Goal: Information Seeking & Learning: Learn about a topic

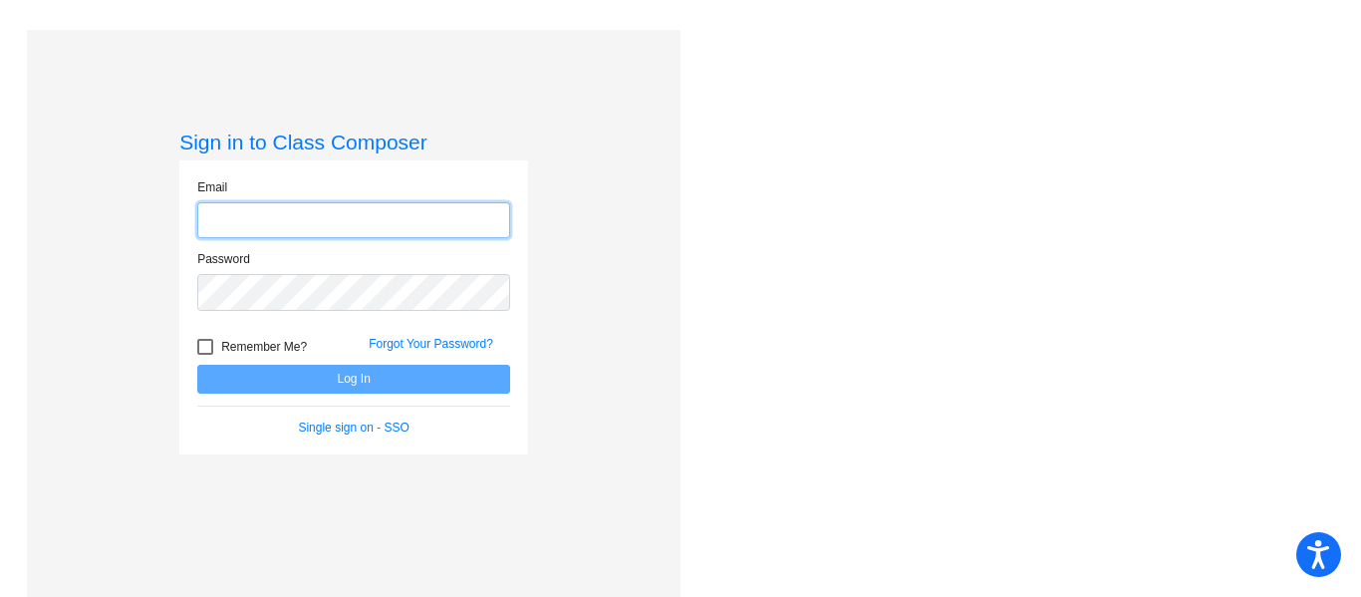
type input "[EMAIL_ADDRESS][DOMAIN_NAME]"
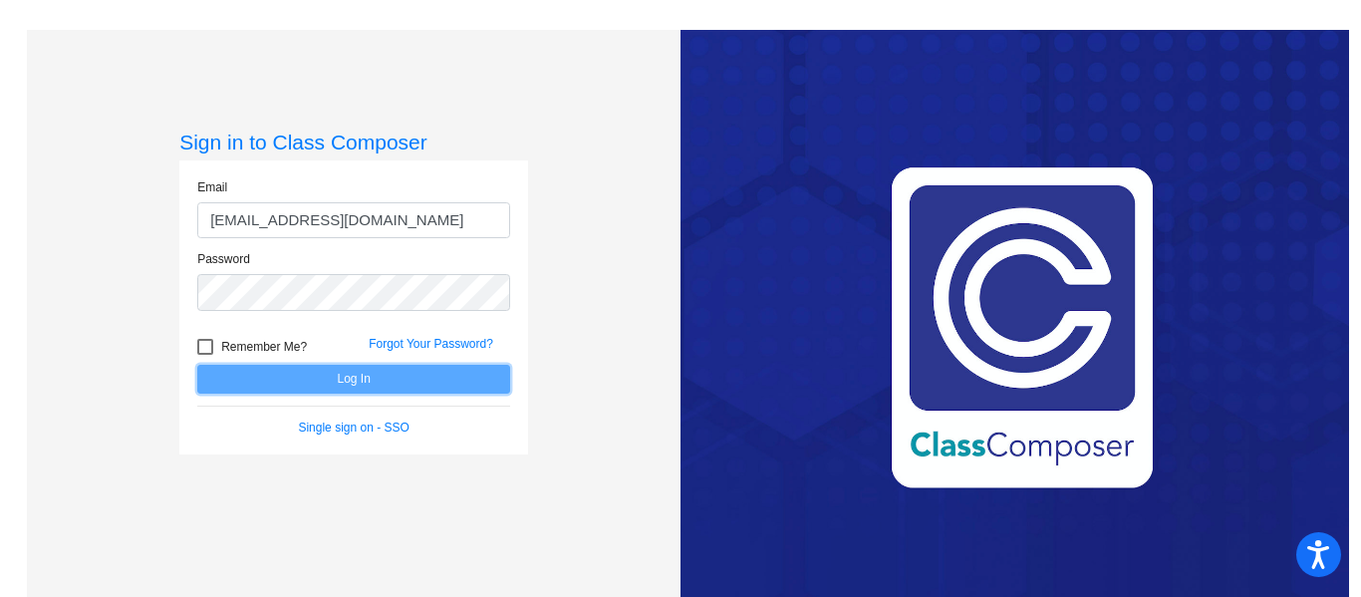
click at [389, 368] on button "Log In" at bounding box center [353, 379] width 313 height 29
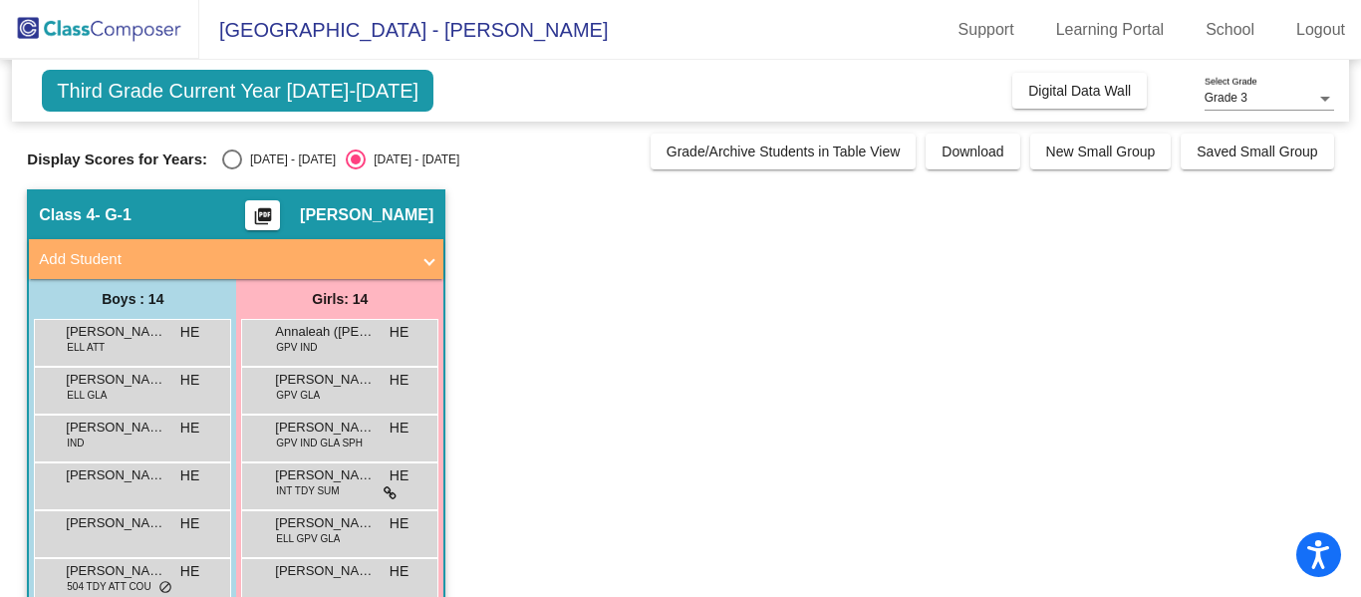
click at [224, 153] on div "Select an option" at bounding box center [232, 159] width 20 height 20
click at [231, 169] on input "[DATE] - [DATE]" at bounding box center [231, 169] width 1 height 1
radio input "true"
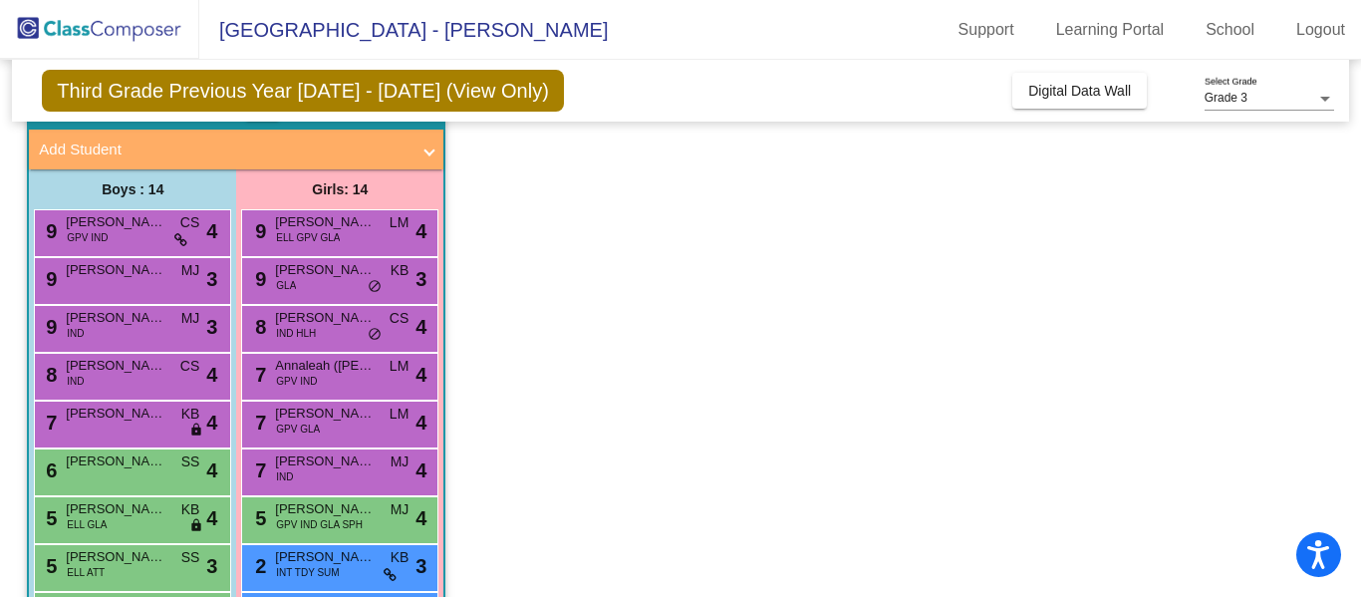
scroll to position [112, 0]
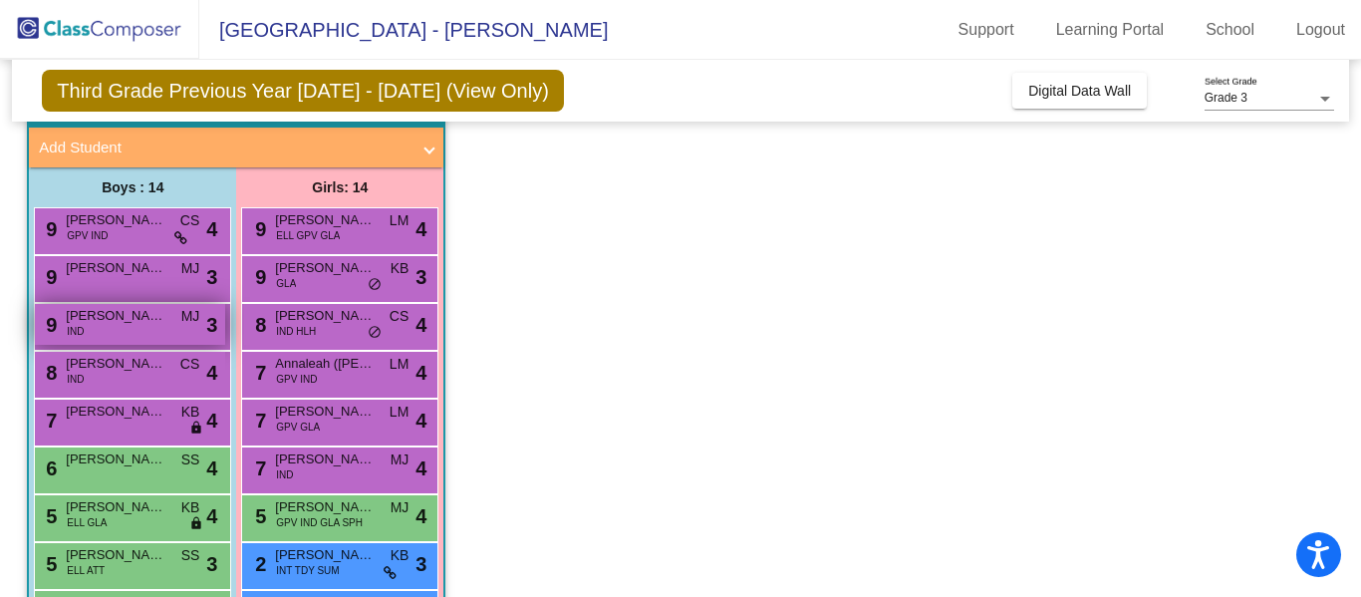
click at [156, 325] on span "[PERSON_NAME]" at bounding box center [116, 316] width 100 height 20
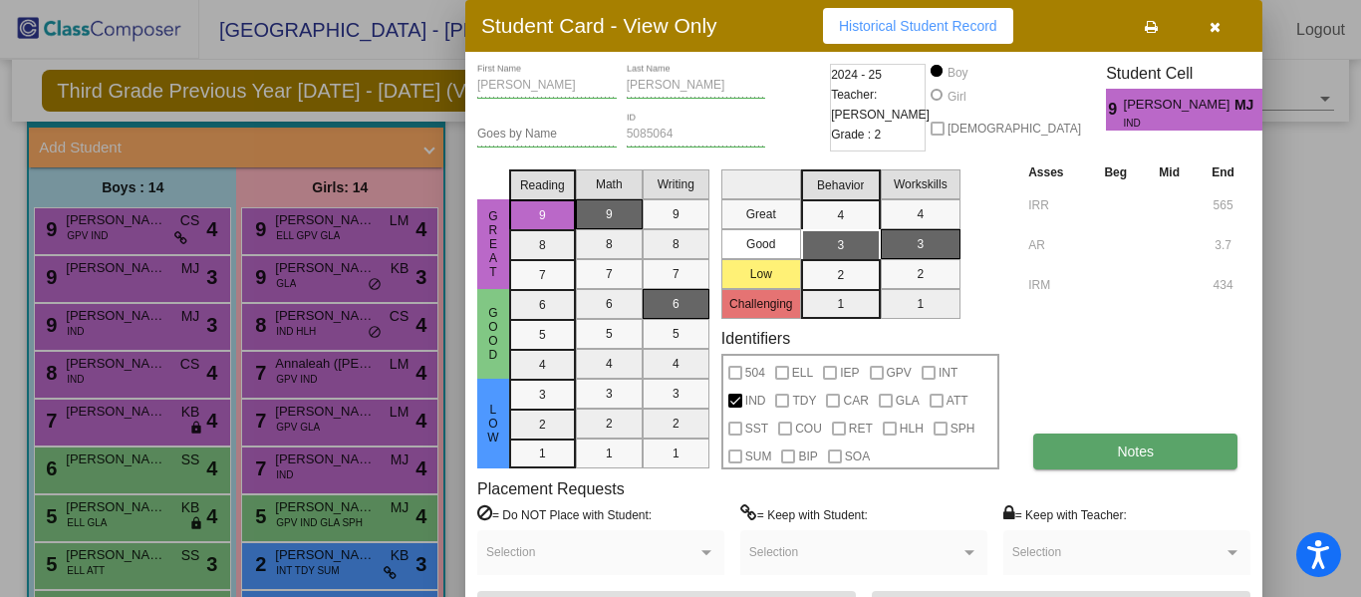
click at [1117, 449] on span "Notes" at bounding box center [1135, 451] width 37 height 16
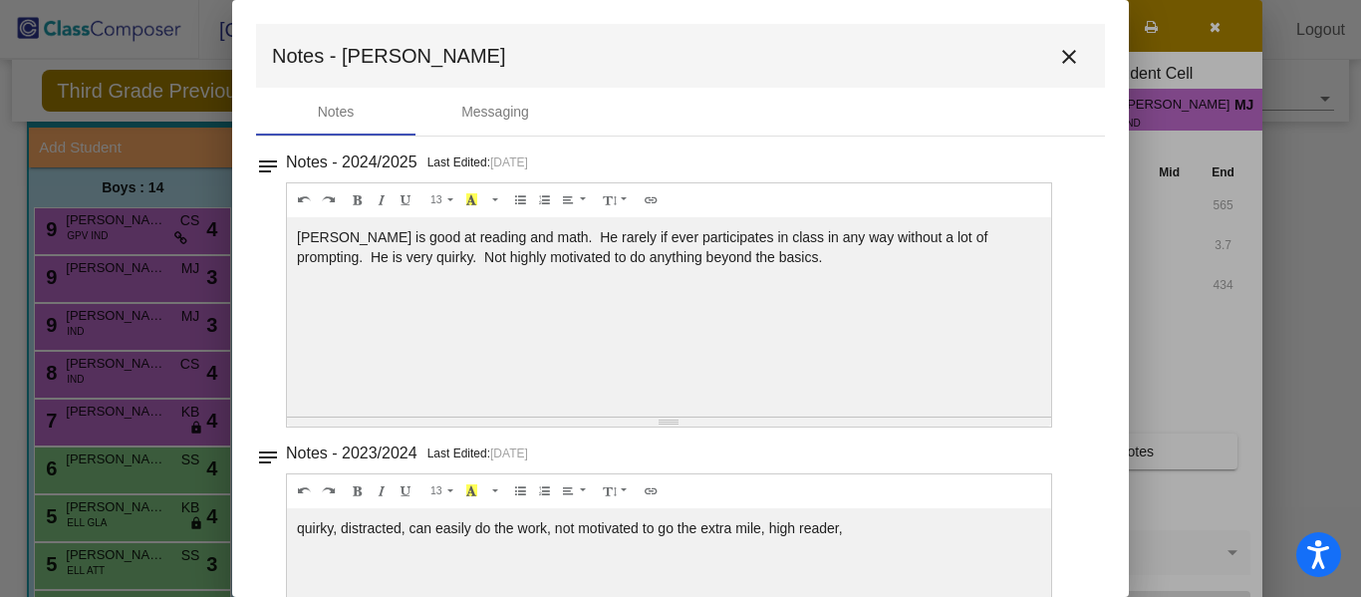
click at [1057, 50] on mat-icon "close" at bounding box center [1069, 57] width 24 height 24
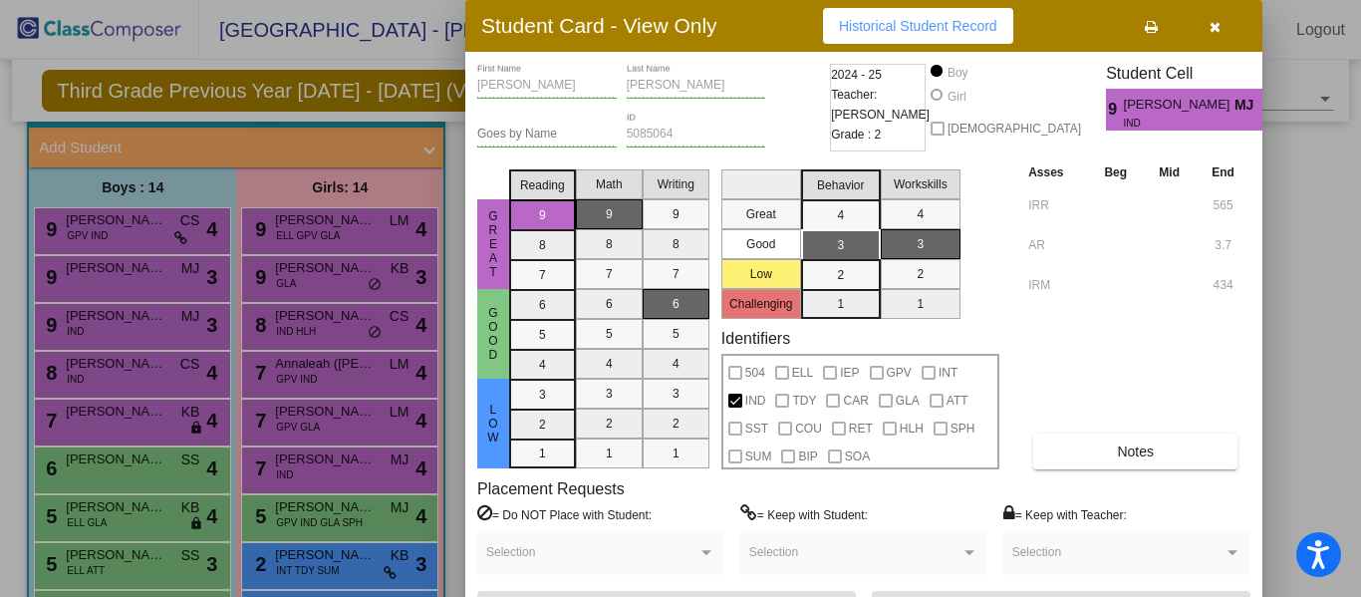
click at [1210, 26] on icon "button" at bounding box center [1214, 27] width 11 height 14
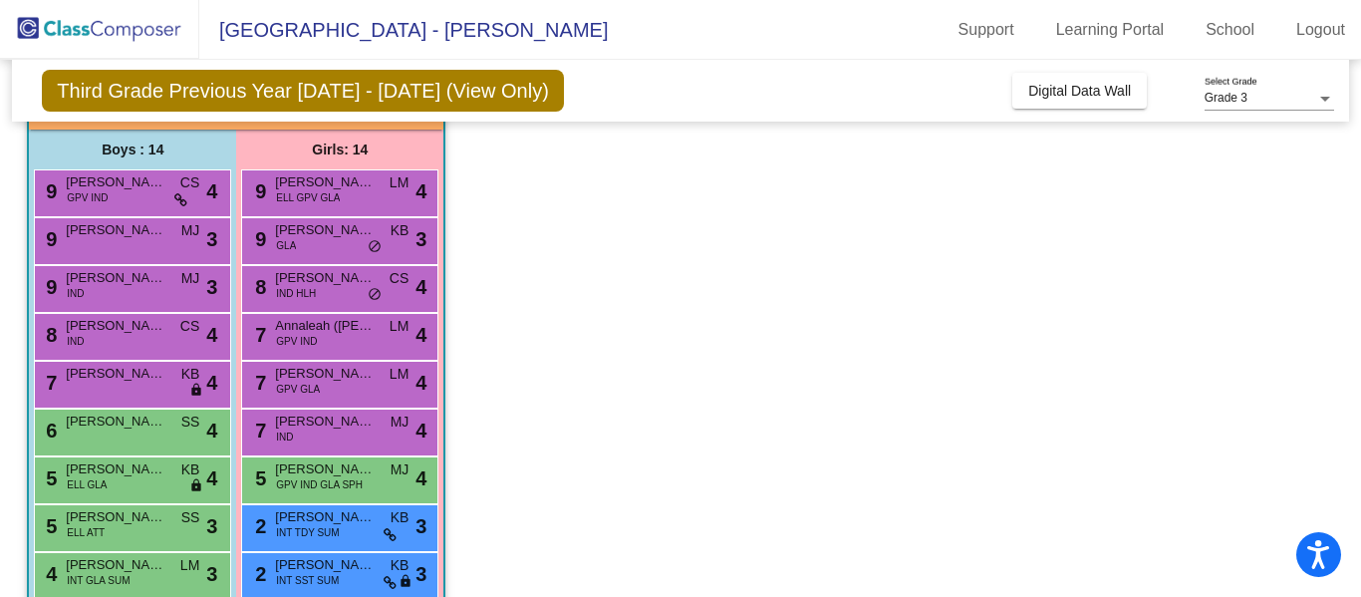
scroll to position [146, 0]
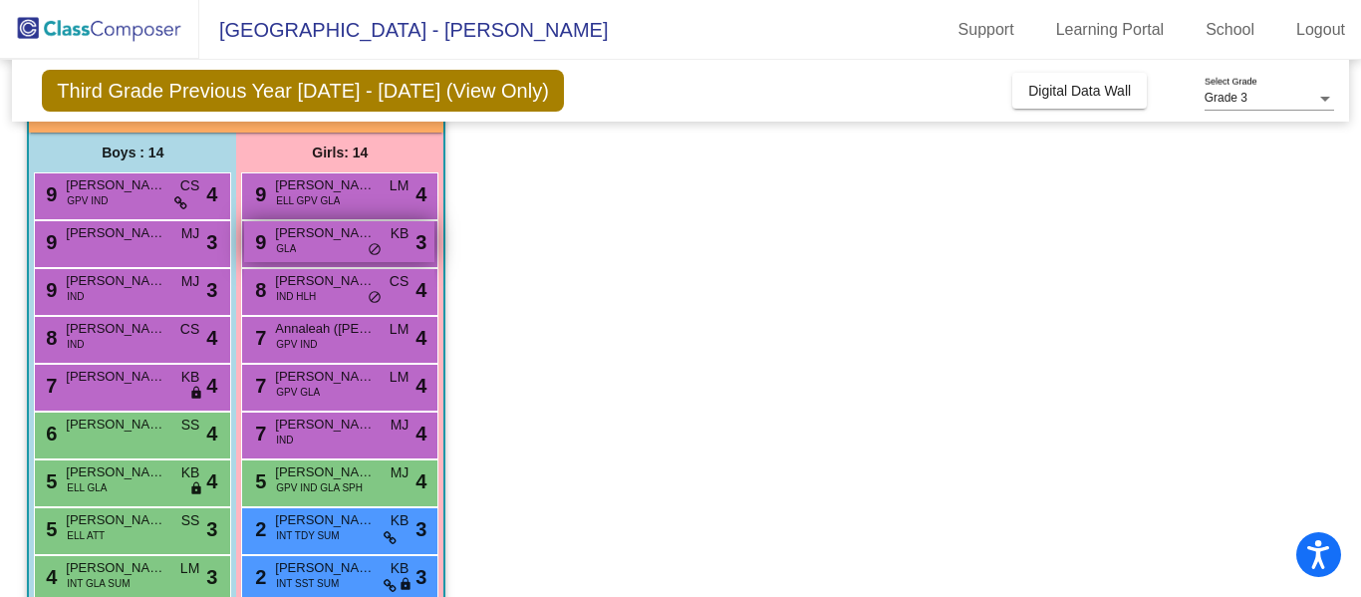
click at [373, 244] on span "do_not_disturb_alt" at bounding box center [375, 250] width 14 height 16
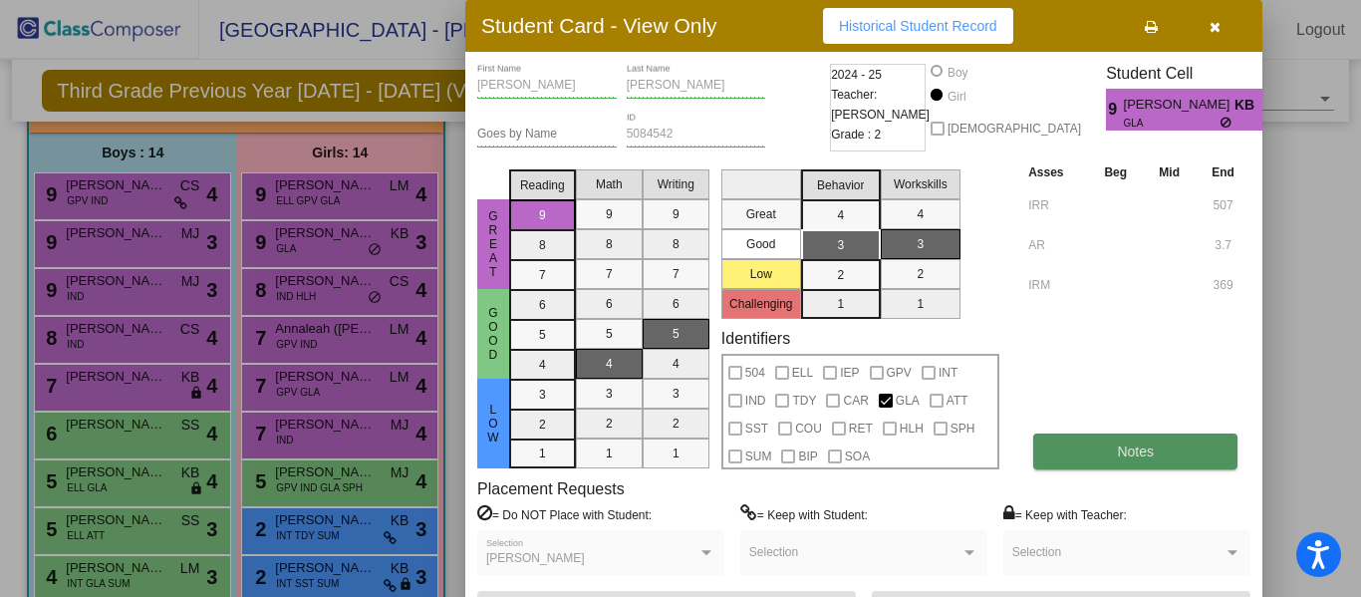
click at [1122, 449] on span "Notes" at bounding box center [1135, 451] width 37 height 16
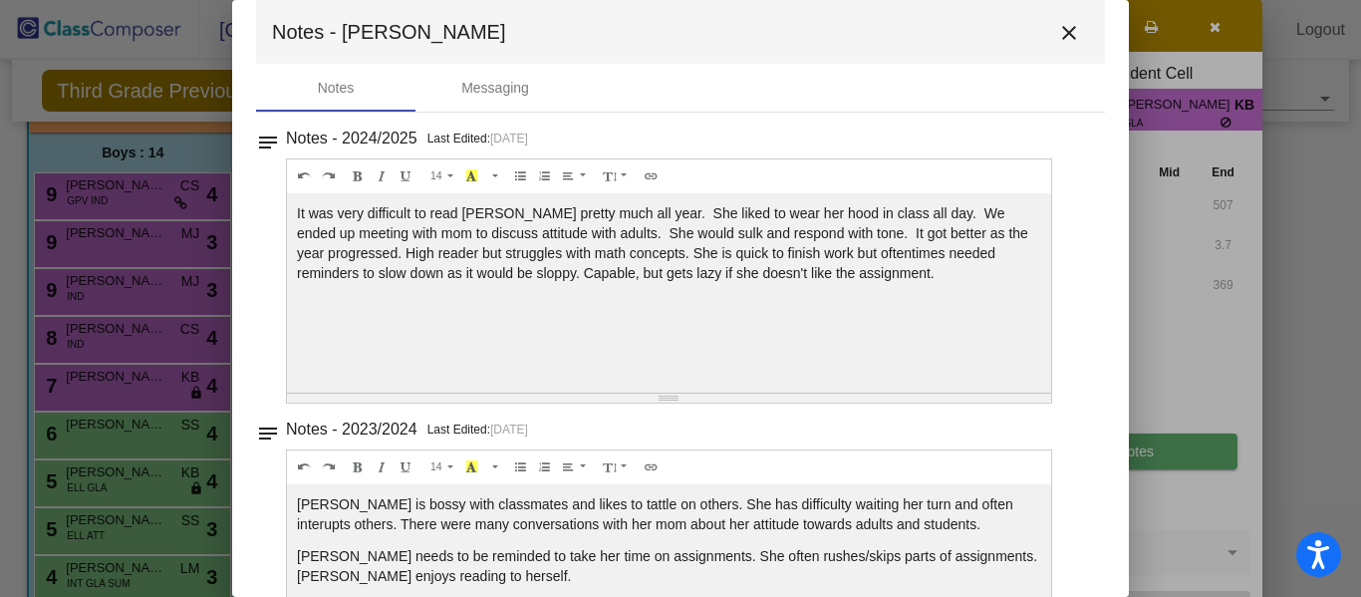
scroll to position [0, 0]
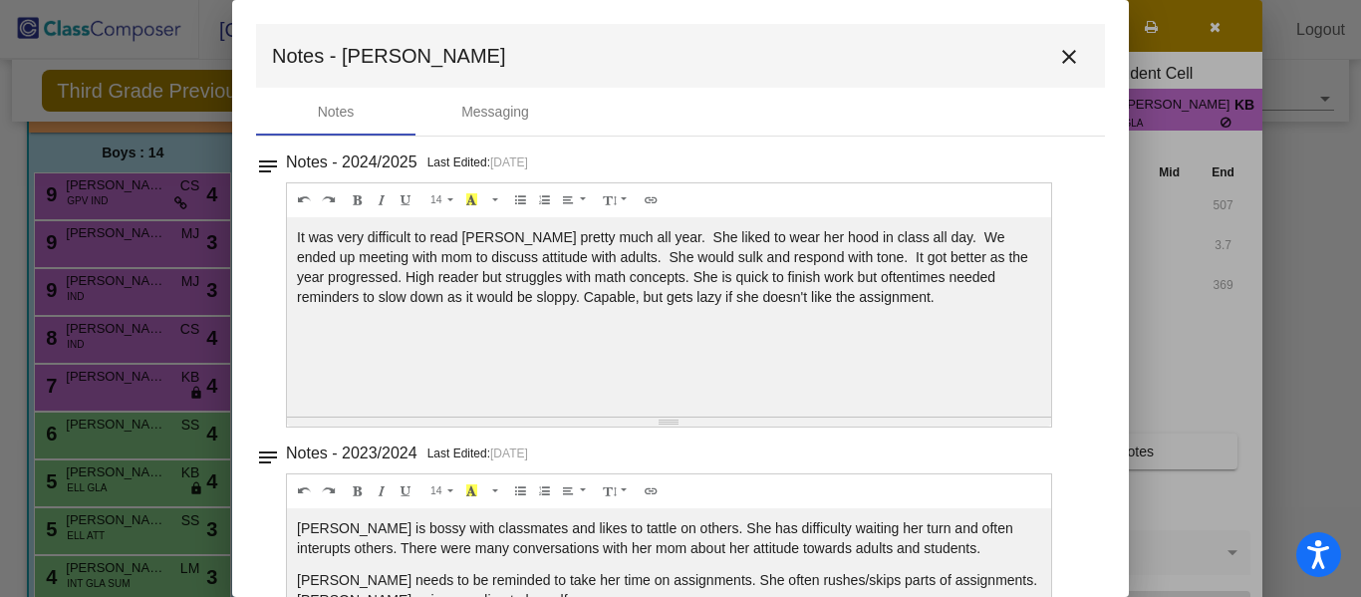
click at [1059, 55] on mat-icon "close" at bounding box center [1069, 57] width 24 height 24
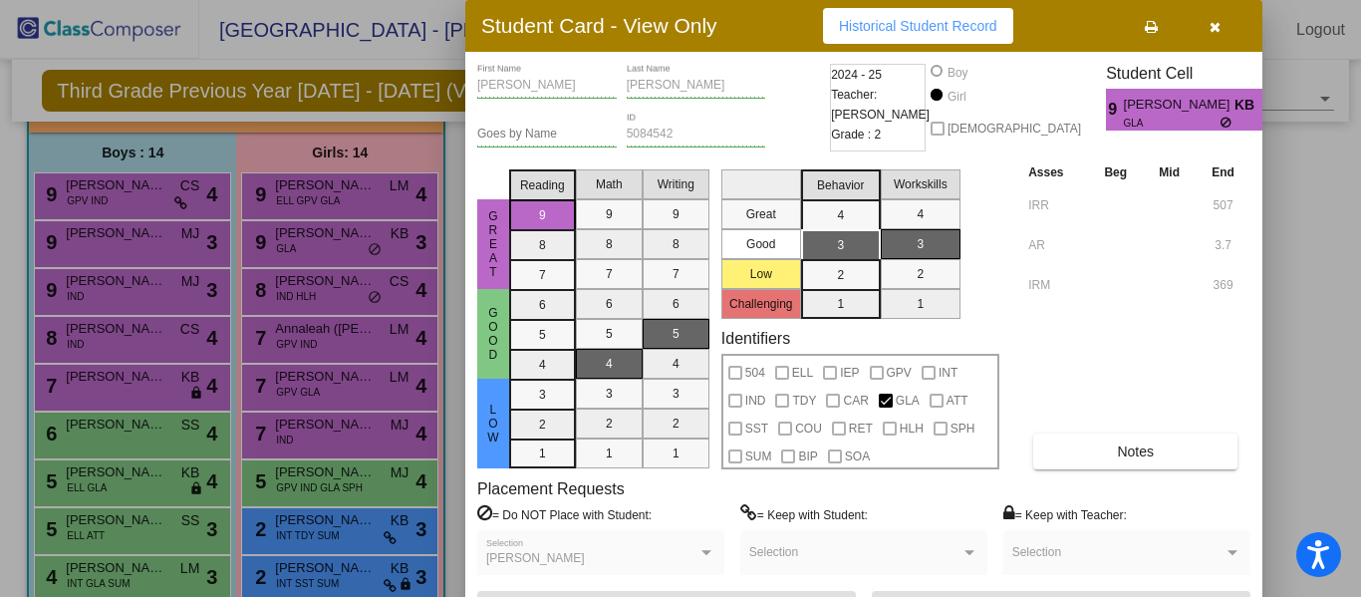
click at [341, 239] on div at bounding box center [680, 298] width 1361 height 597
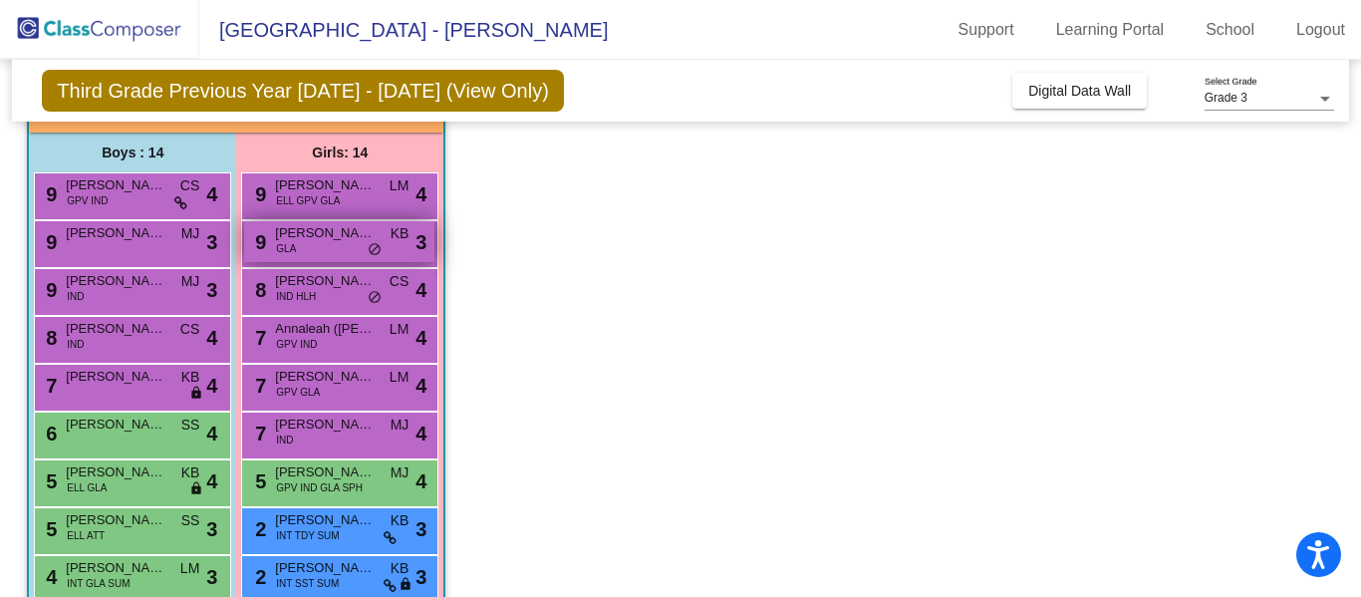
click at [341, 239] on span "[PERSON_NAME]" at bounding box center [325, 233] width 100 height 20
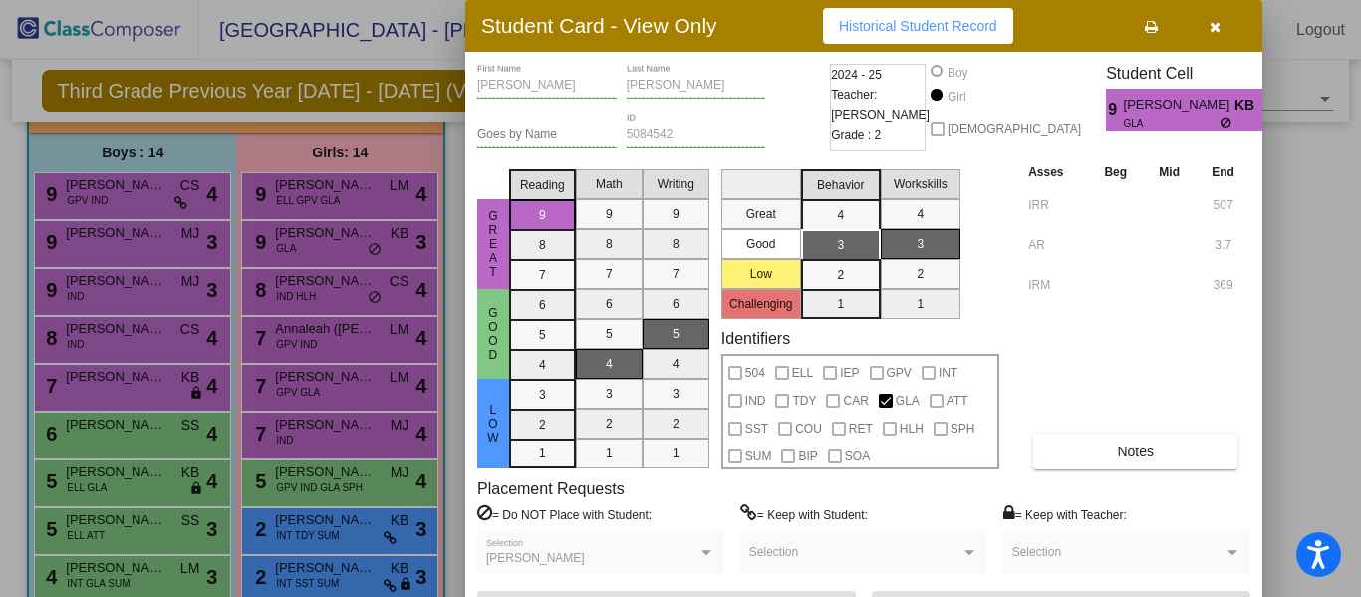
click at [1211, 23] on icon "button" at bounding box center [1214, 27] width 11 height 14
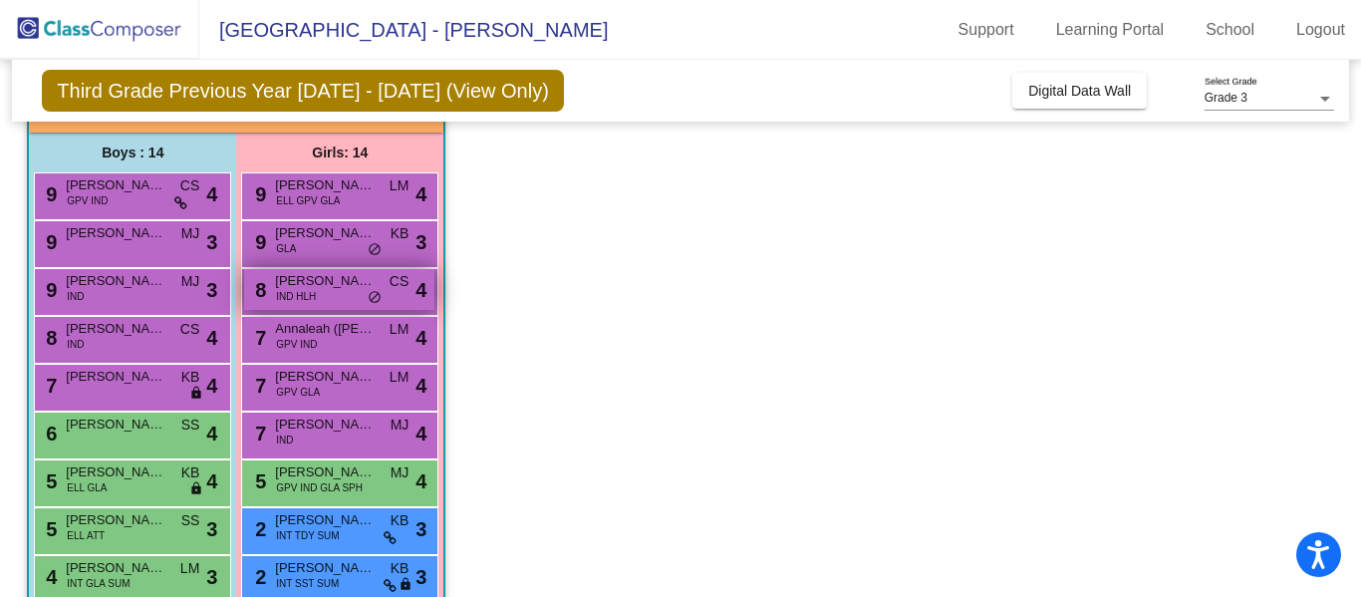
click at [330, 286] on span "[PERSON_NAME]" at bounding box center [325, 281] width 100 height 20
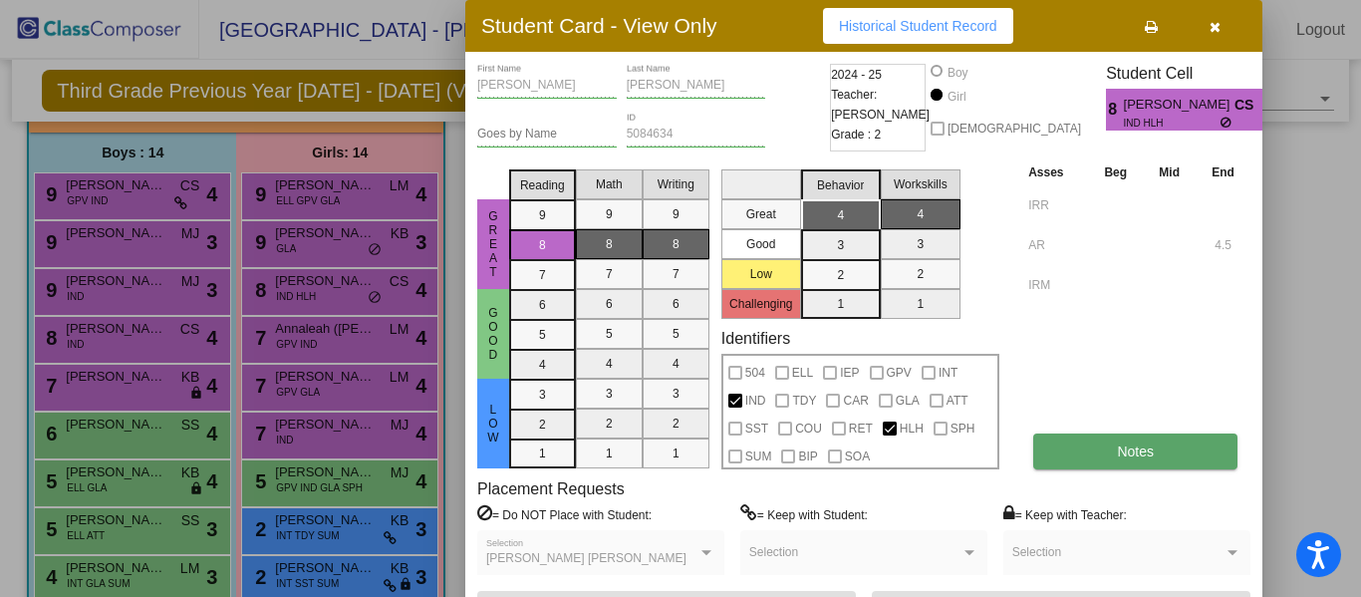
click at [1073, 450] on button "Notes" at bounding box center [1135, 451] width 204 height 36
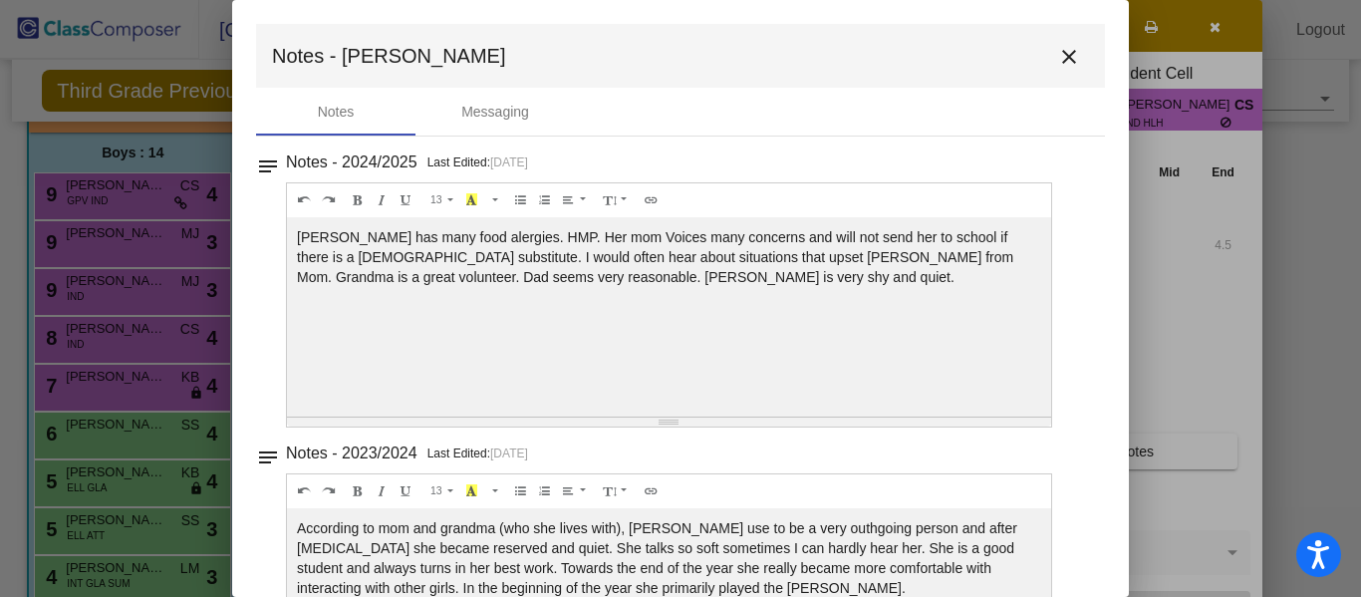
click at [1065, 57] on mat-icon "close" at bounding box center [1069, 57] width 24 height 24
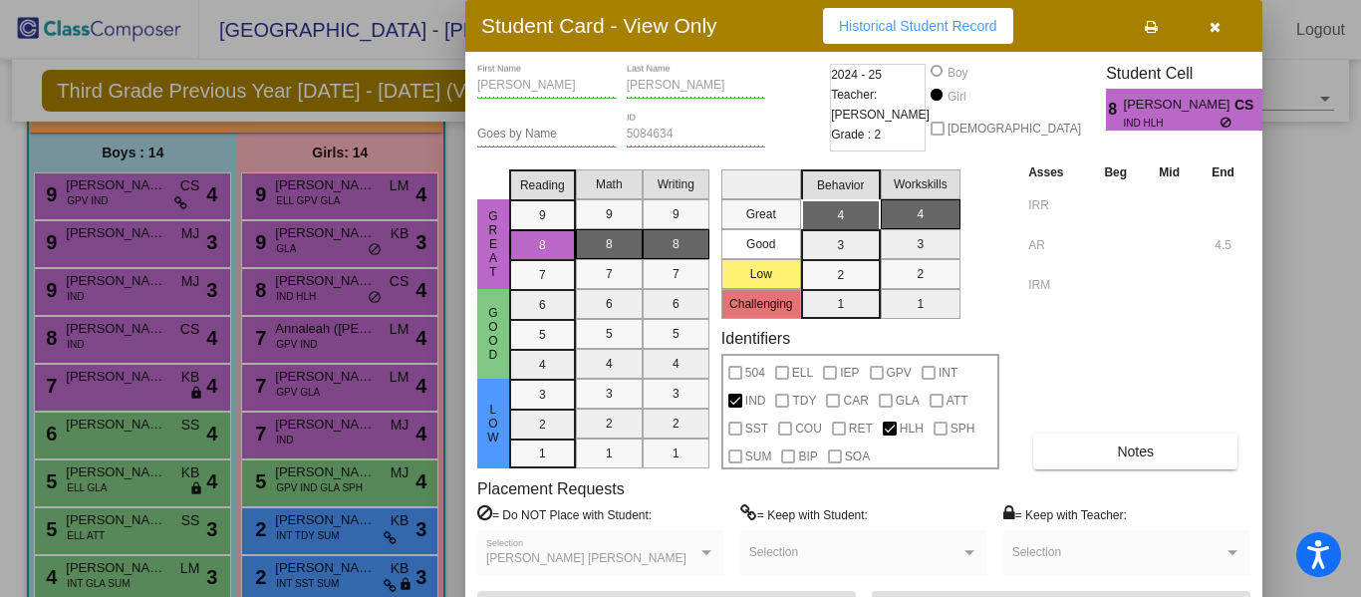
click at [1212, 25] on icon "button" at bounding box center [1214, 27] width 11 height 14
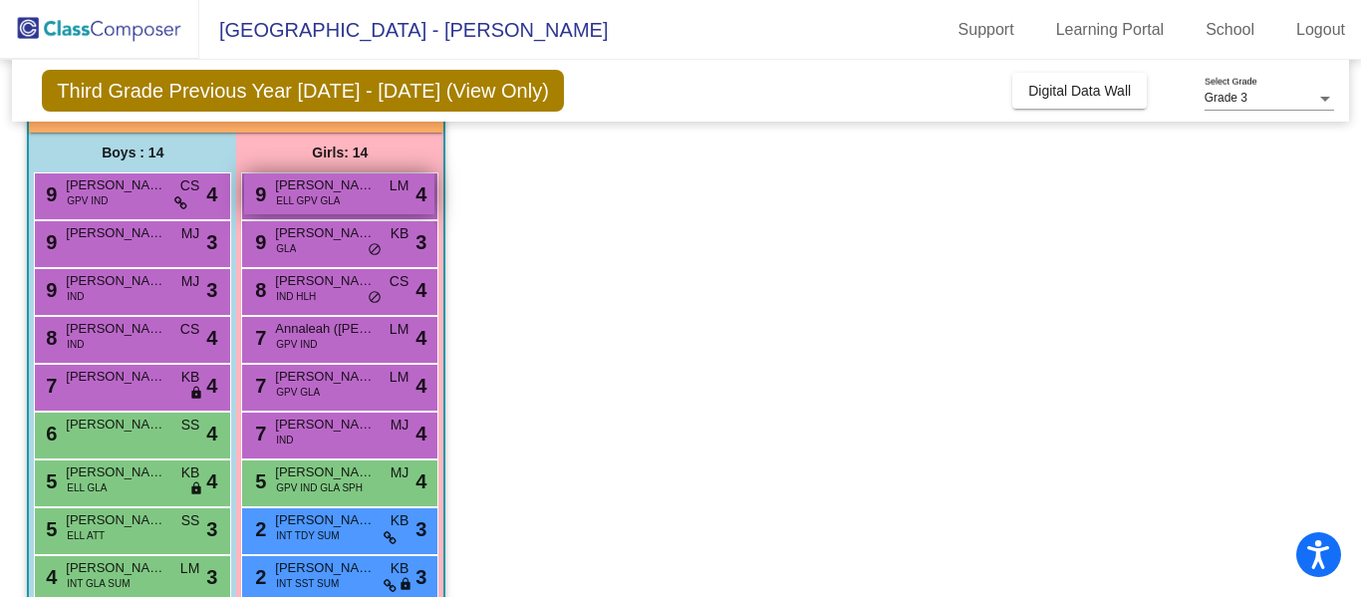
click at [347, 181] on span "[PERSON_NAME]" at bounding box center [325, 185] width 100 height 20
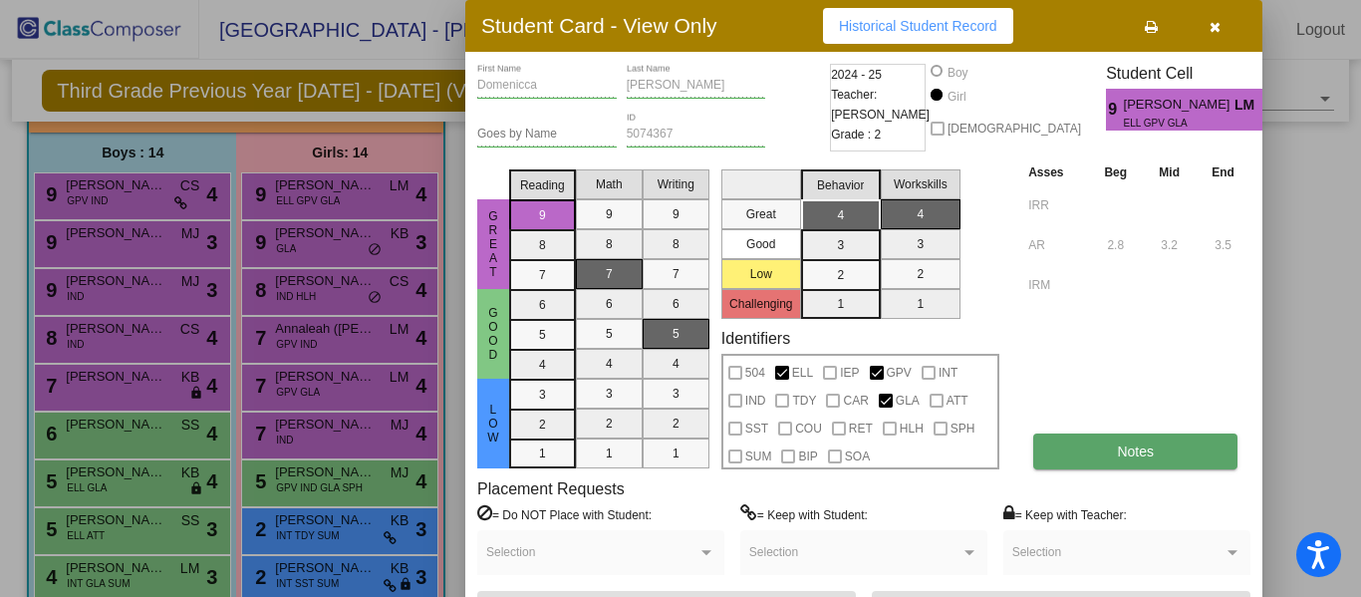
click at [1122, 455] on span "Notes" at bounding box center [1135, 451] width 37 height 16
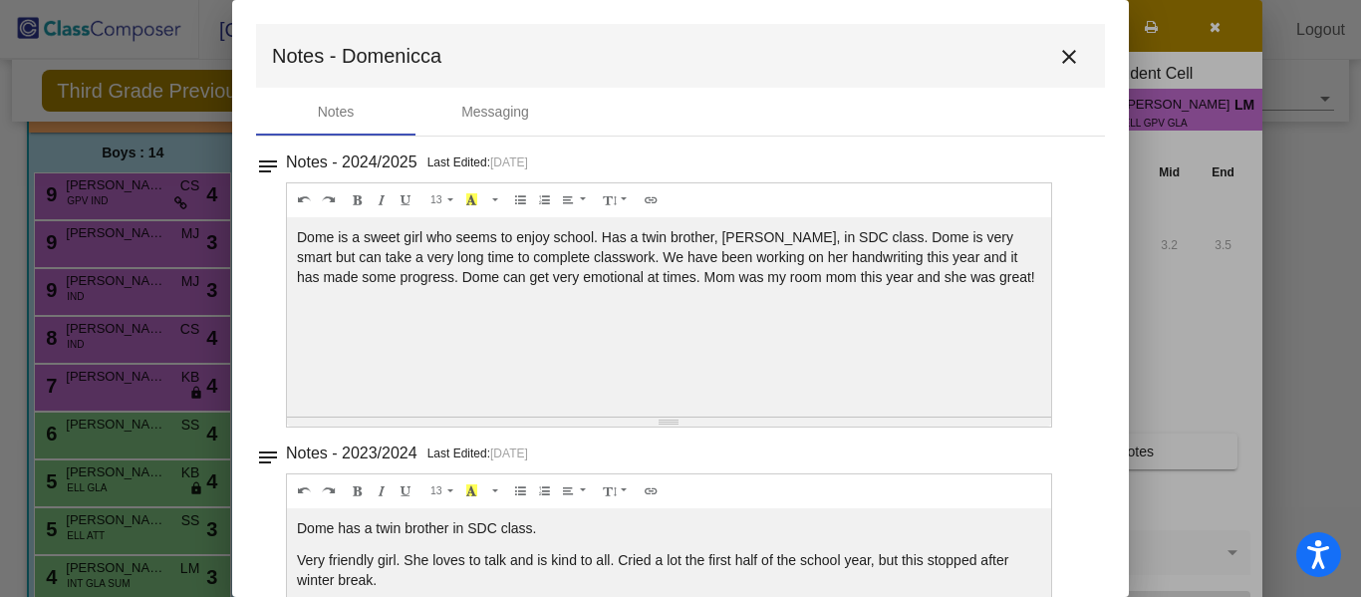
click at [1065, 55] on mat-icon "close" at bounding box center [1069, 57] width 24 height 24
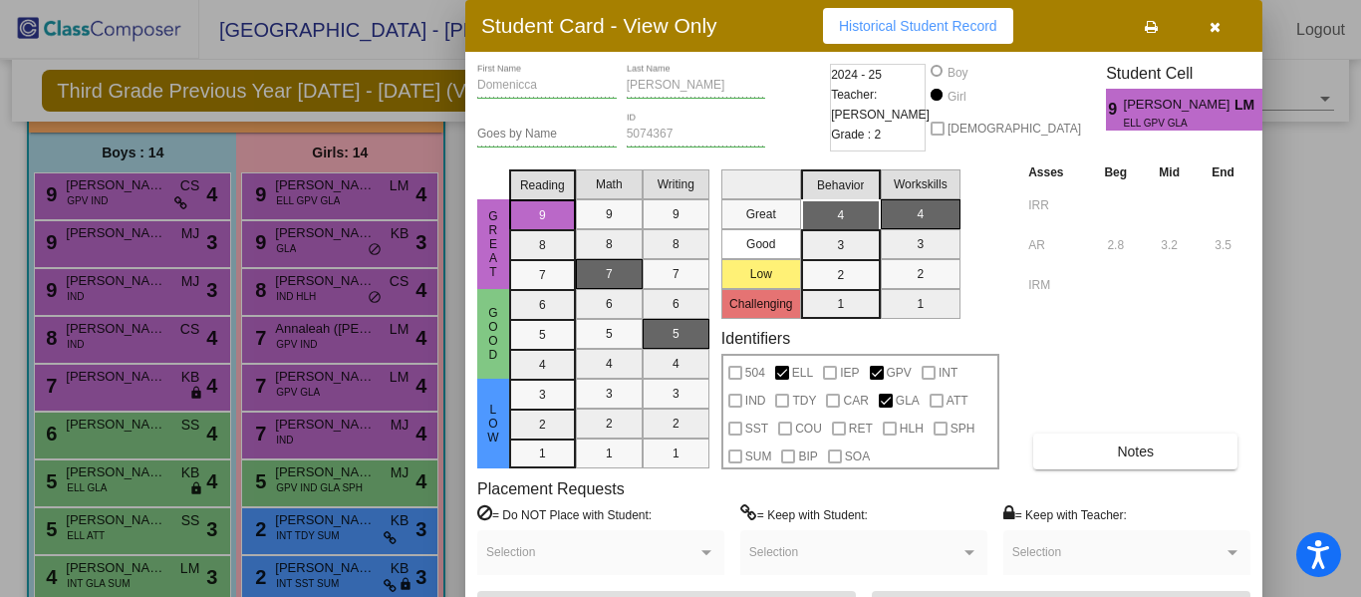
click at [327, 336] on div at bounding box center [680, 298] width 1361 height 597
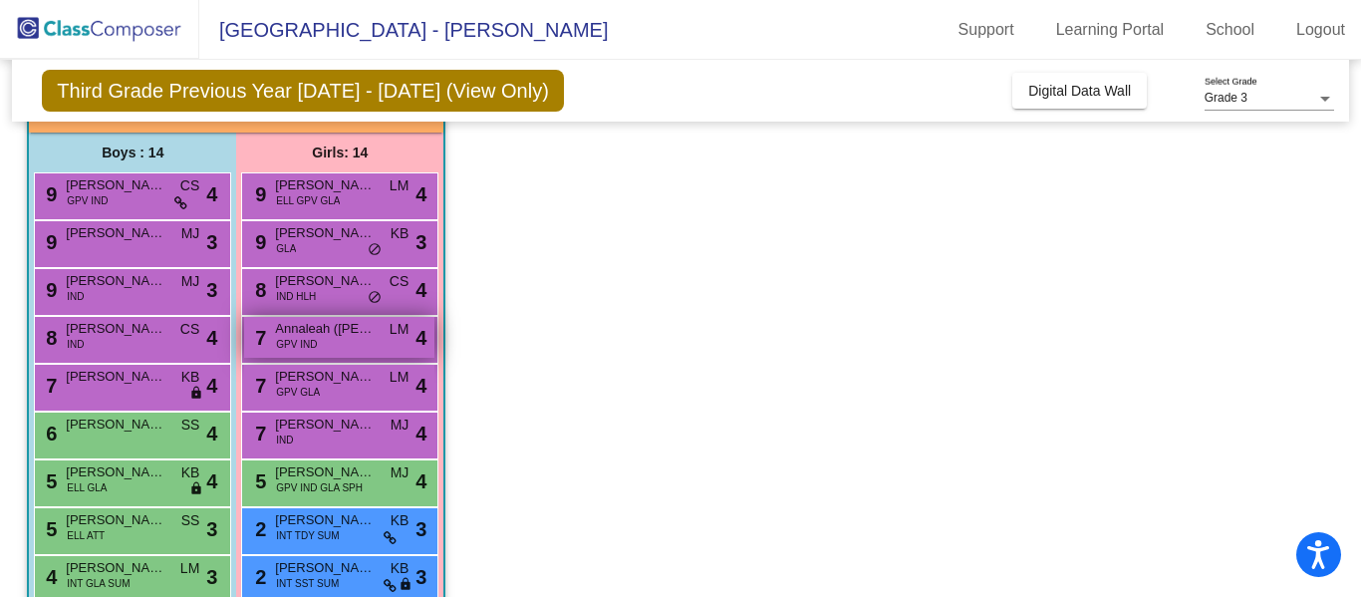
click at [345, 341] on div "7 Annaleah ([PERSON_NAME]) [PERSON_NAME] GPV IND LM lock do_not_disturb_alt 4" at bounding box center [339, 337] width 190 height 41
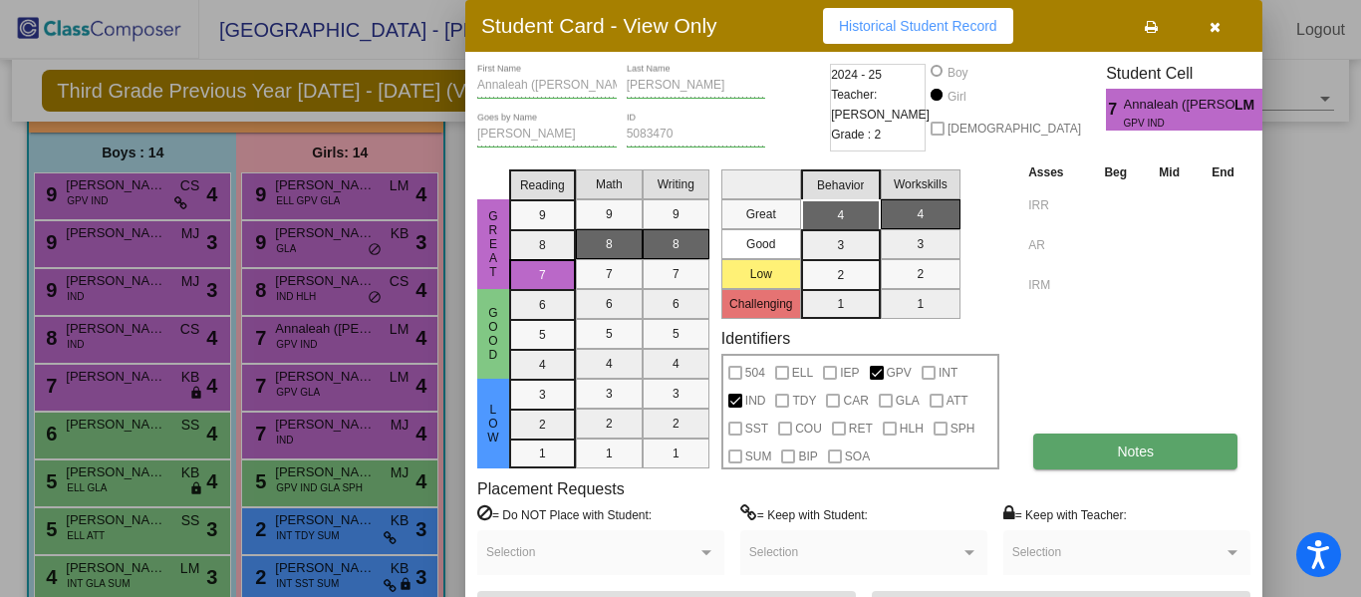
click at [1134, 448] on span "Notes" at bounding box center [1135, 451] width 37 height 16
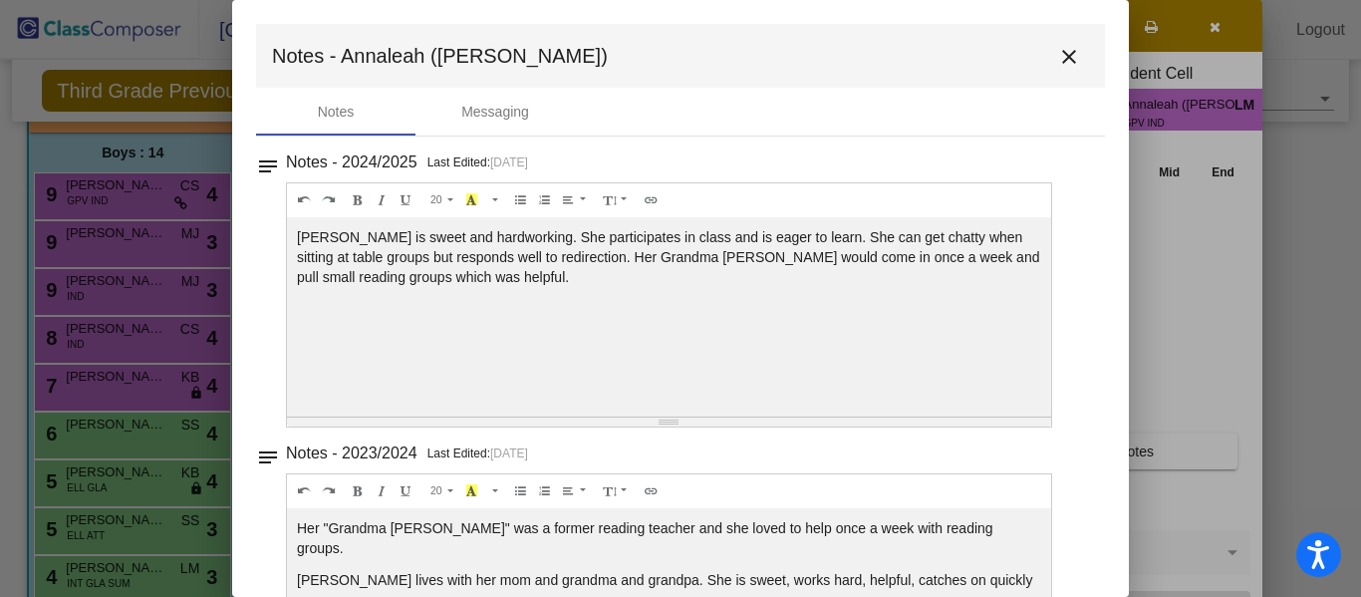
click at [1068, 49] on mat-icon "close" at bounding box center [1069, 57] width 24 height 24
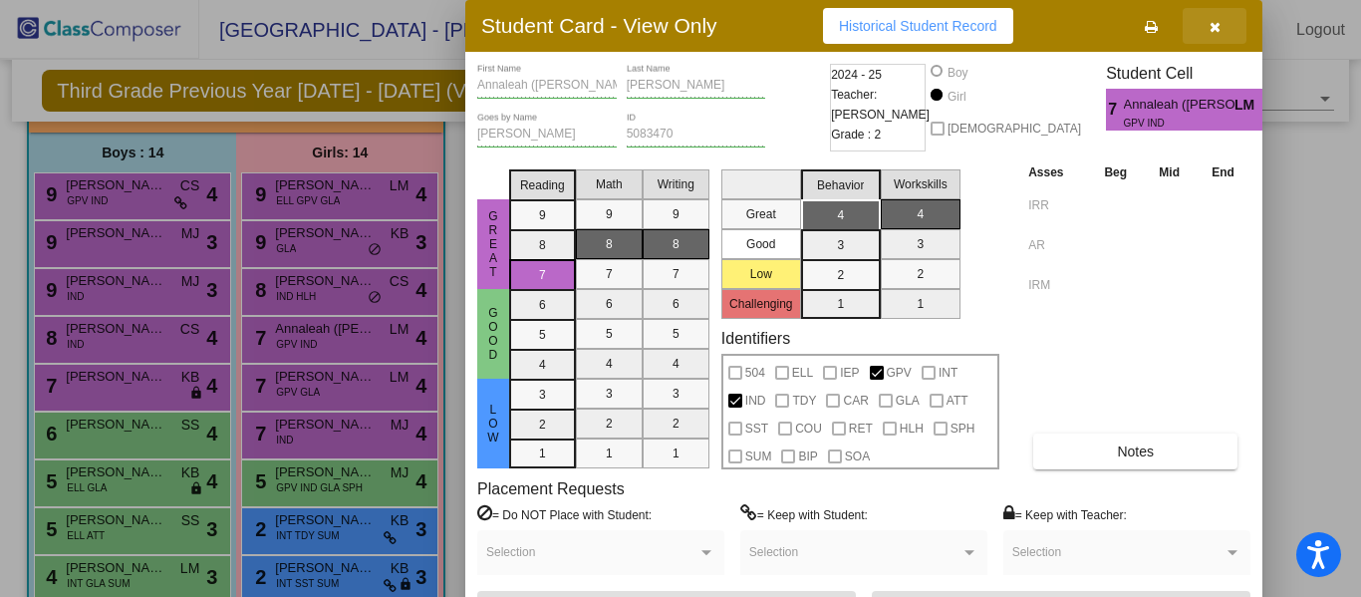
click at [1210, 23] on icon "button" at bounding box center [1214, 27] width 11 height 14
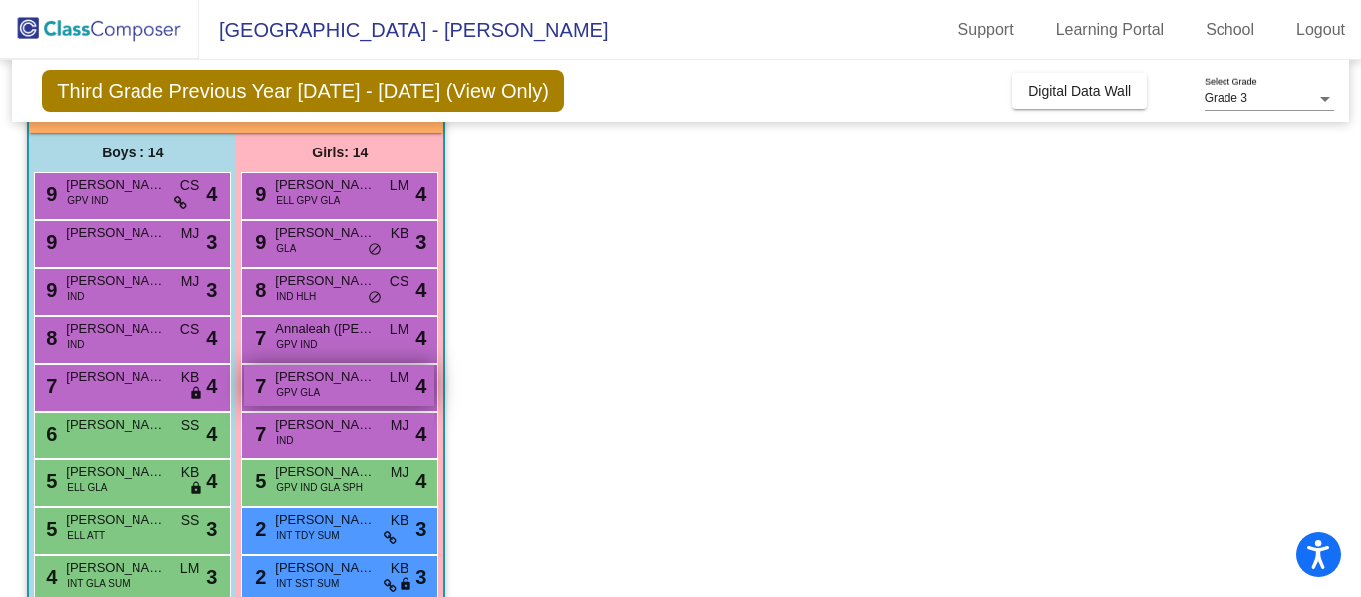
click at [344, 375] on span "[PERSON_NAME]" at bounding box center [325, 377] width 100 height 20
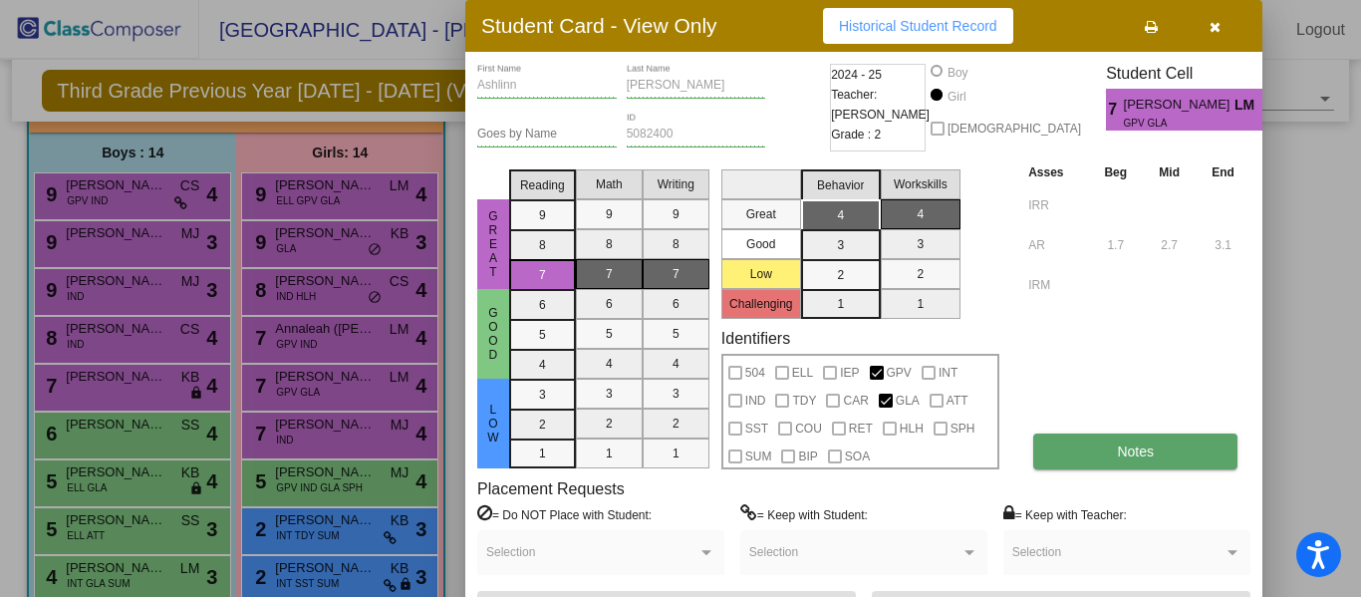
click at [1100, 453] on button "Notes" at bounding box center [1135, 451] width 204 height 36
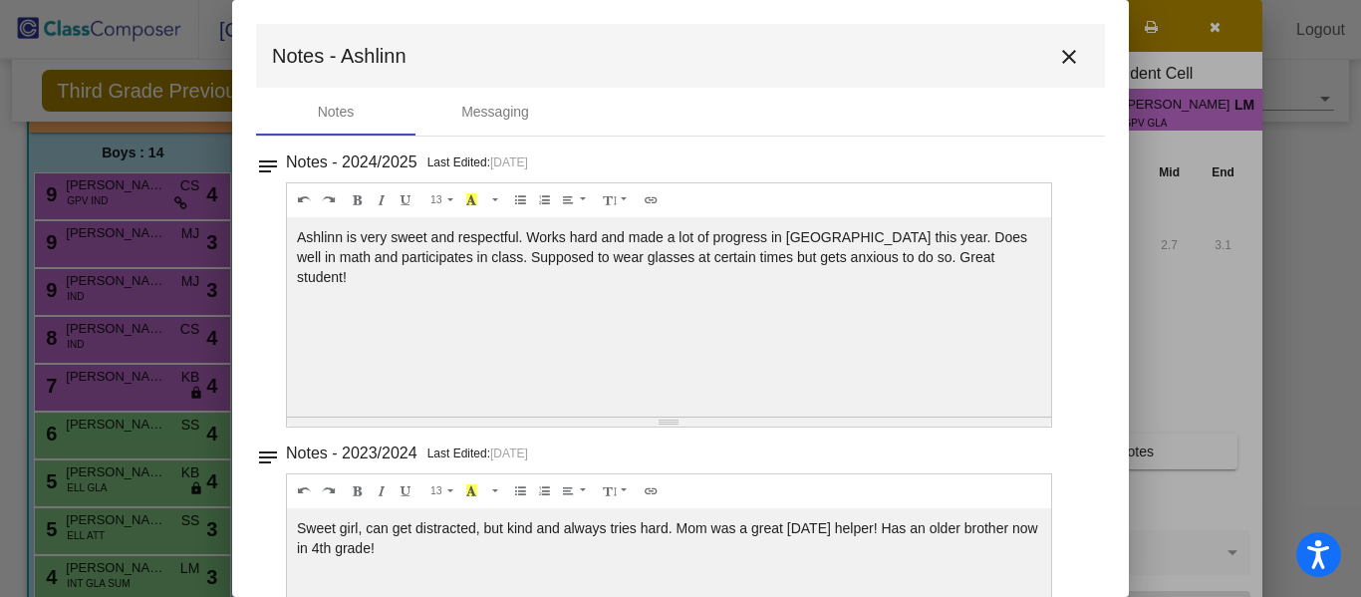
click at [1057, 57] on mat-icon "close" at bounding box center [1069, 57] width 24 height 24
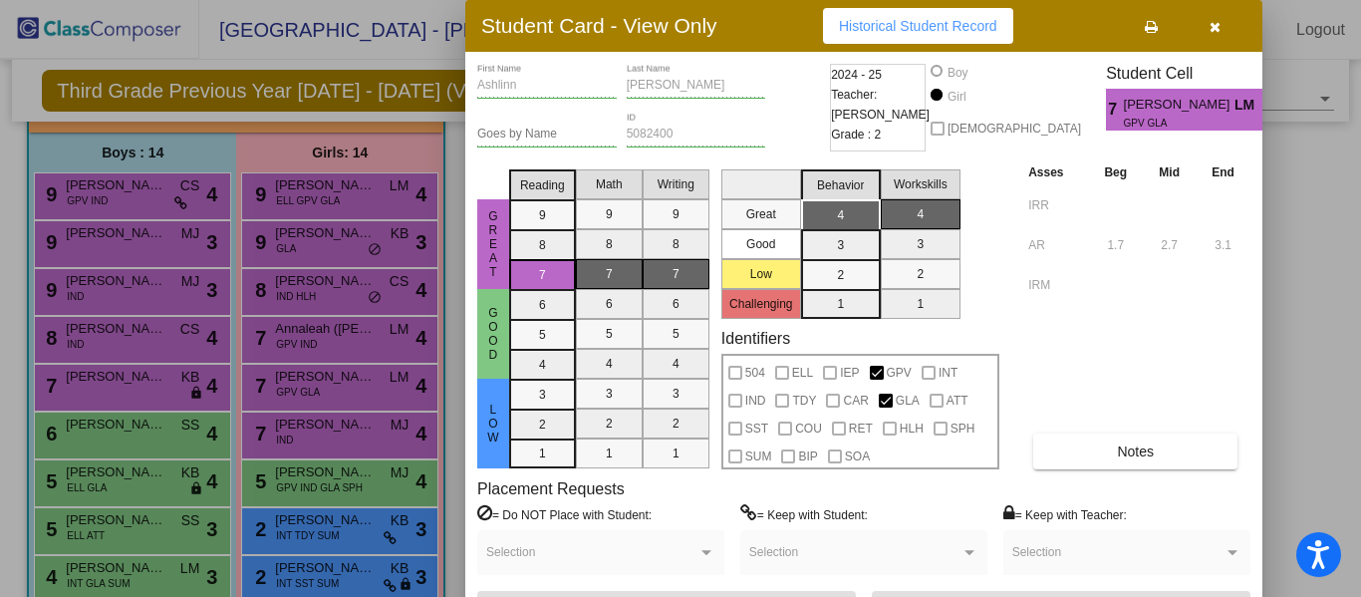
click at [350, 423] on div at bounding box center [680, 298] width 1361 height 597
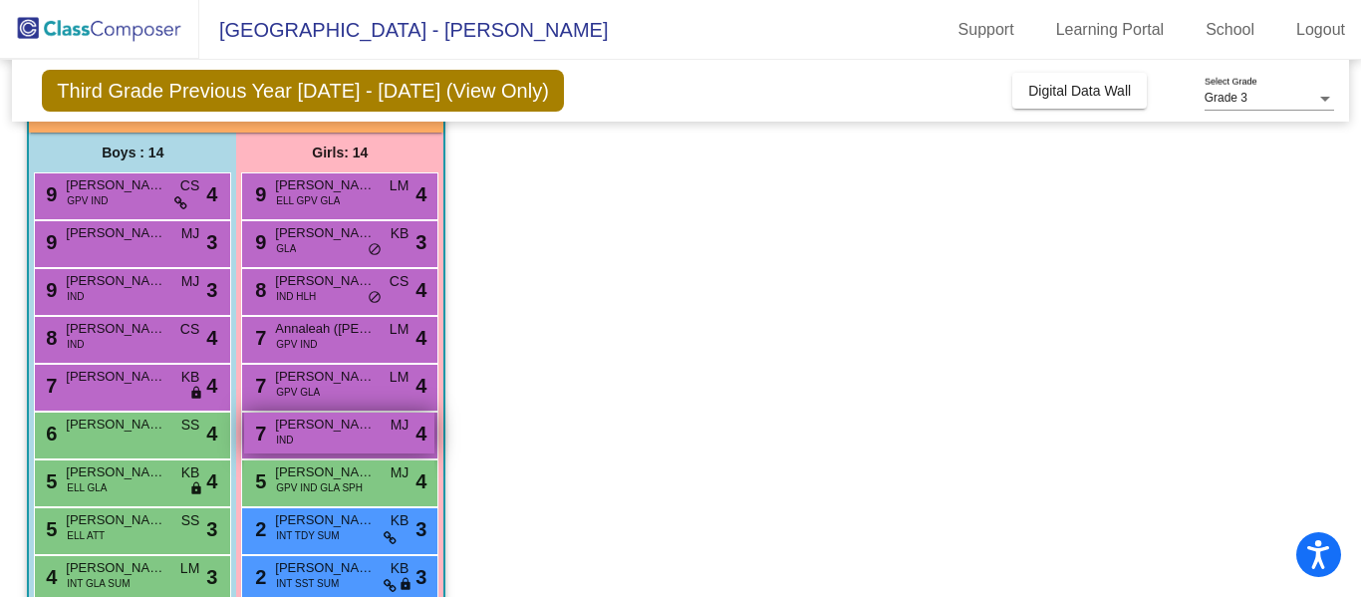
click at [365, 425] on span "[PERSON_NAME]" at bounding box center [325, 424] width 100 height 20
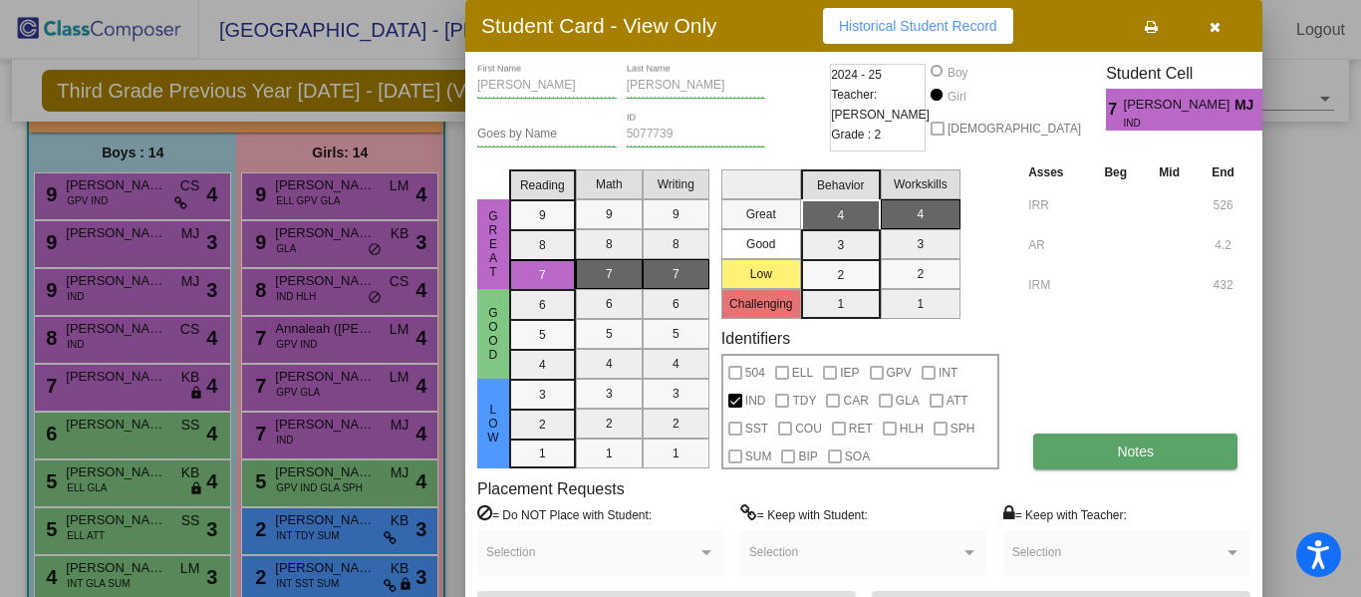
click at [1108, 445] on button "Notes" at bounding box center [1135, 451] width 204 height 36
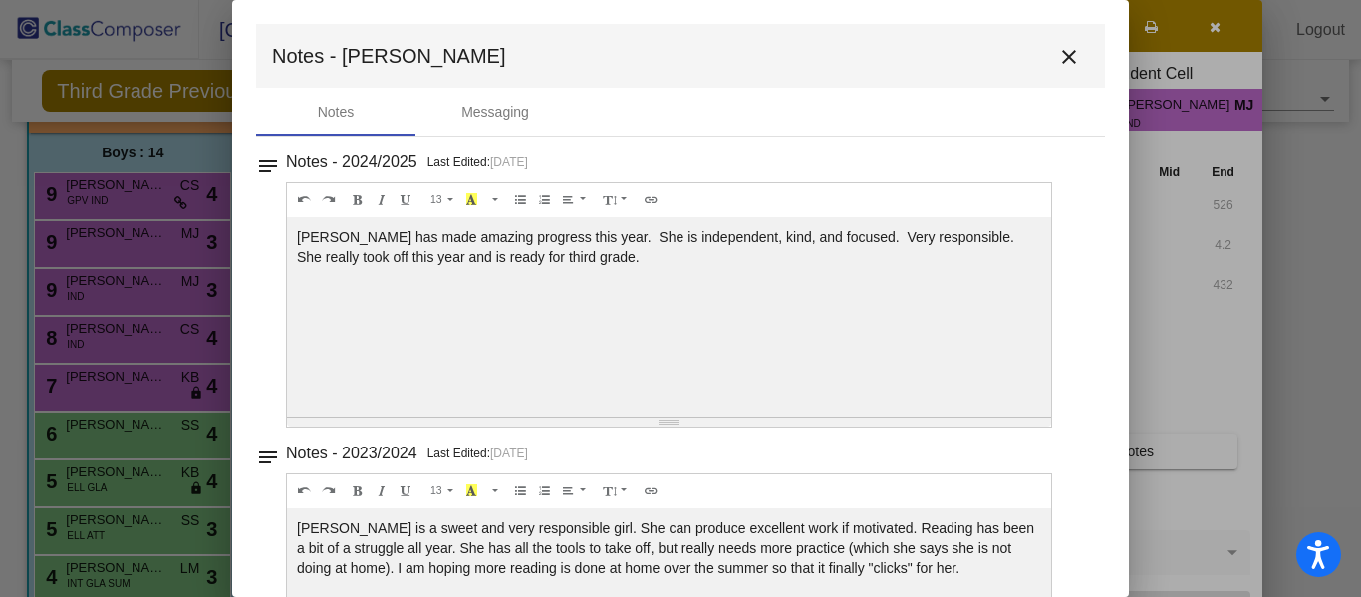
click at [1057, 55] on mat-icon "close" at bounding box center [1069, 57] width 24 height 24
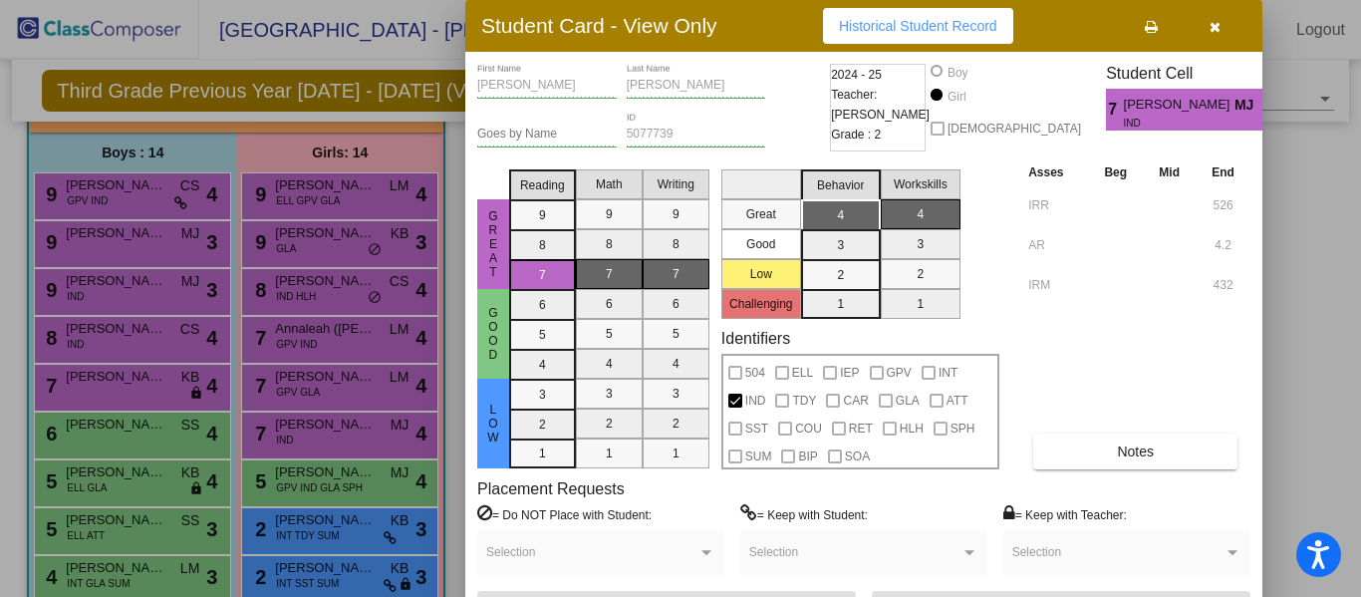
click at [1213, 25] on icon "button" at bounding box center [1214, 27] width 11 height 14
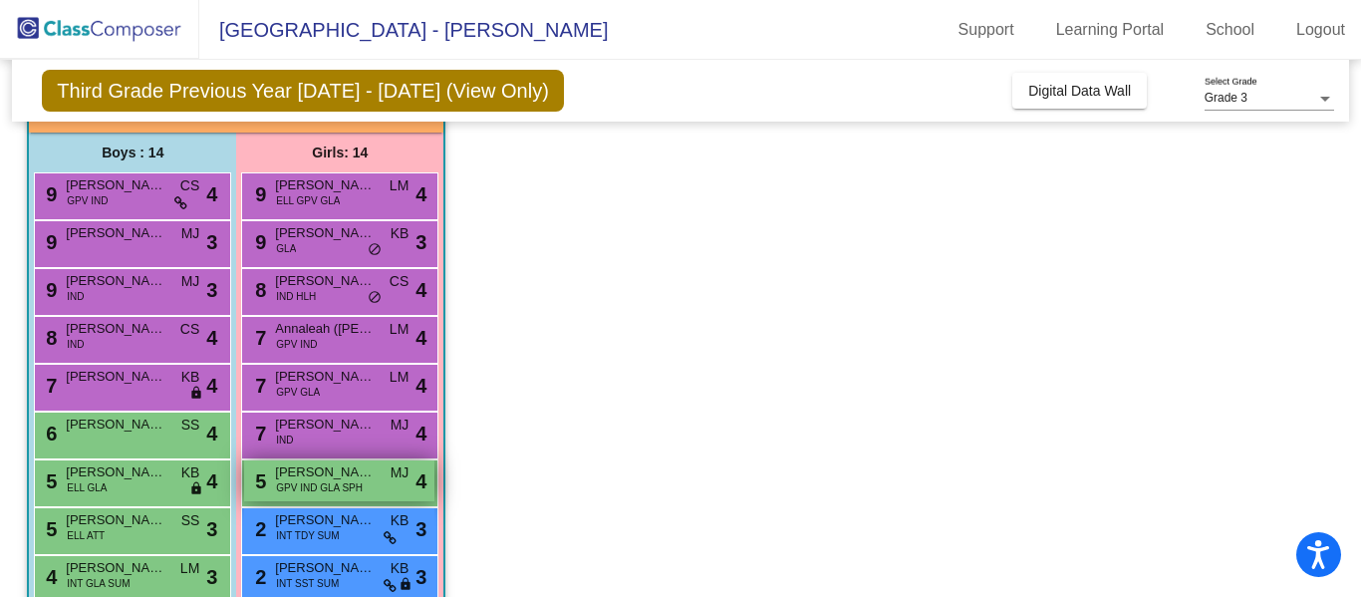
click at [348, 483] on span "GPV IND GLA SPH" at bounding box center [319, 487] width 87 height 15
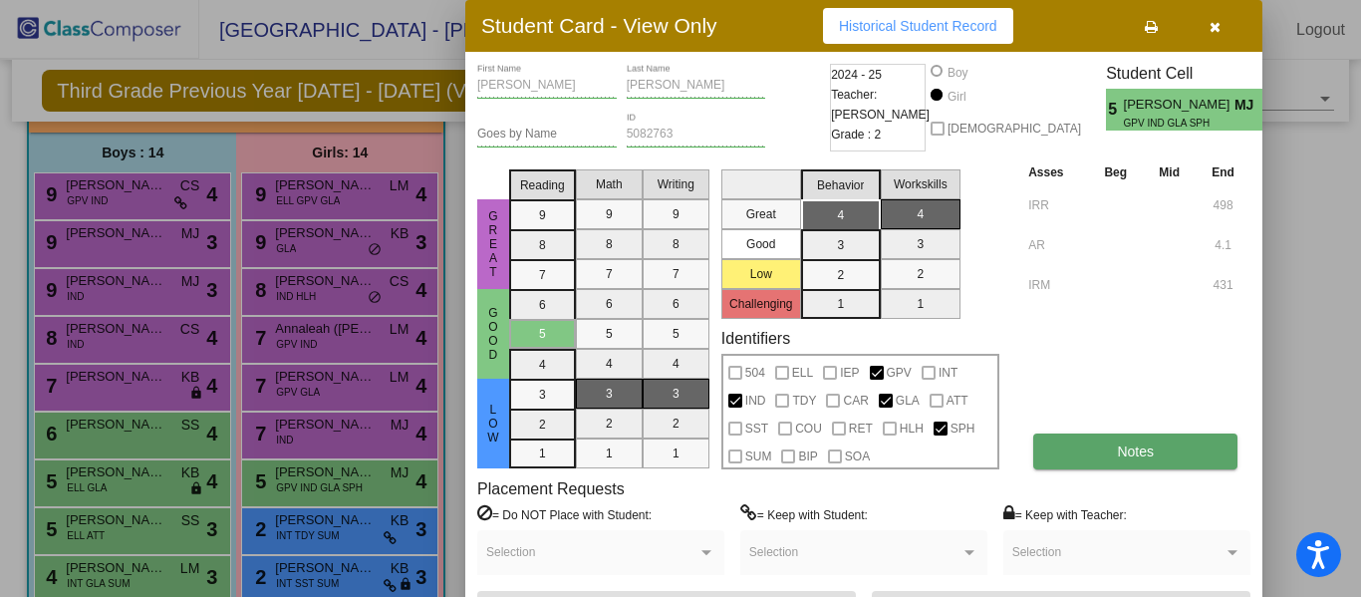
click at [1123, 456] on span "Notes" at bounding box center [1135, 451] width 37 height 16
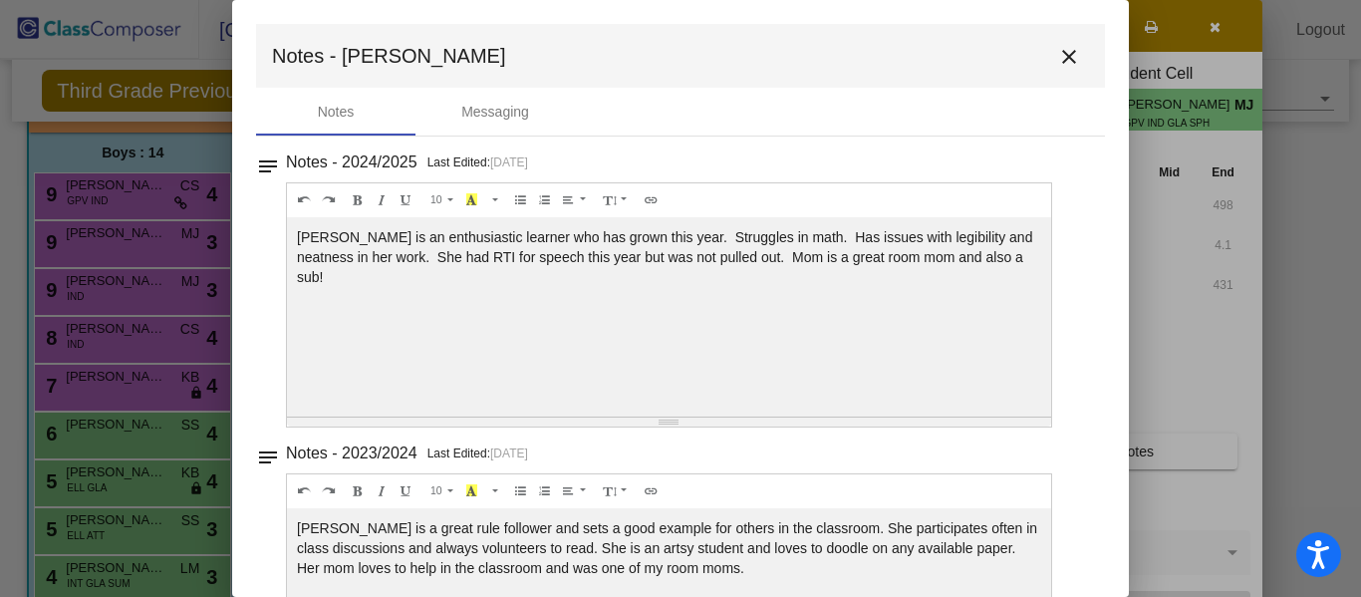
click at [1057, 56] on mat-icon "close" at bounding box center [1069, 57] width 24 height 24
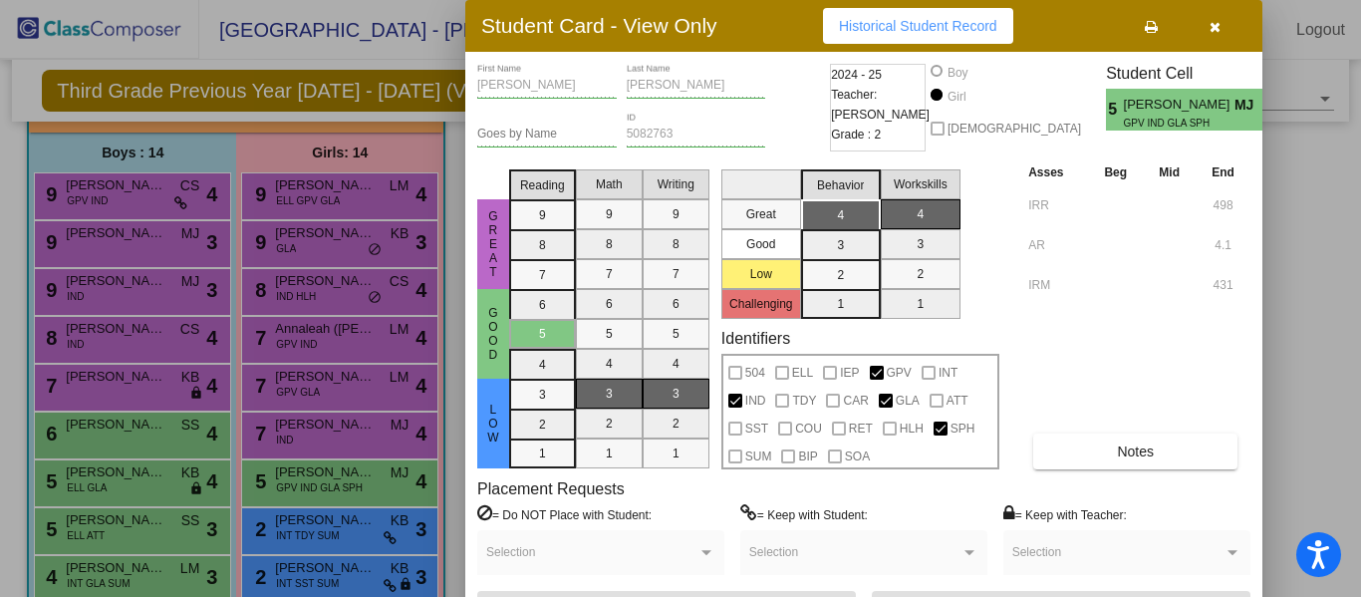
click at [1219, 30] on icon "button" at bounding box center [1214, 27] width 11 height 14
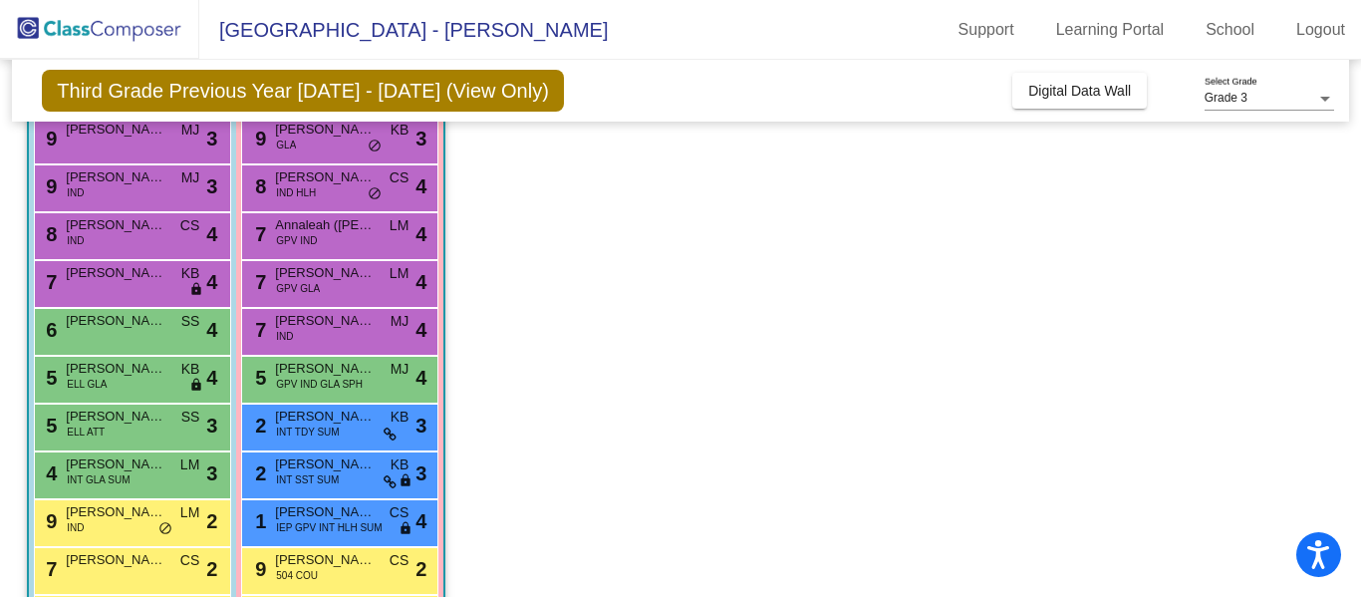
scroll to position [291, 0]
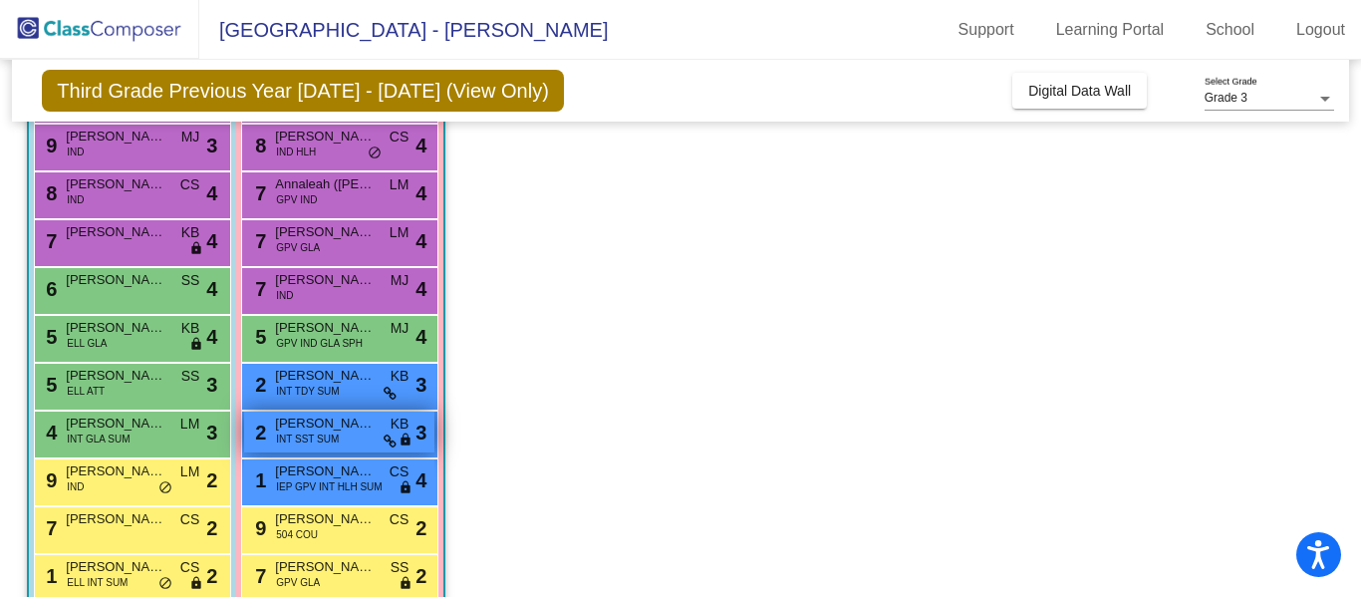
click at [350, 430] on span "[PERSON_NAME]" at bounding box center [325, 423] width 100 height 20
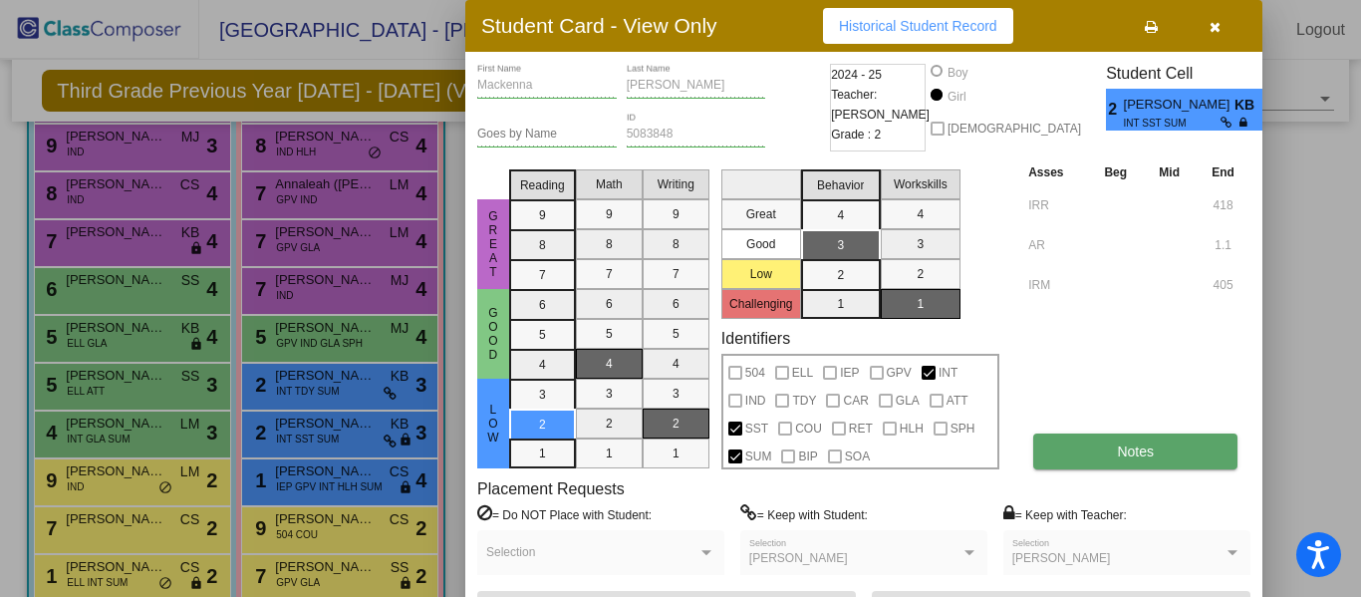
click at [1112, 456] on button "Notes" at bounding box center [1135, 451] width 204 height 36
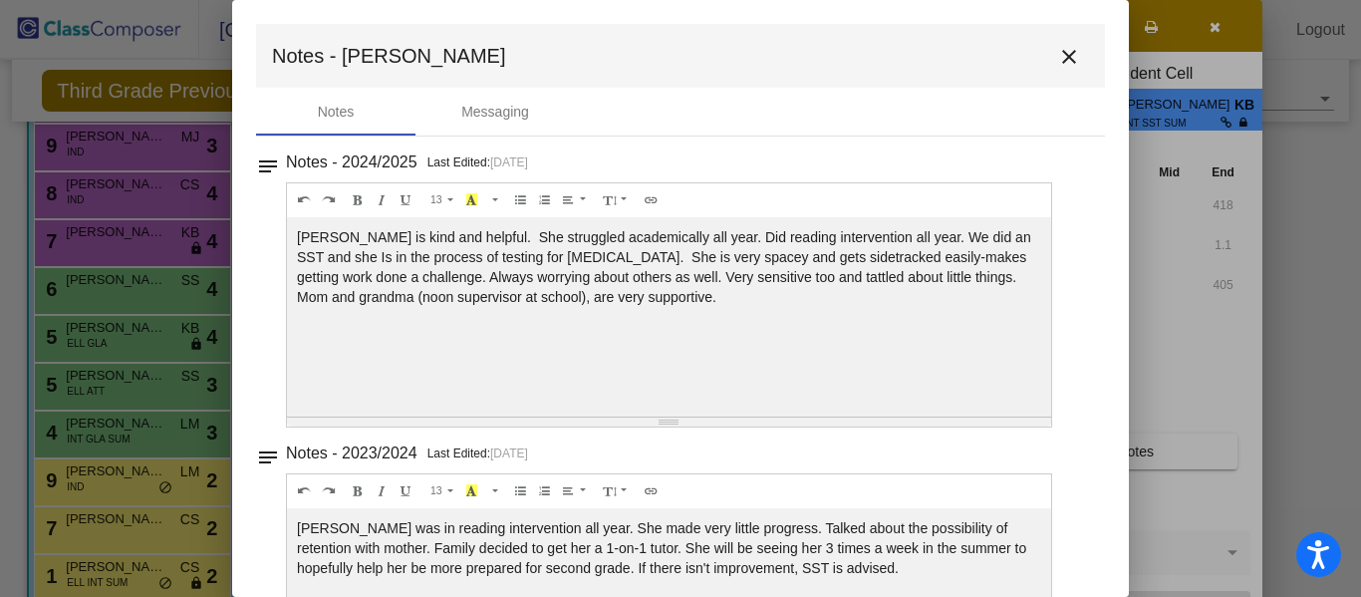
click at [1062, 59] on mat-icon "close" at bounding box center [1069, 57] width 24 height 24
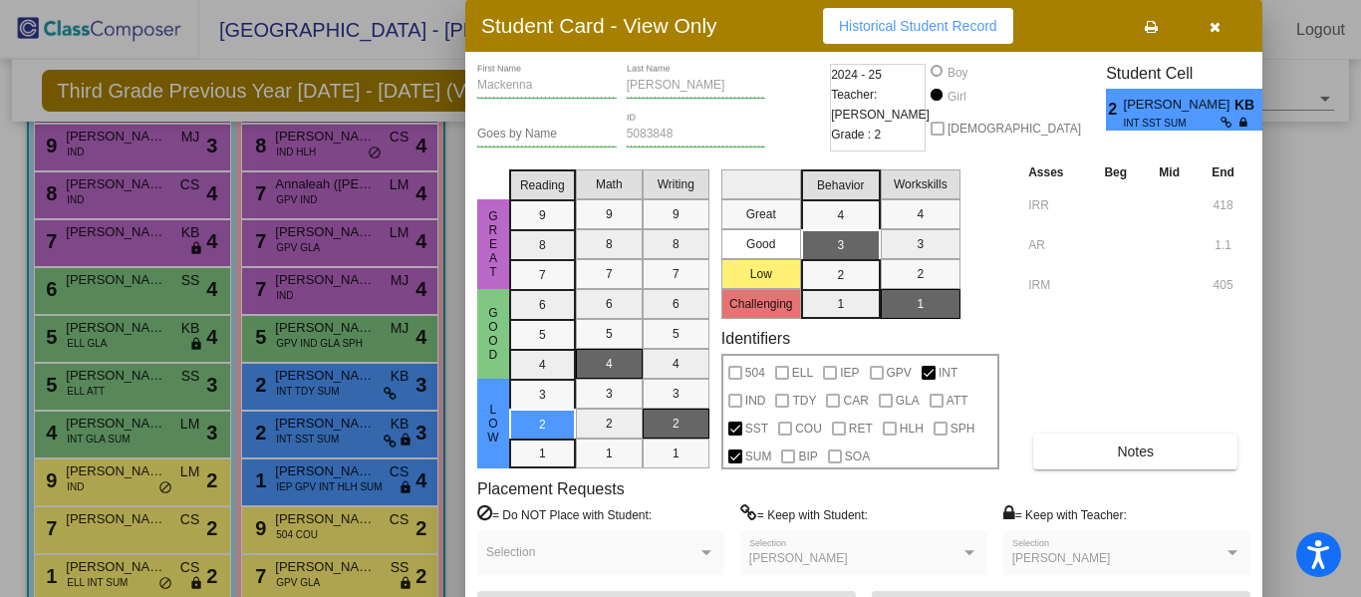
click at [1214, 34] on icon "button" at bounding box center [1214, 27] width 11 height 14
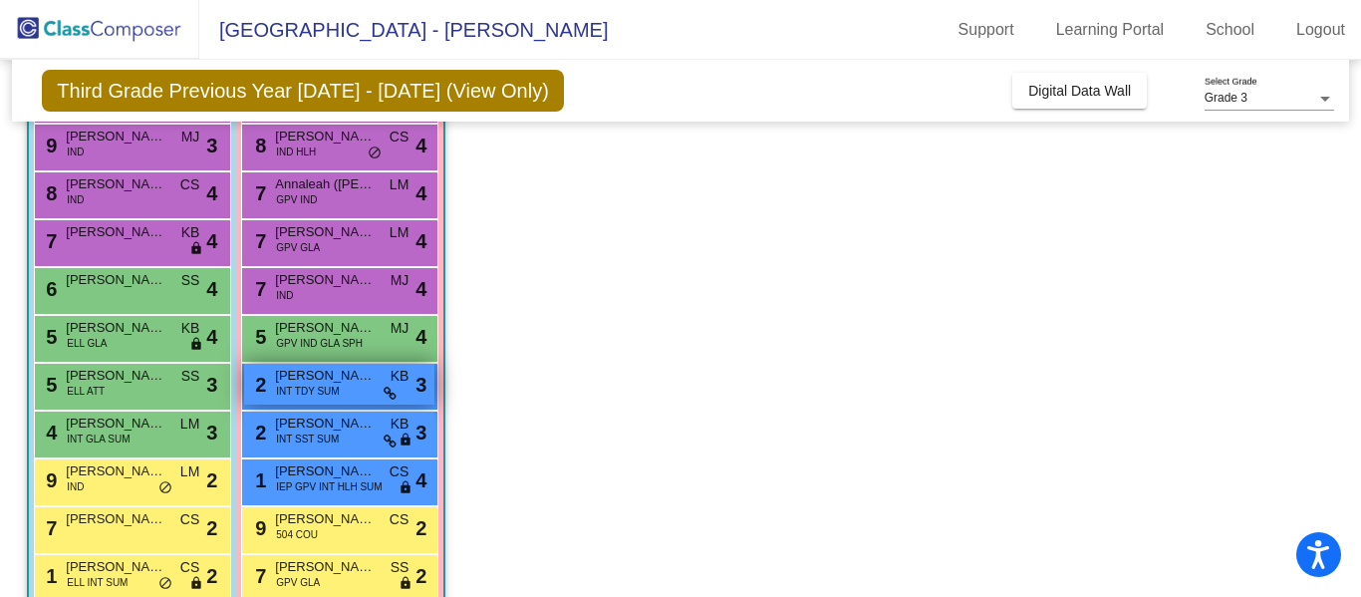
click at [345, 393] on div "2 [PERSON_NAME] INT TDY SUM KB lock do_not_disturb_alt 3" at bounding box center [339, 384] width 190 height 41
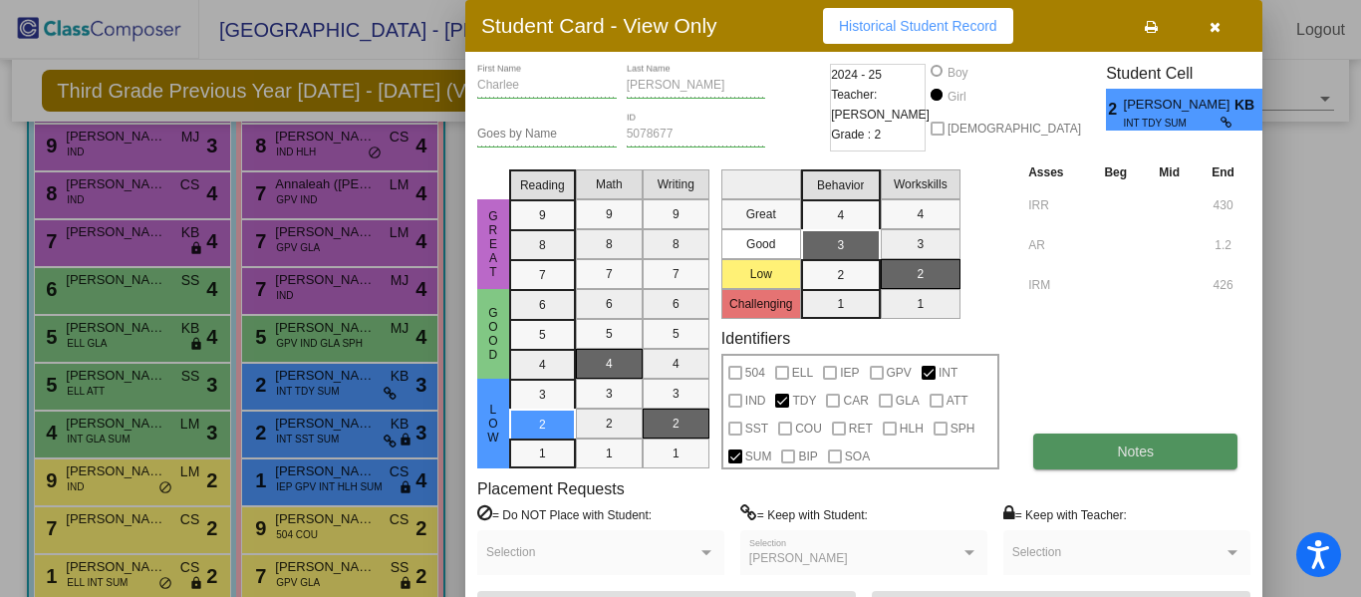
click at [1124, 454] on span "Notes" at bounding box center [1135, 451] width 37 height 16
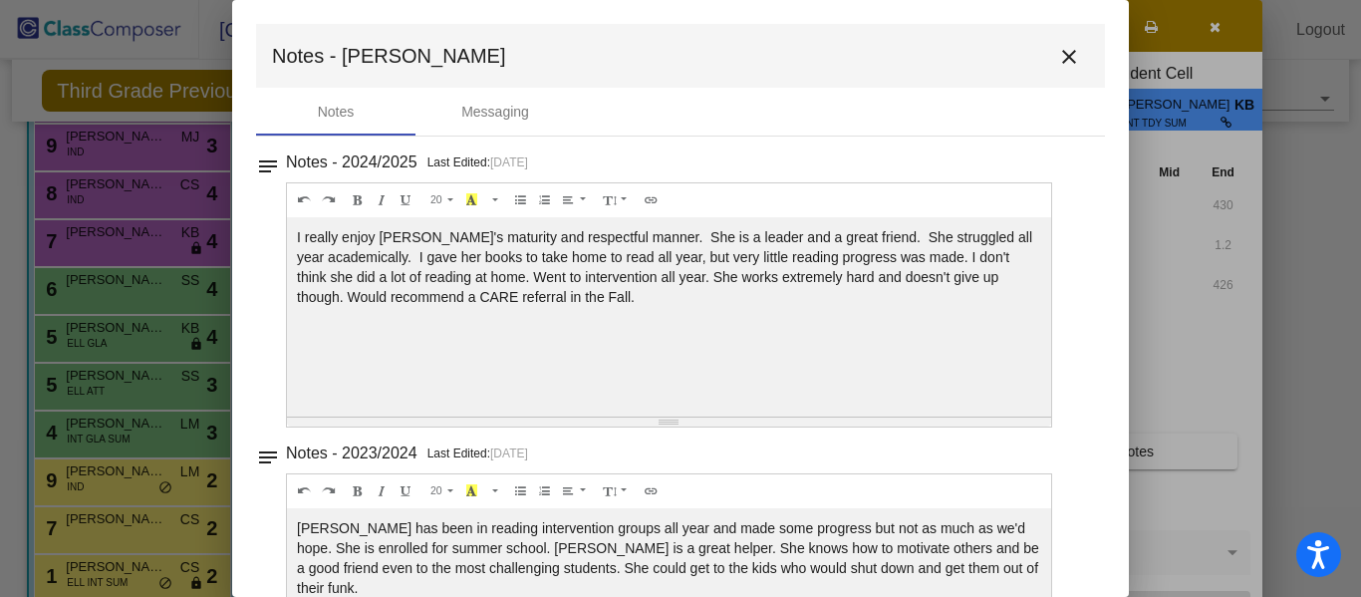
click at [1057, 60] on mat-icon "close" at bounding box center [1069, 57] width 24 height 24
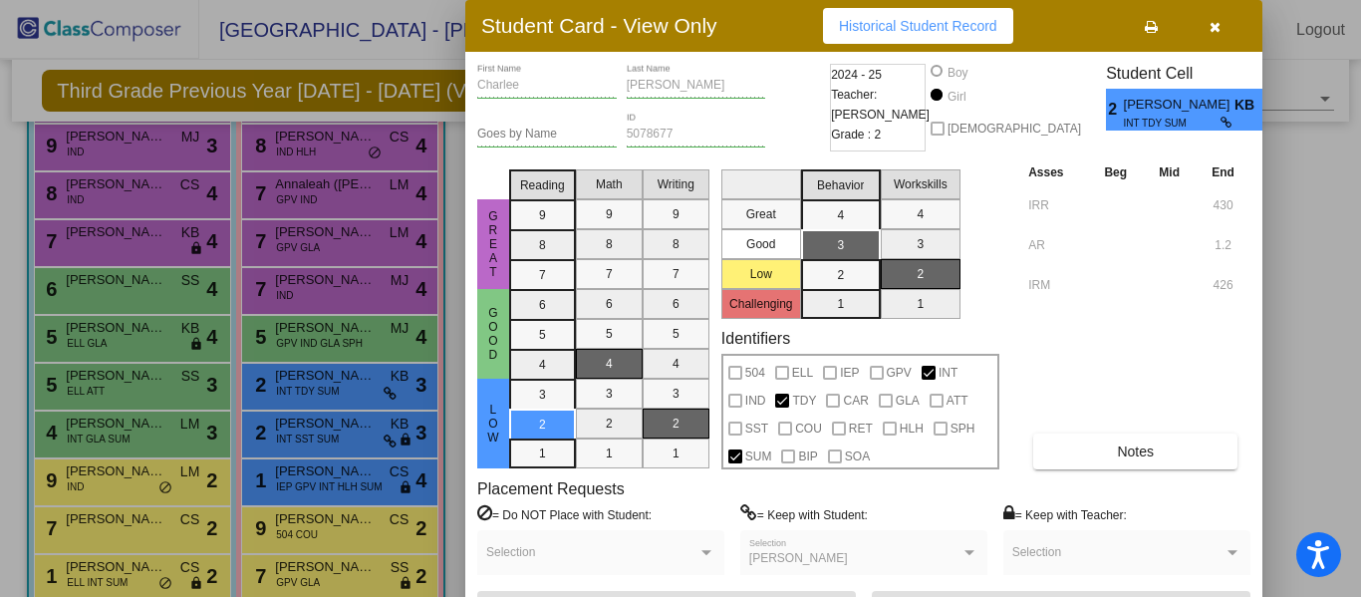
click at [1213, 28] on icon "button" at bounding box center [1214, 27] width 11 height 14
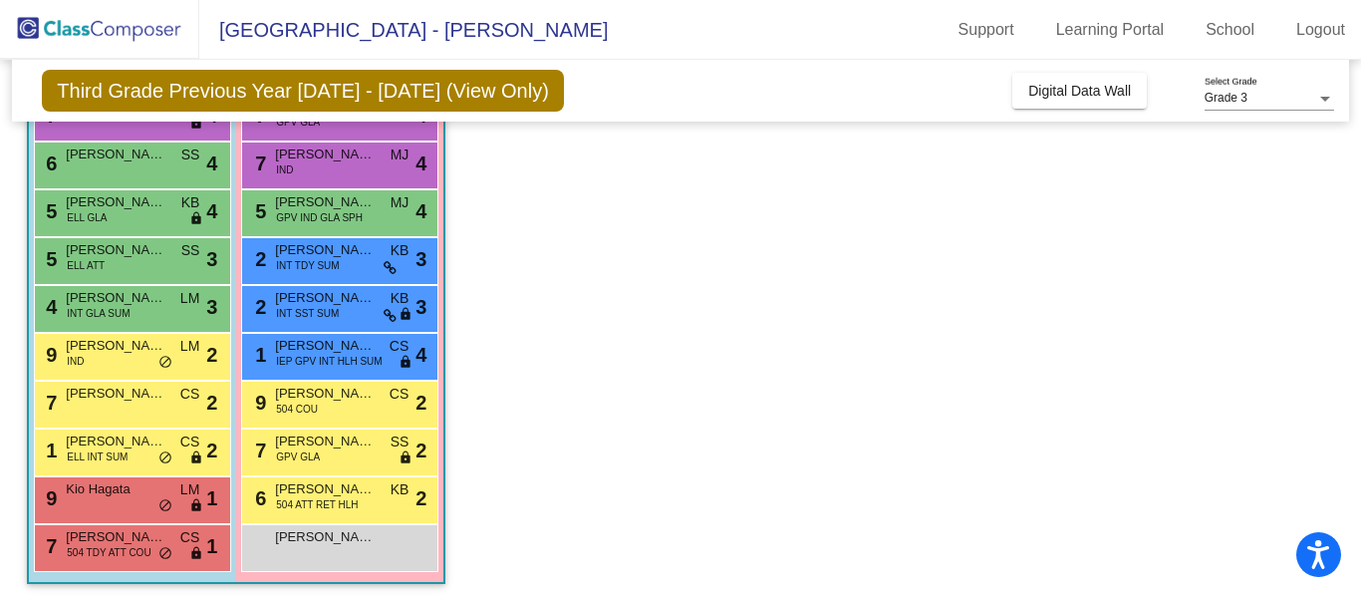
scroll to position [417, 0]
click at [141, 490] on span "Kio Hagata" at bounding box center [116, 488] width 100 height 20
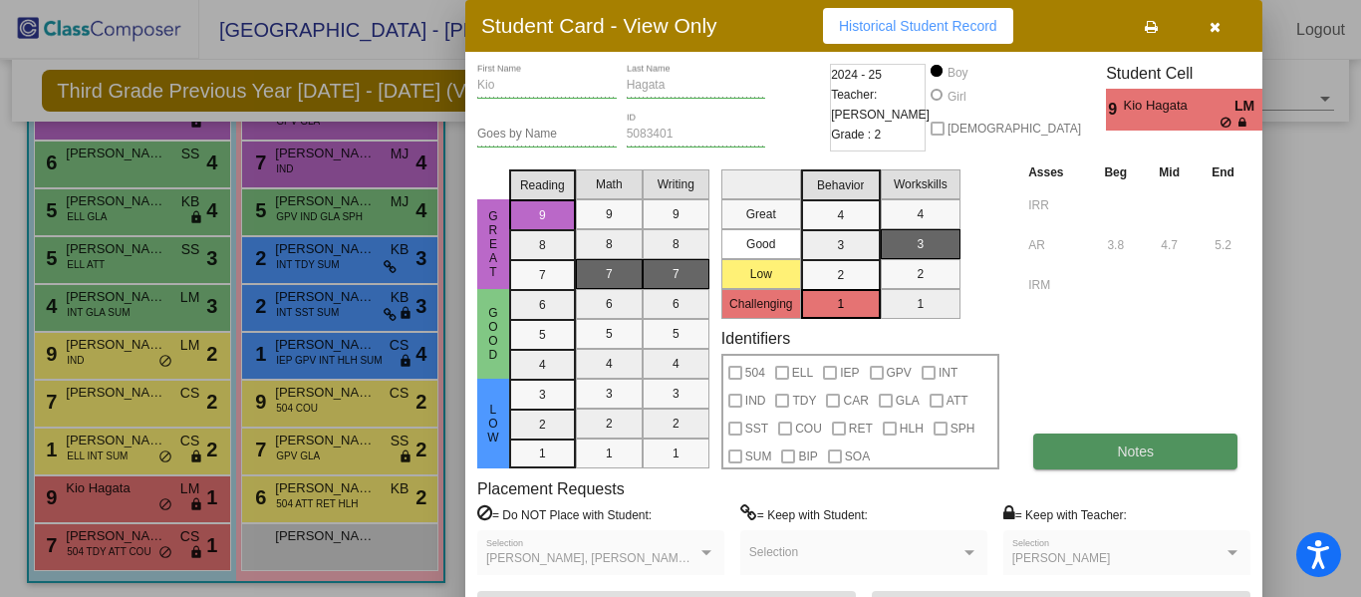
click at [1117, 452] on span "Notes" at bounding box center [1135, 451] width 37 height 16
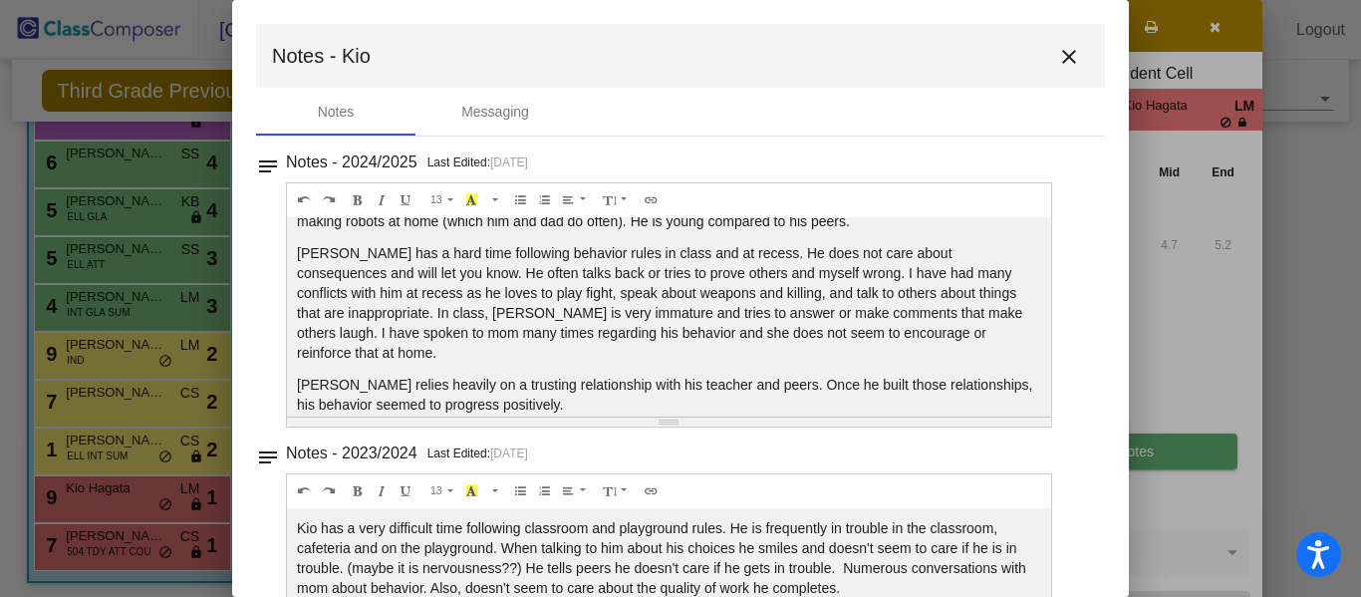
scroll to position [0, 0]
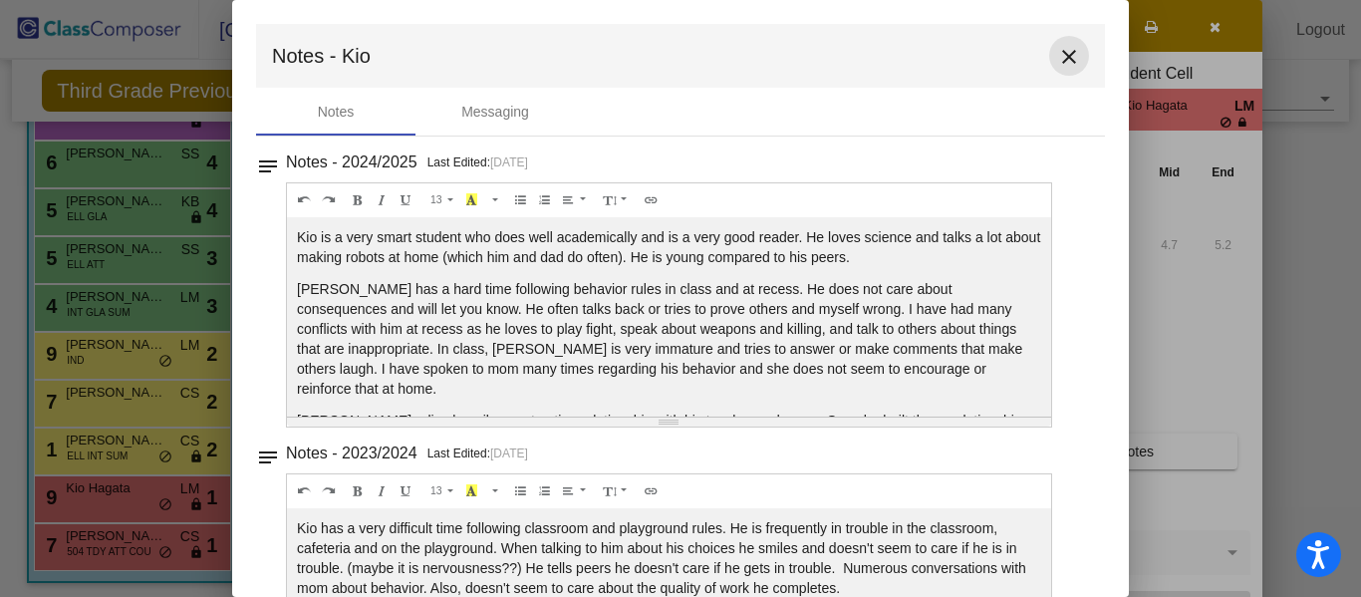
click at [1057, 54] on mat-icon "close" at bounding box center [1069, 57] width 24 height 24
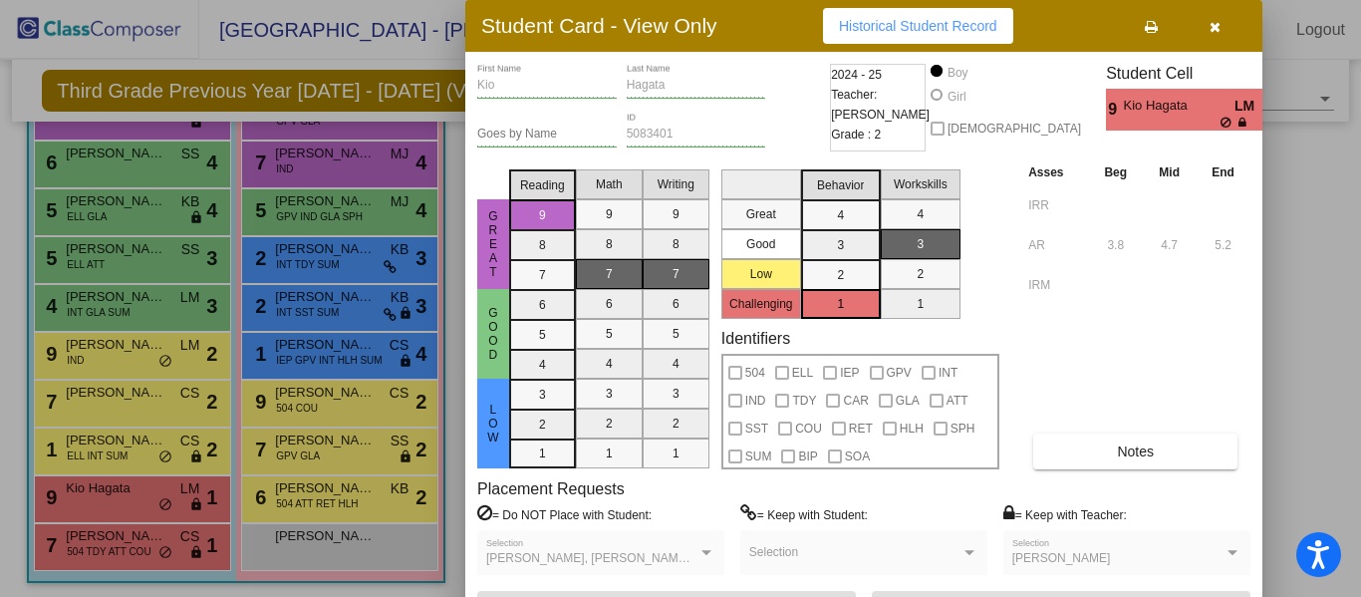
click at [159, 357] on div at bounding box center [680, 298] width 1361 height 597
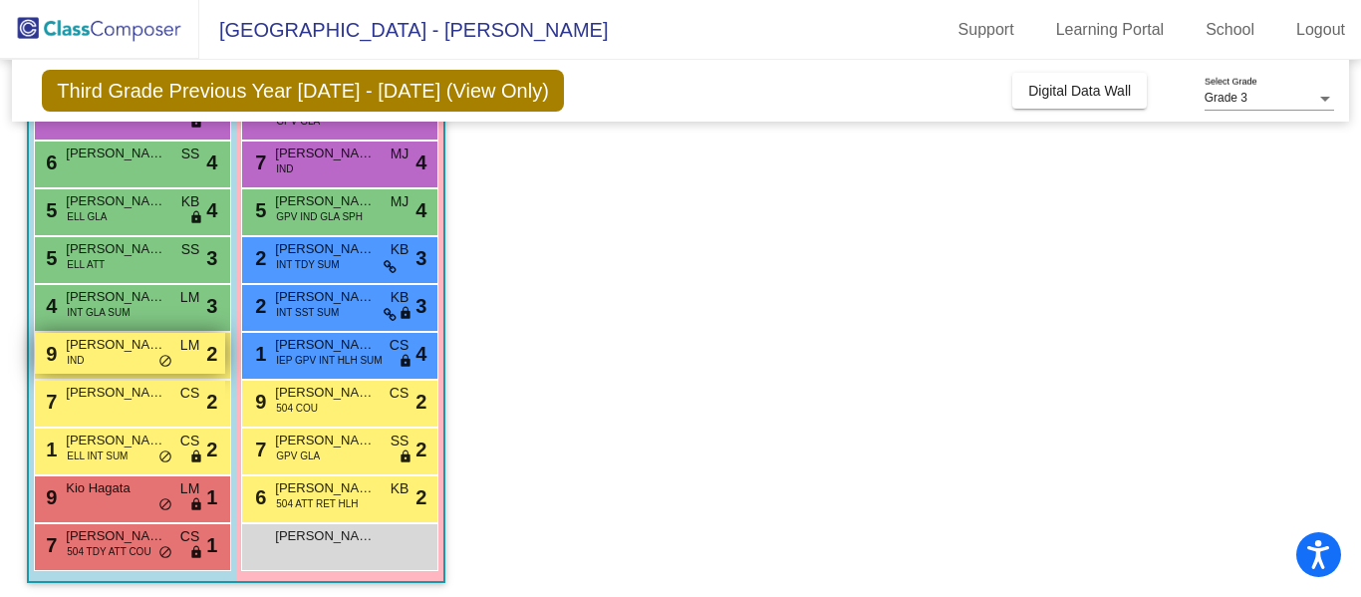
click at [108, 355] on div "9 [PERSON_NAME] IND LM lock do_not_disturb_alt 2" at bounding box center [130, 353] width 190 height 41
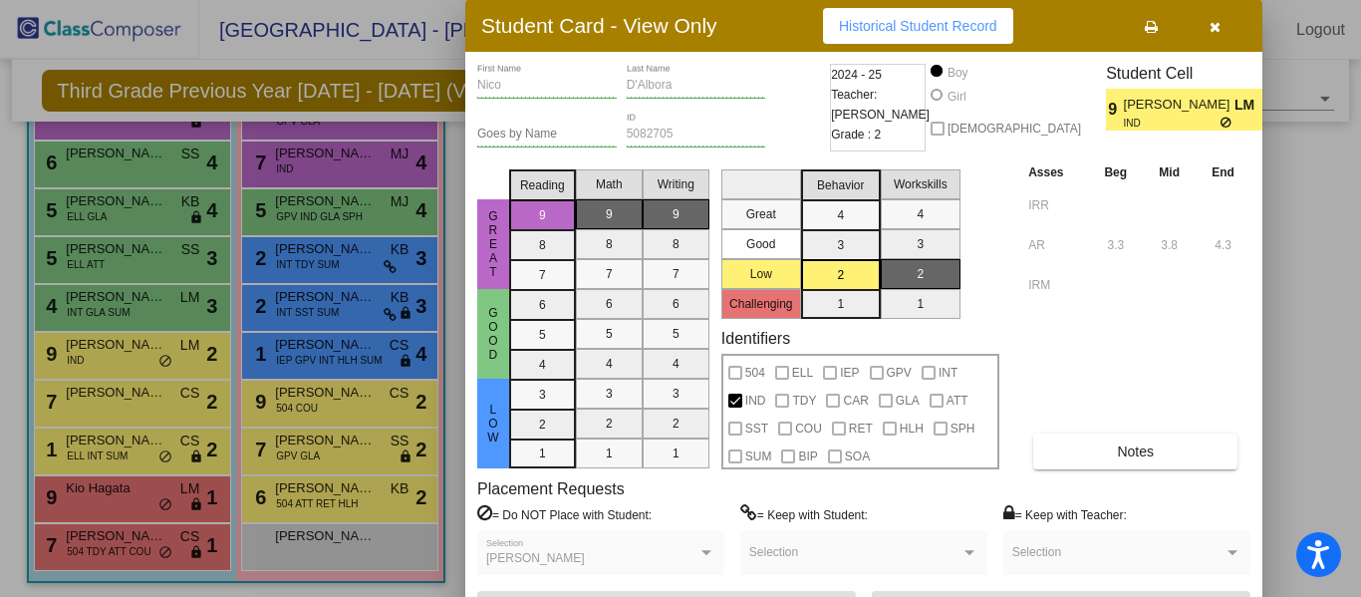
click at [121, 544] on div at bounding box center [680, 298] width 1361 height 597
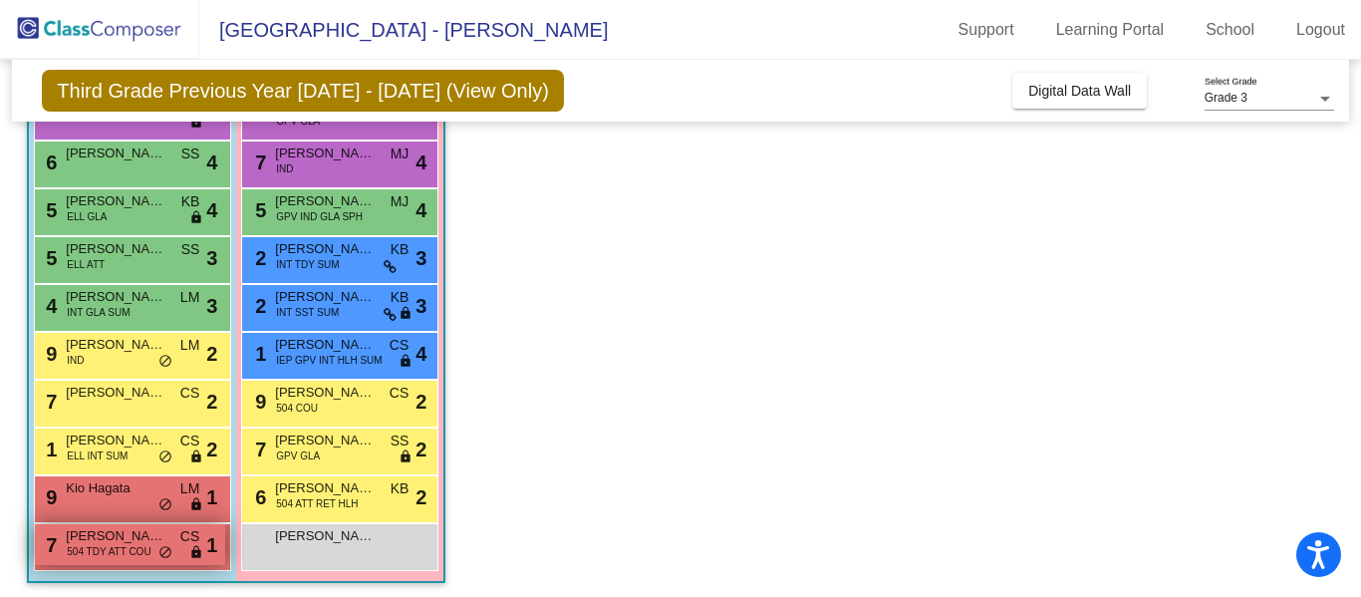
click at [107, 551] on span "504 TDY ATT COU" at bounding box center [109, 551] width 84 height 15
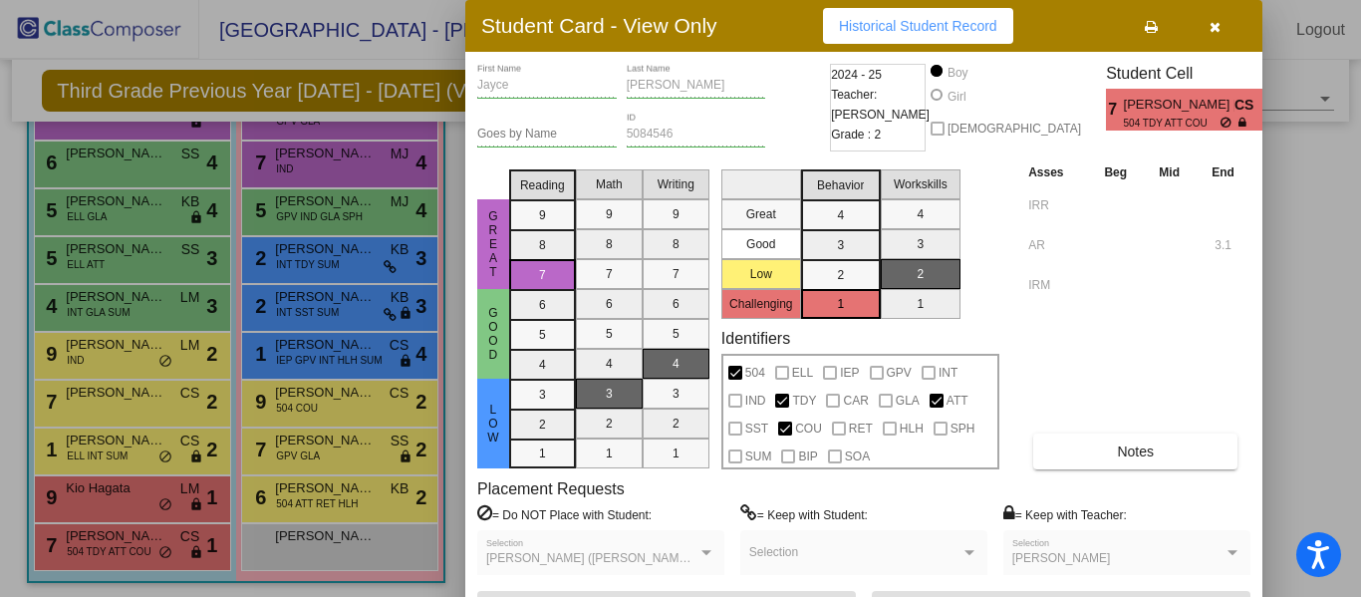
click at [85, 494] on div at bounding box center [680, 298] width 1361 height 597
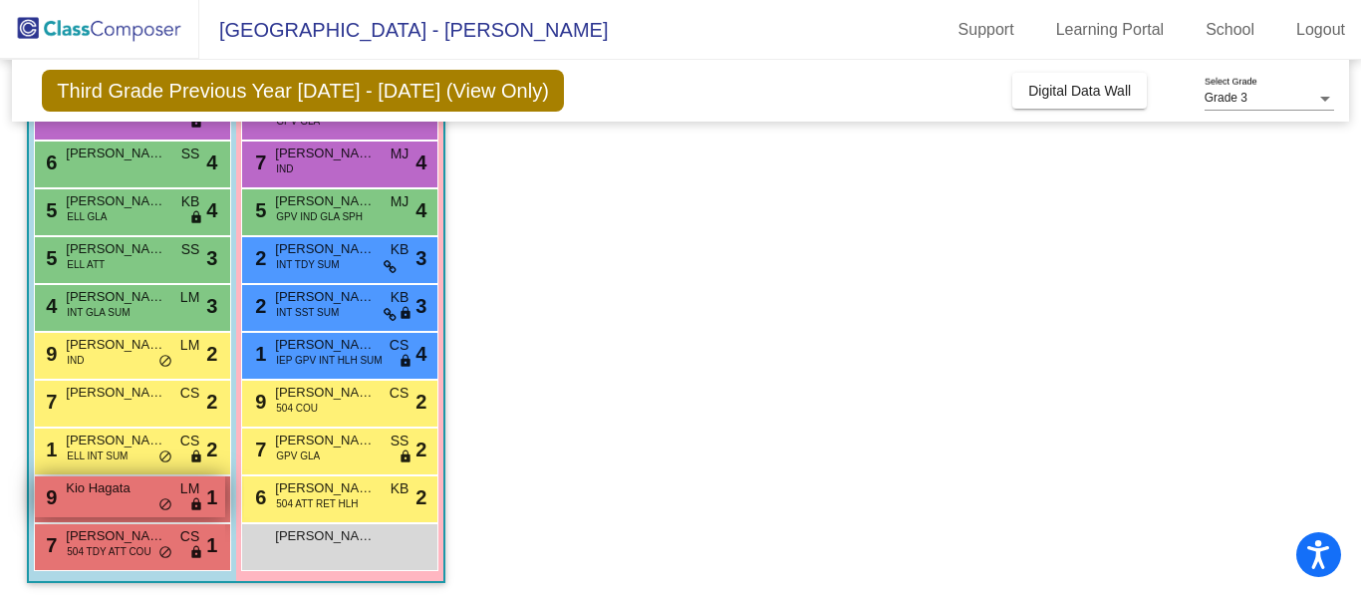
click at [98, 497] on span "Kio Hagata" at bounding box center [116, 488] width 100 height 20
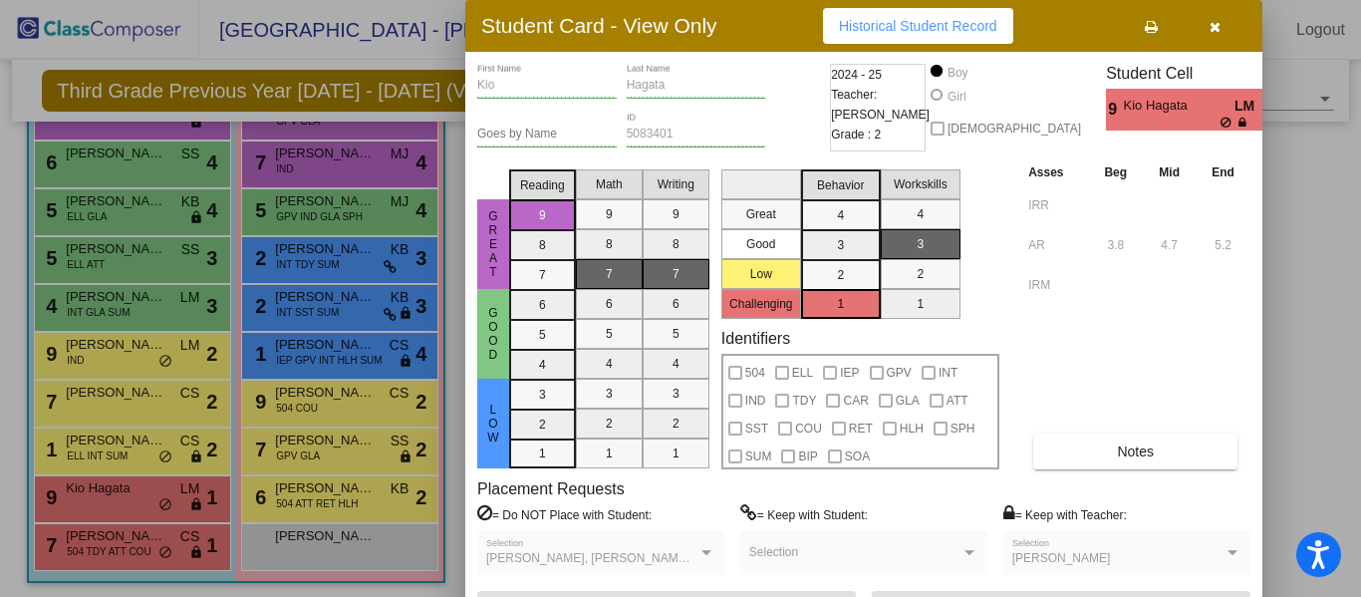
click at [706, 558] on div at bounding box center [706, 553] width 18 height 14
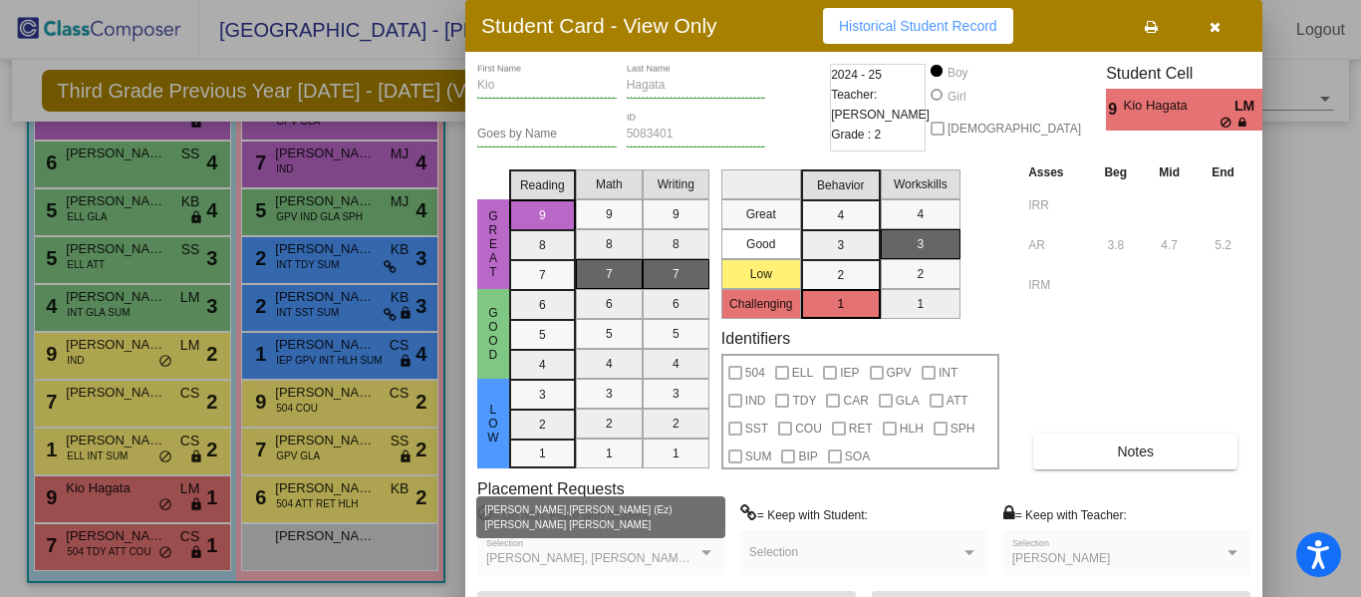
click at [103, 353] on div at bounding box center [680, 298] width 1361 height 597
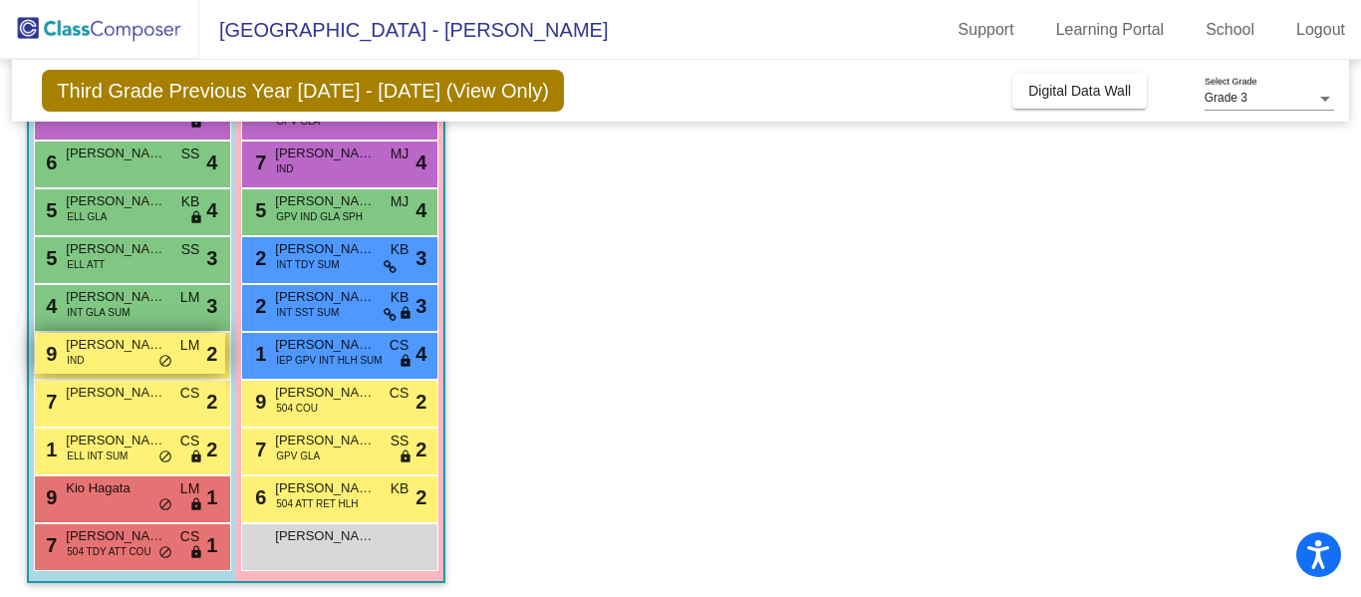
click at [103, 345] on span "[PERSON_NAME]" at bounding box center [116, 345] width 100 height 20
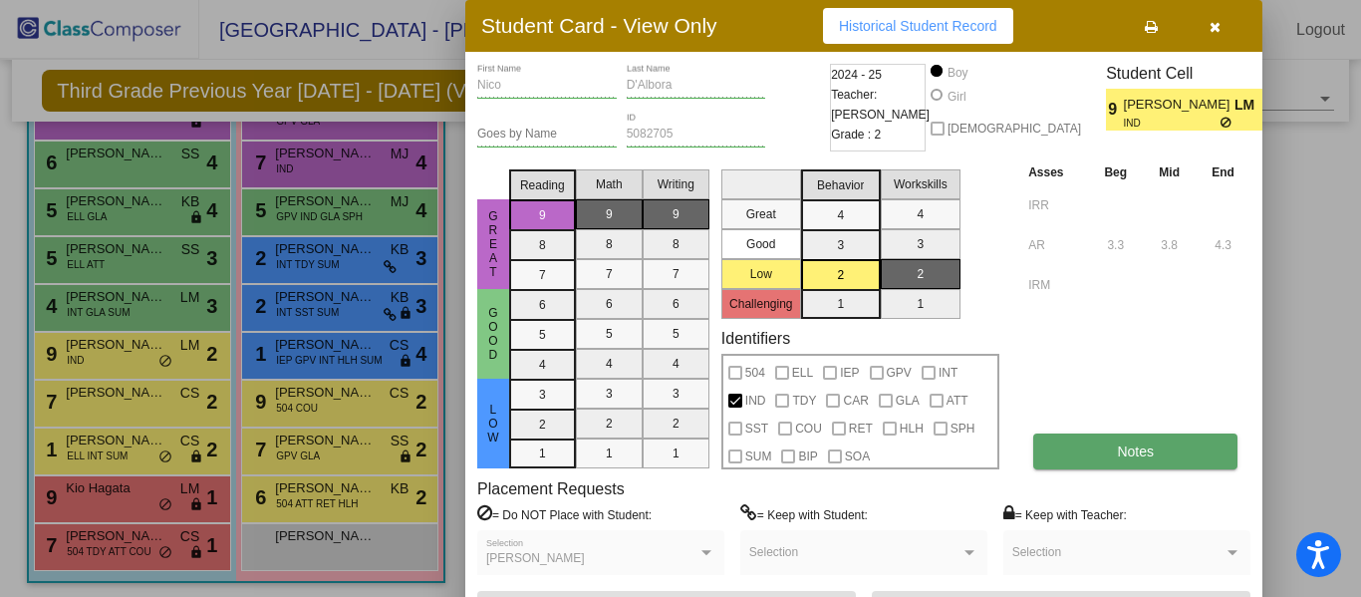
click at [1108, 453] on button "Notes" at bounding box center [1135, 451] width 204 height 36
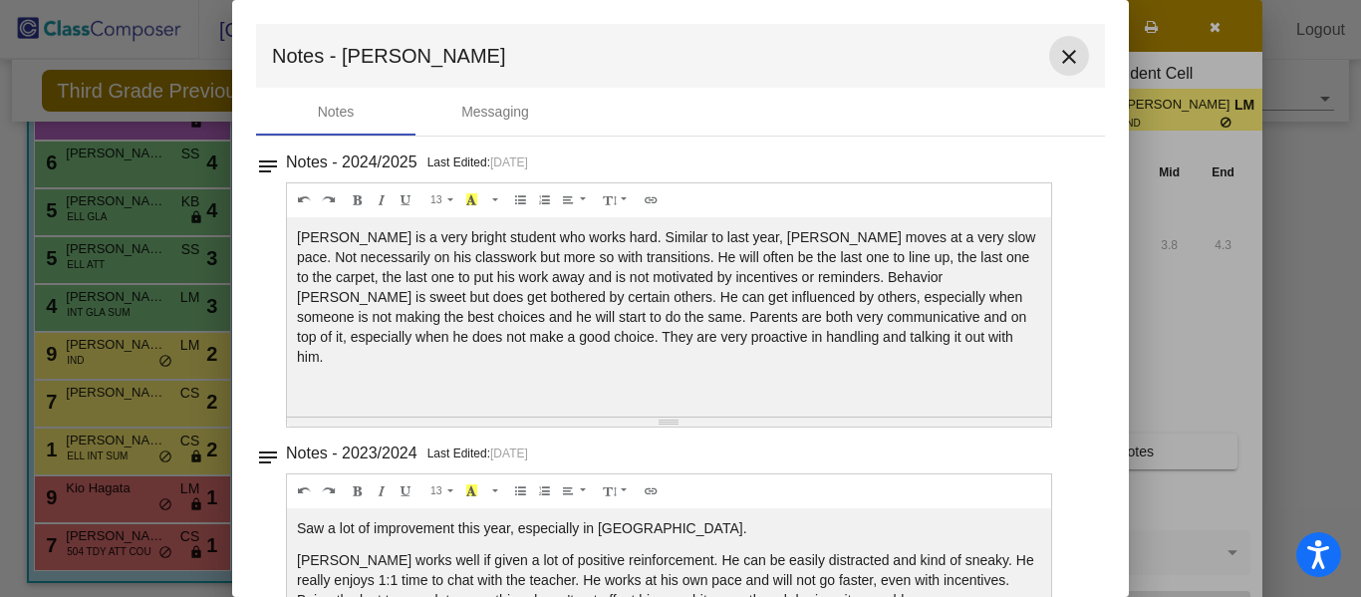
click at [1062, 60] on mat-icon "close" at bounding box center [1069, 57] width 24 height 24
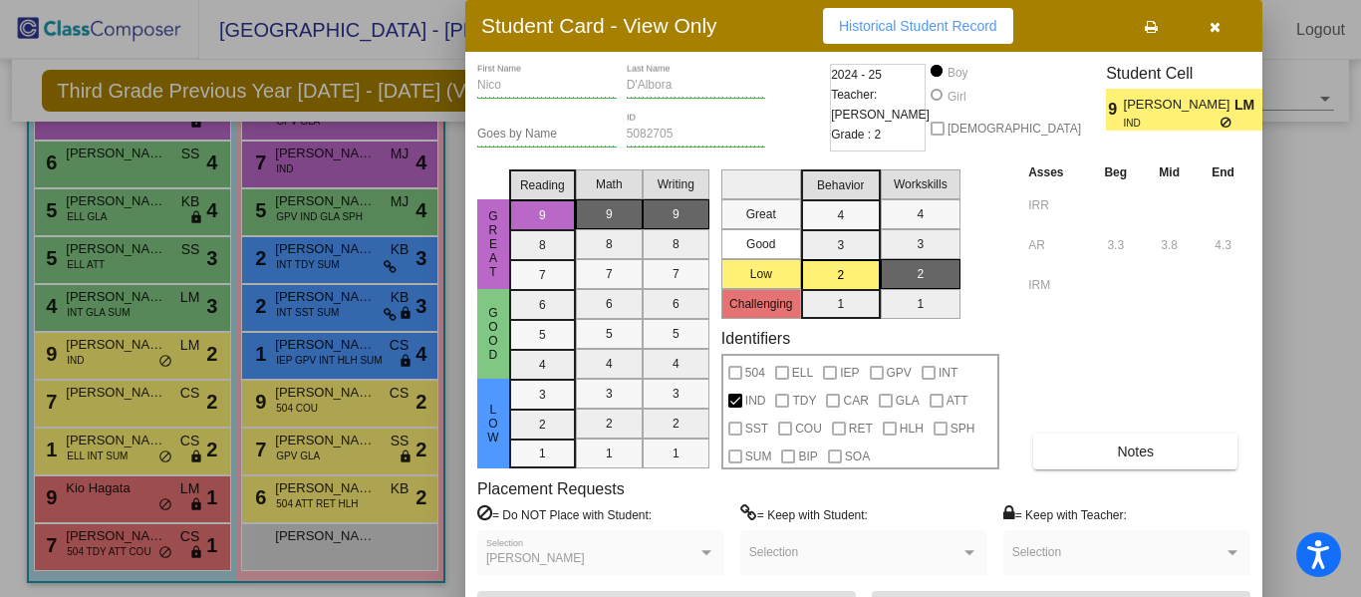
click at [1214, 27] on icon "button" at bounding box center [1214, 27] width 11 height 14
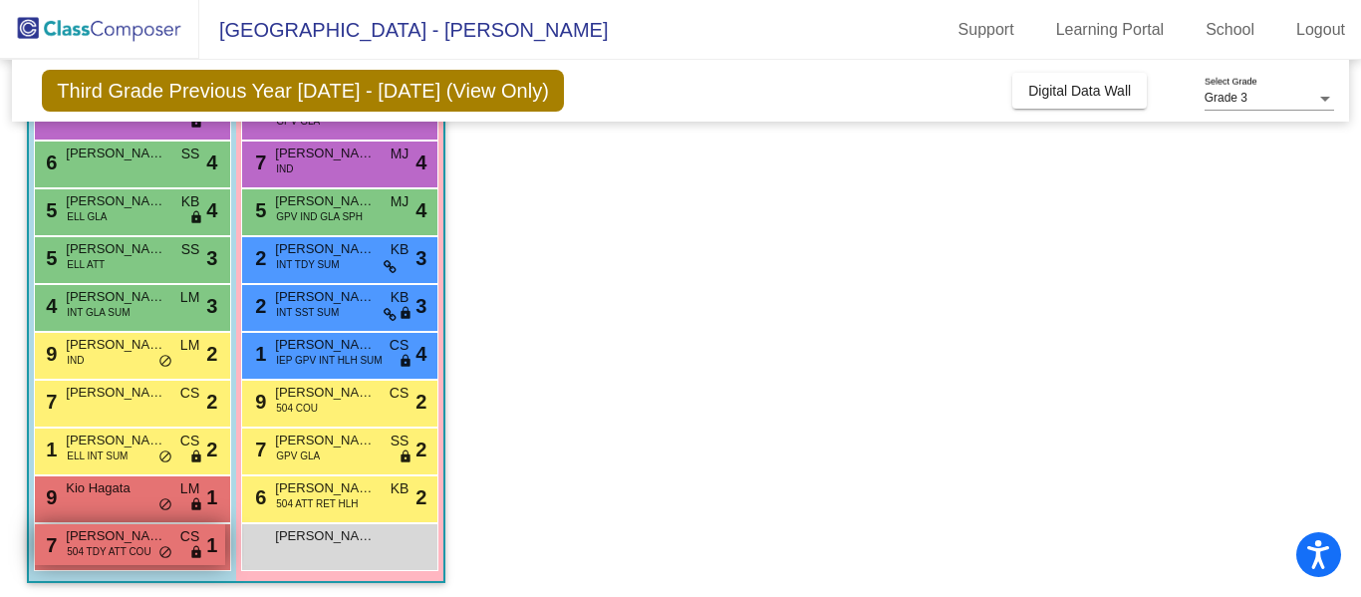
click at [150, 542] on span "[PERSON_NAME] [PERSON_NAME]" at bounding box center [116, 536] width 100 height 20
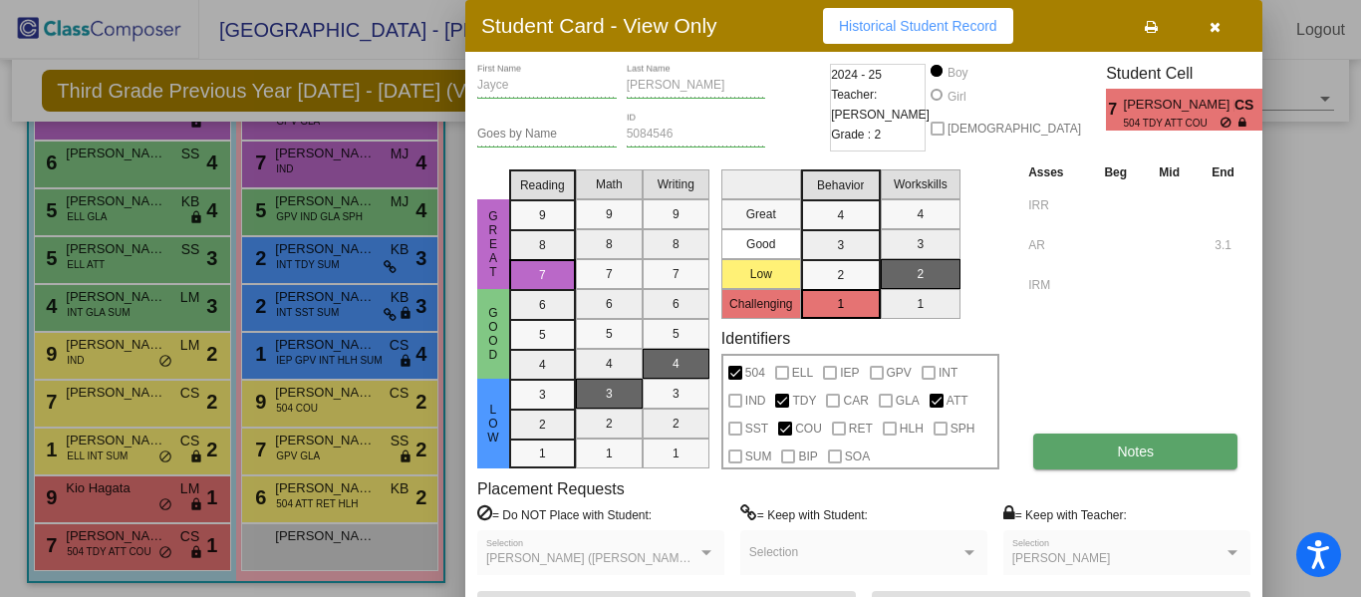
click at [1141, 448] on span "Notes" at bounding box center [1135, 451] width 37 height 16
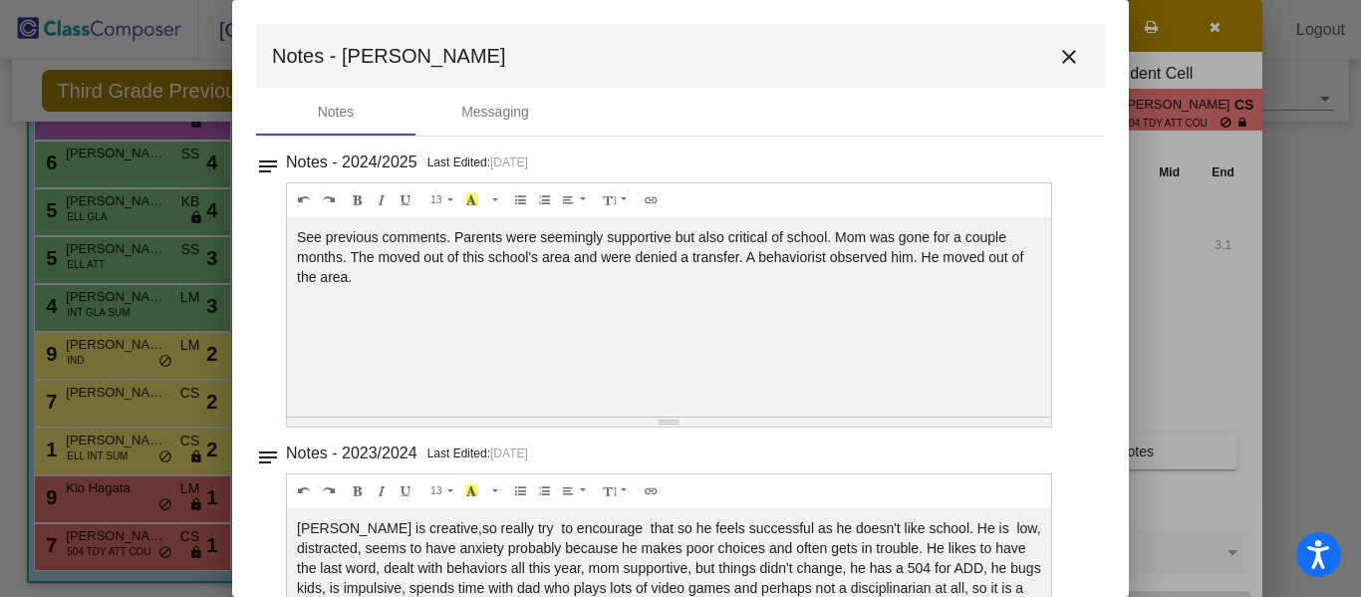
click at [1057, 50] on mat-icon "close" at bounding box center [1069, 57] width 24 height 24
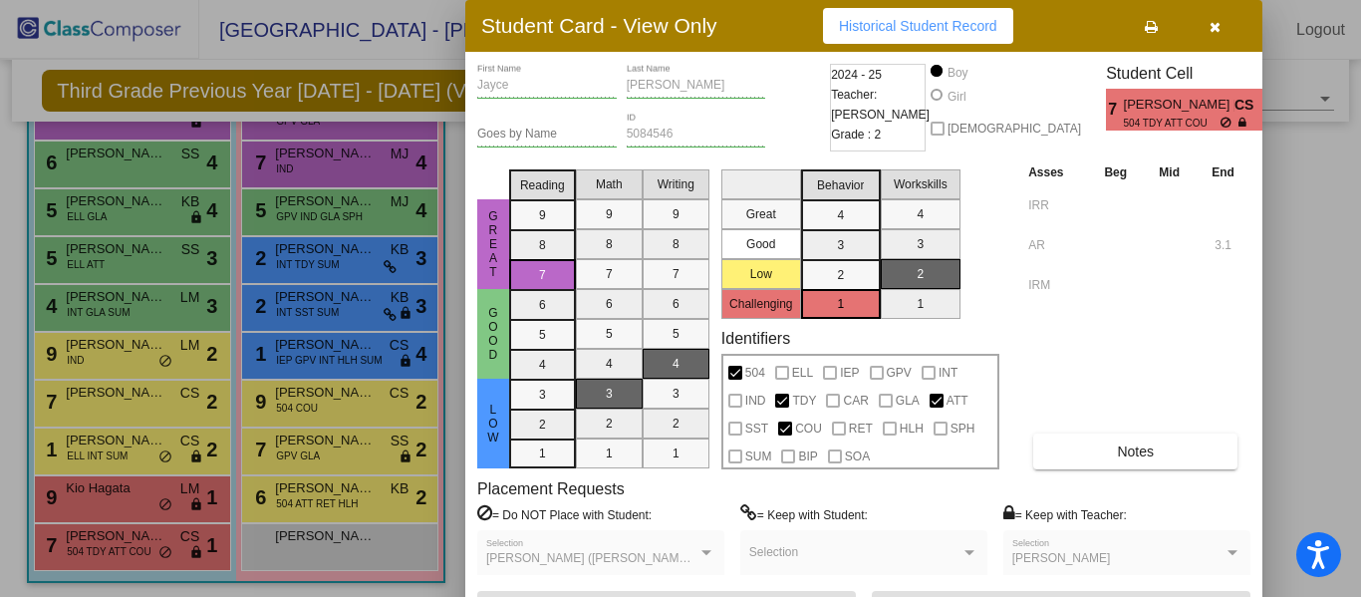
click at [1214, 27] on icon "button" at bounding box center [1214, 27] width 11 height 14
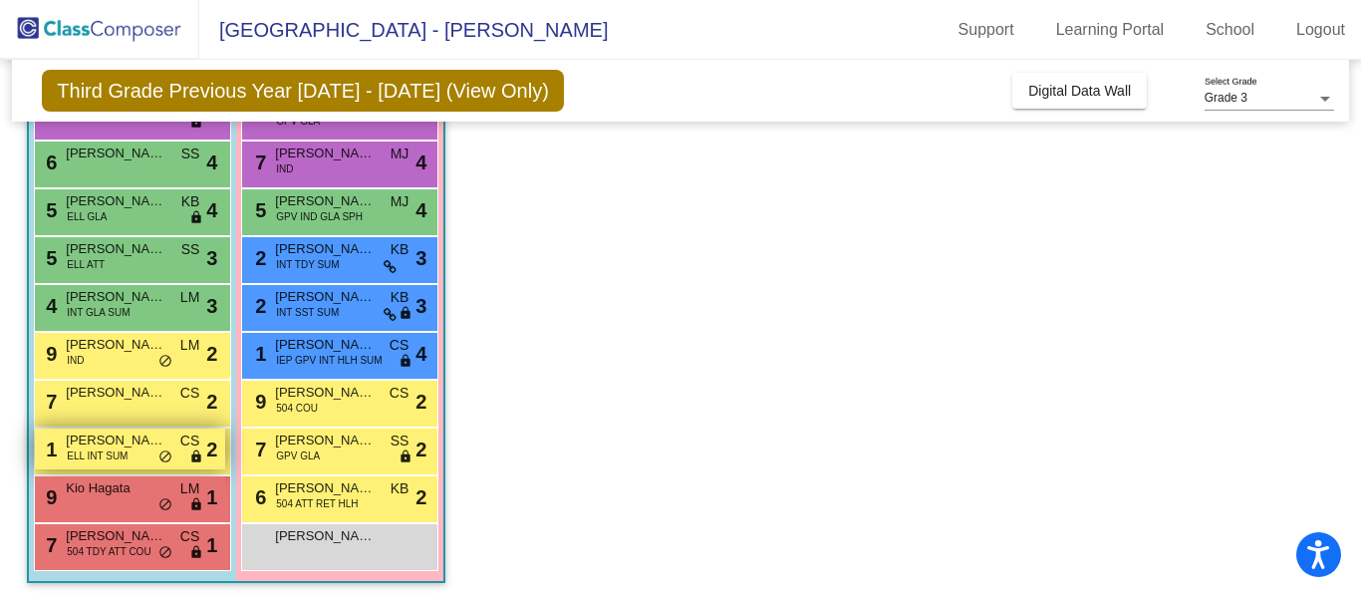
click at [155, 443] on span "[PERSON_NAME]" at bounding box center [116, 440] width 100 height 20
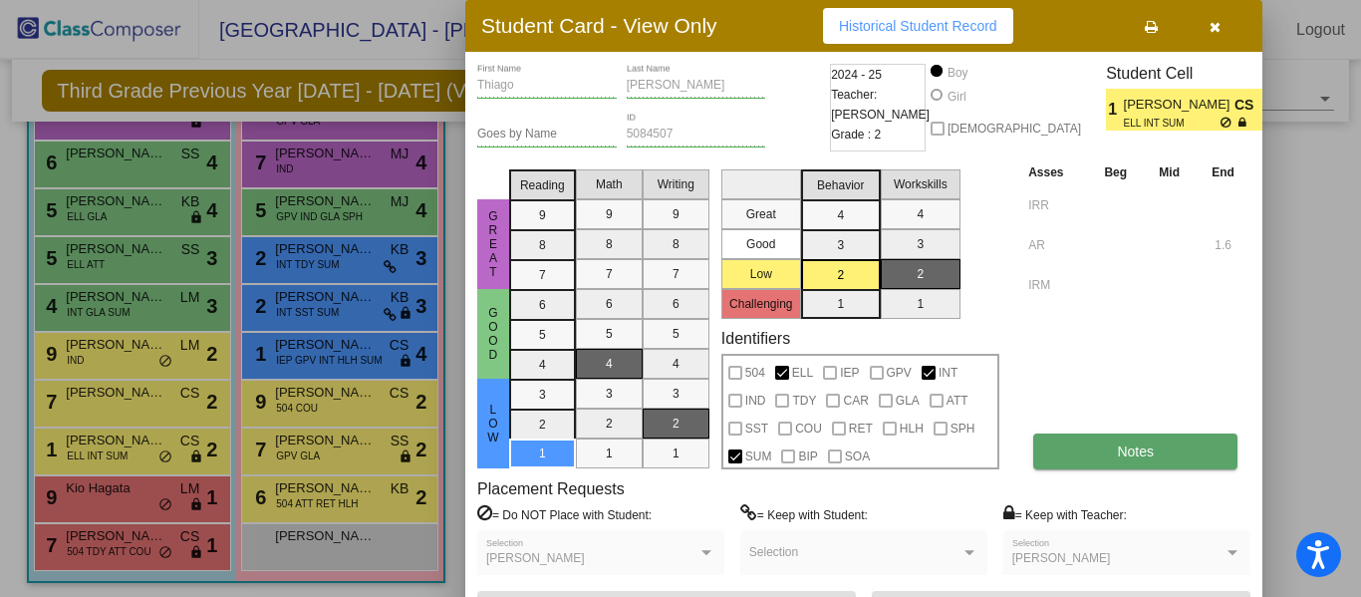
click at [1122, 452] on span "Notes" at bounding box center [1135, 451] width 37 height 16
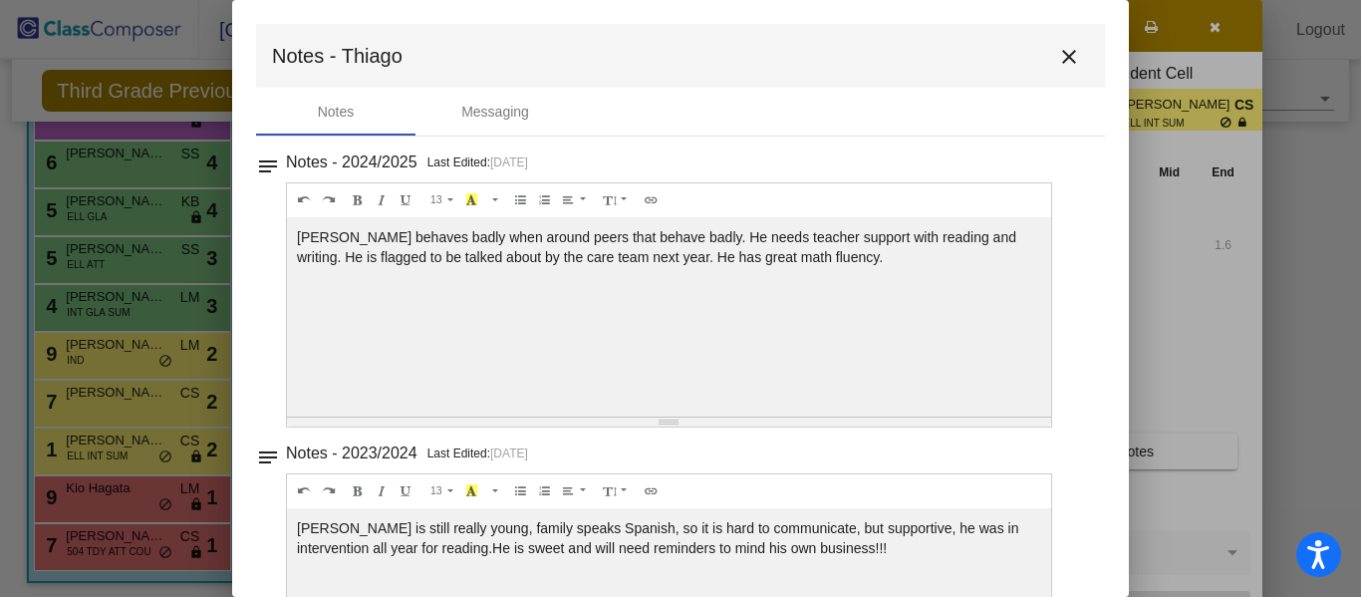
click at [1060, 59] on mat-icon "close" at bounding box center [1069, 57] width 24 height 24
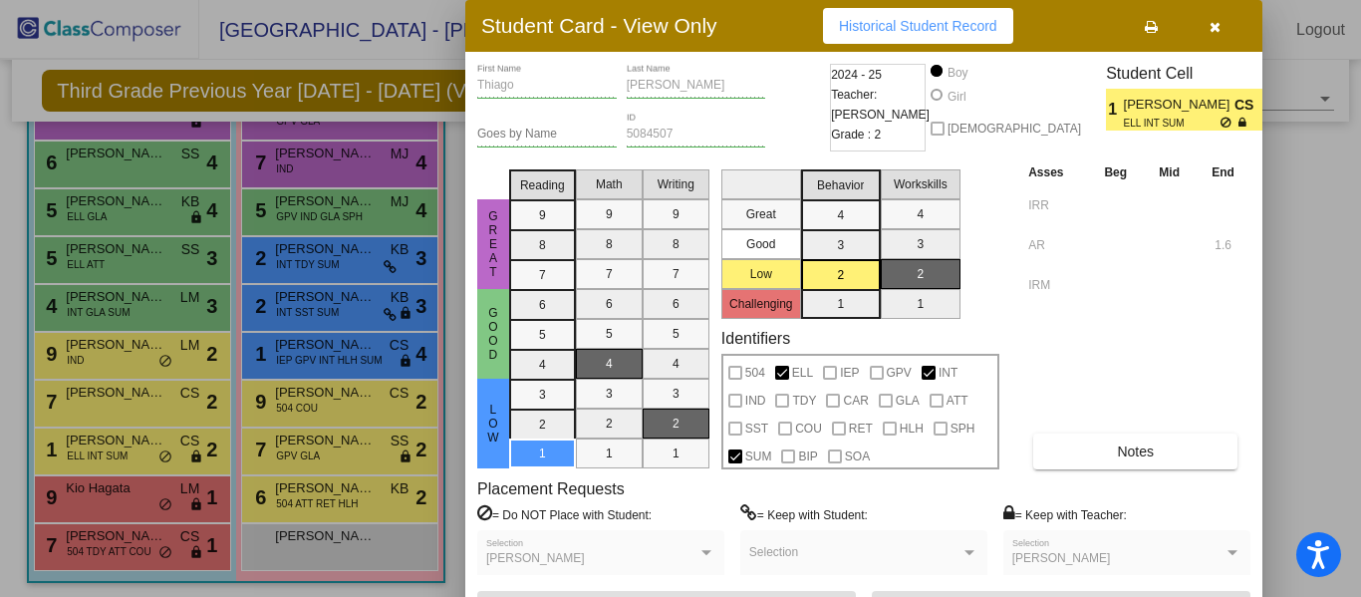
click at [1214, 27] on icon "button" at bounding box center [1214, 27] width 11 height 14
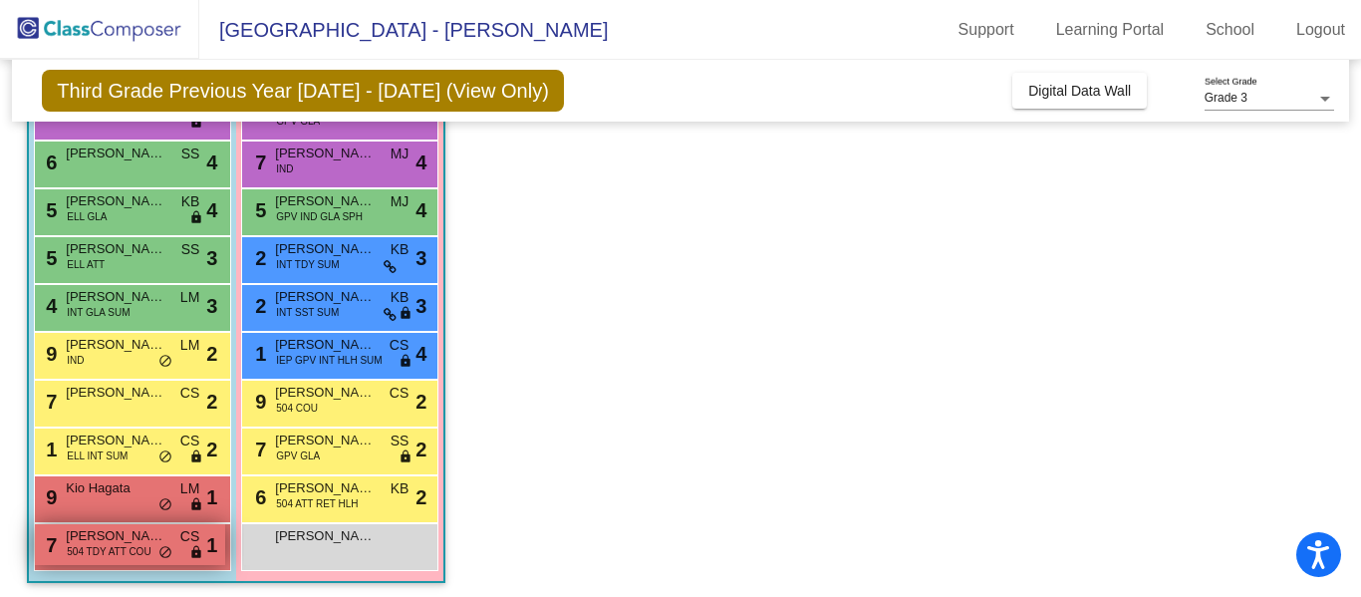
click at [158, 536] on span "[PERSON_NAME] [PERSON_NAME]" at bounding box center [116, 536] width 100 height 20
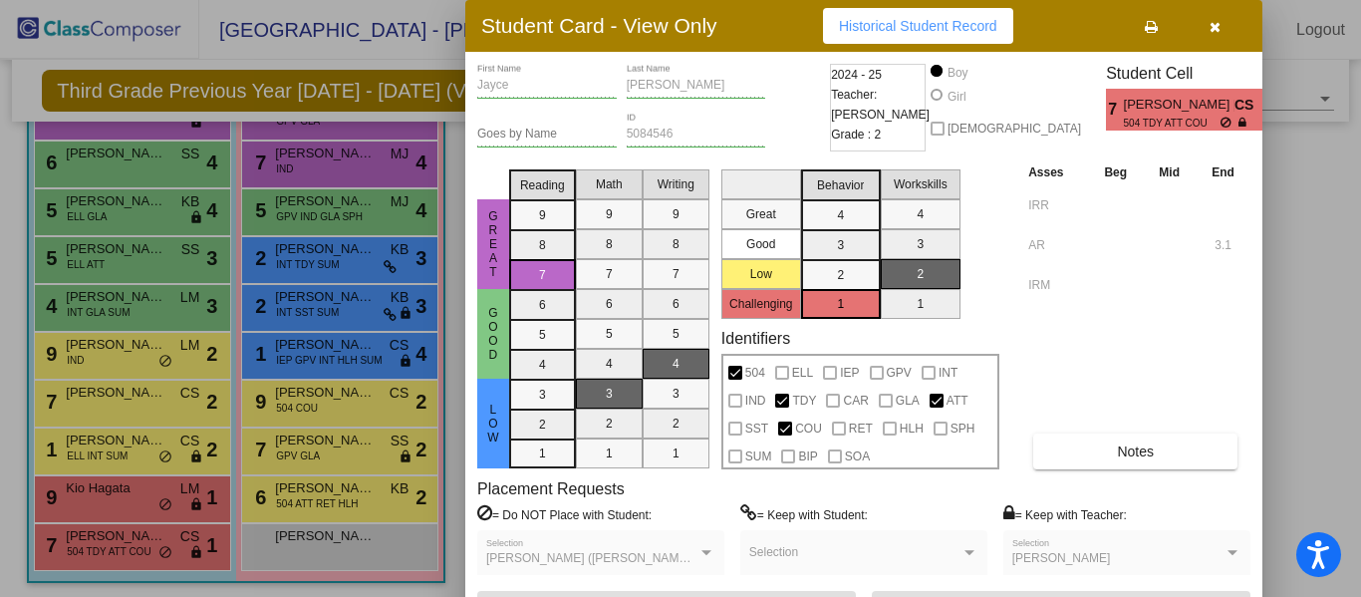
click at [1211, 33] on icon "button" at bounding box center [1214, 27] width 11 height 14
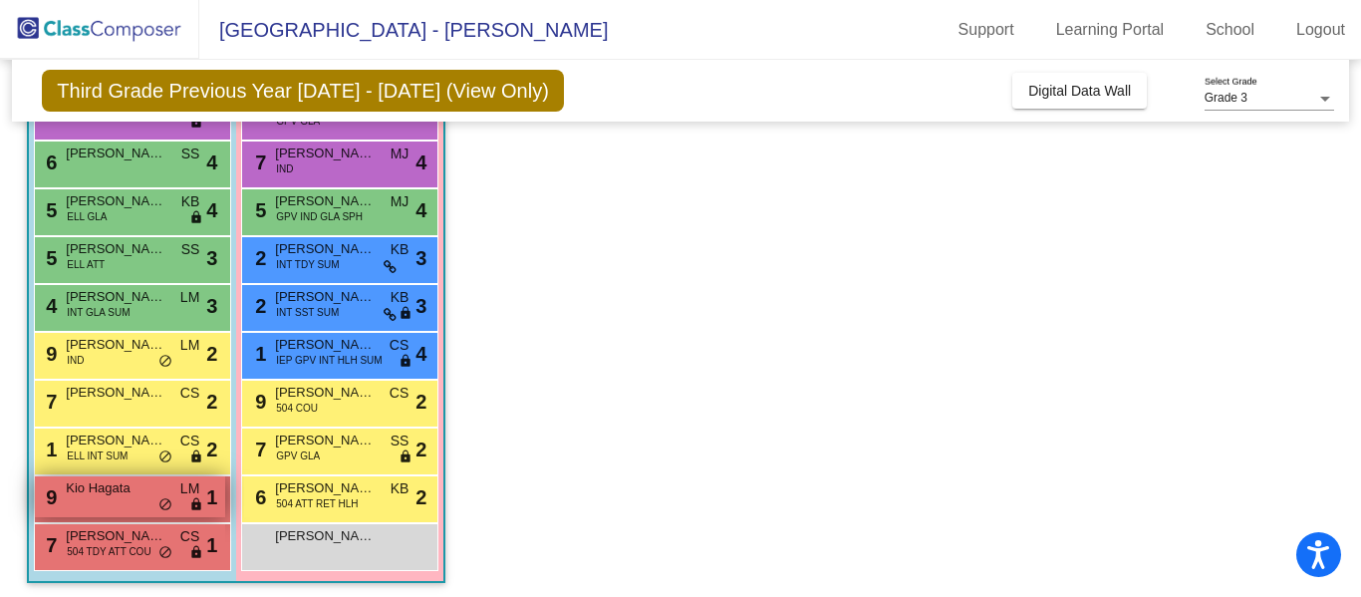
click at [133, 504] on div "9 Kio [PERSON_NAME] lock do_not_disturb_alt 1" at bounding box center [130, 496] width 190 height 41
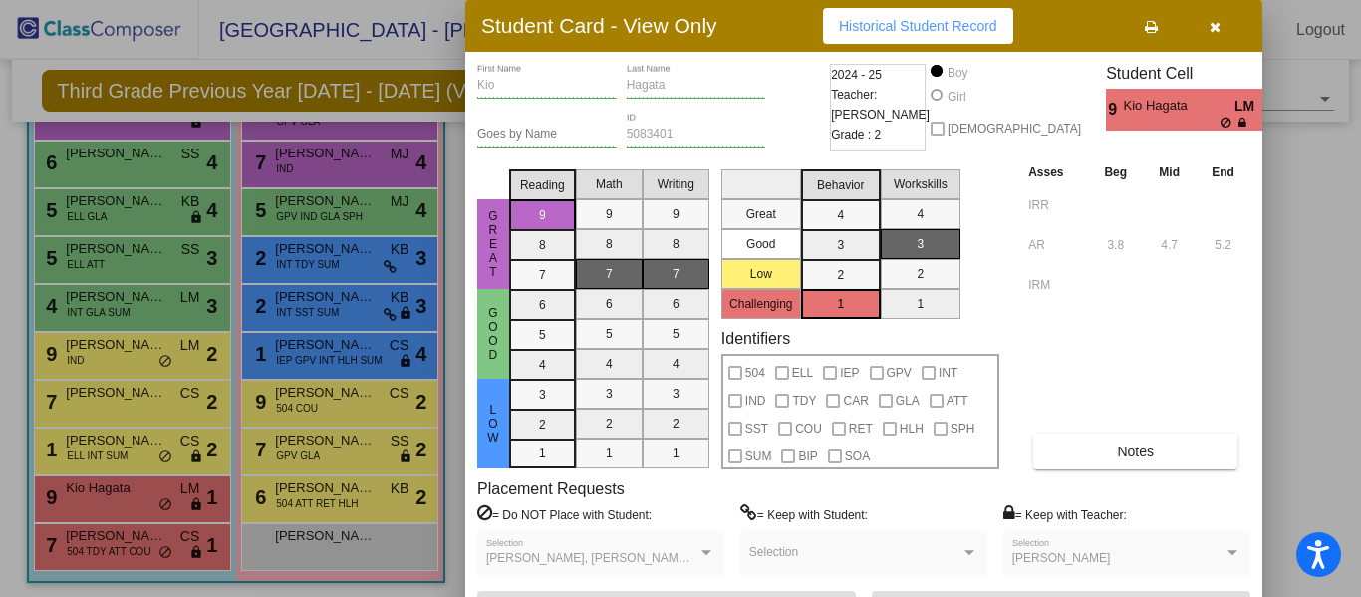
click at [1209, 22] on icon "button" at bounding box center [1214, 27] width 11 height 14
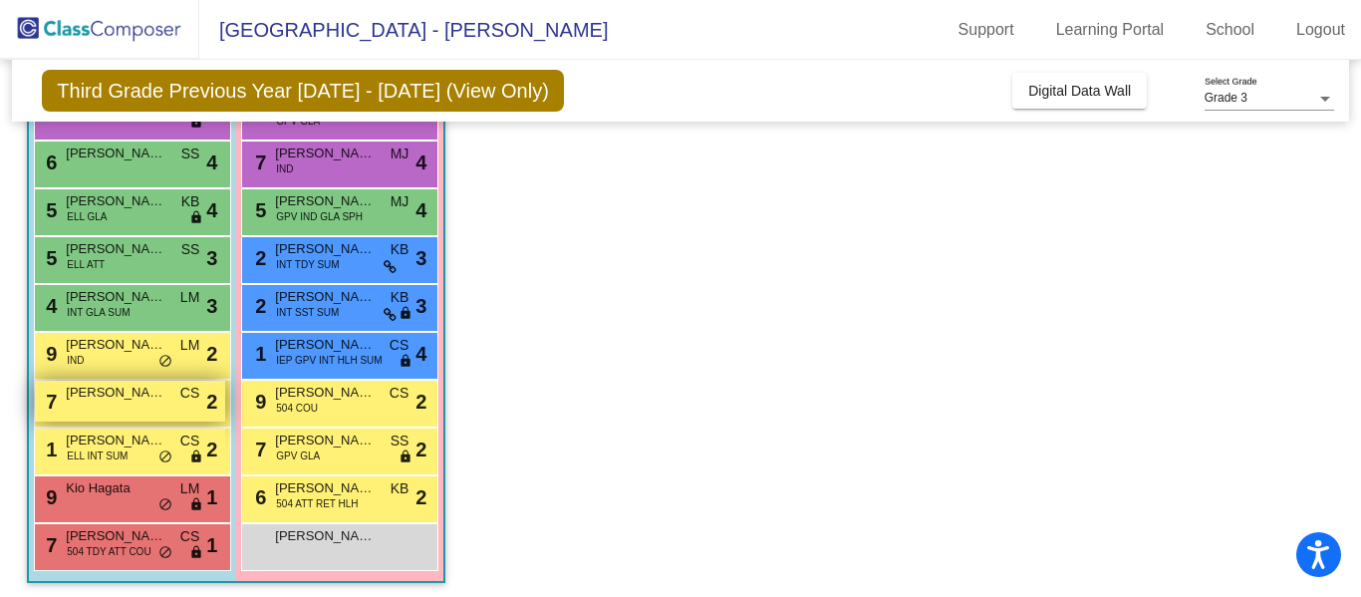
click at [136, 390] on span "[PERSON_NAME]" at bounding box center [116, 393] width 100 height 20
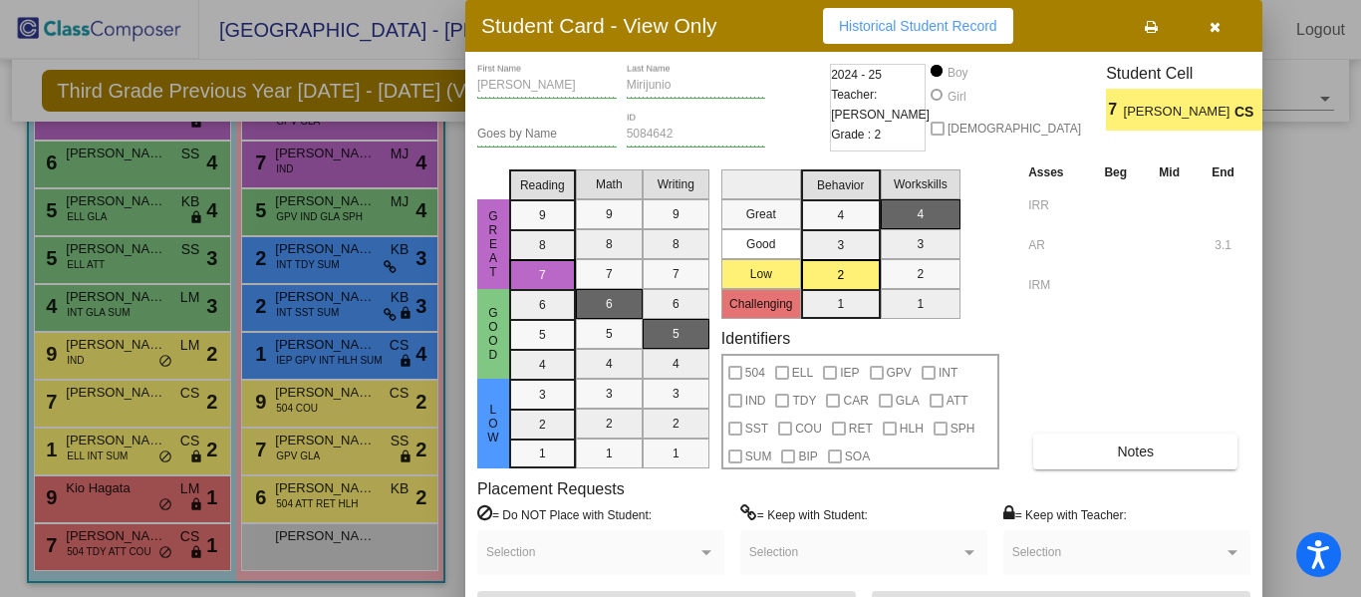
click at [1212, 21] on icon "button" at bounding box center [1214, 27] width 11 height 14
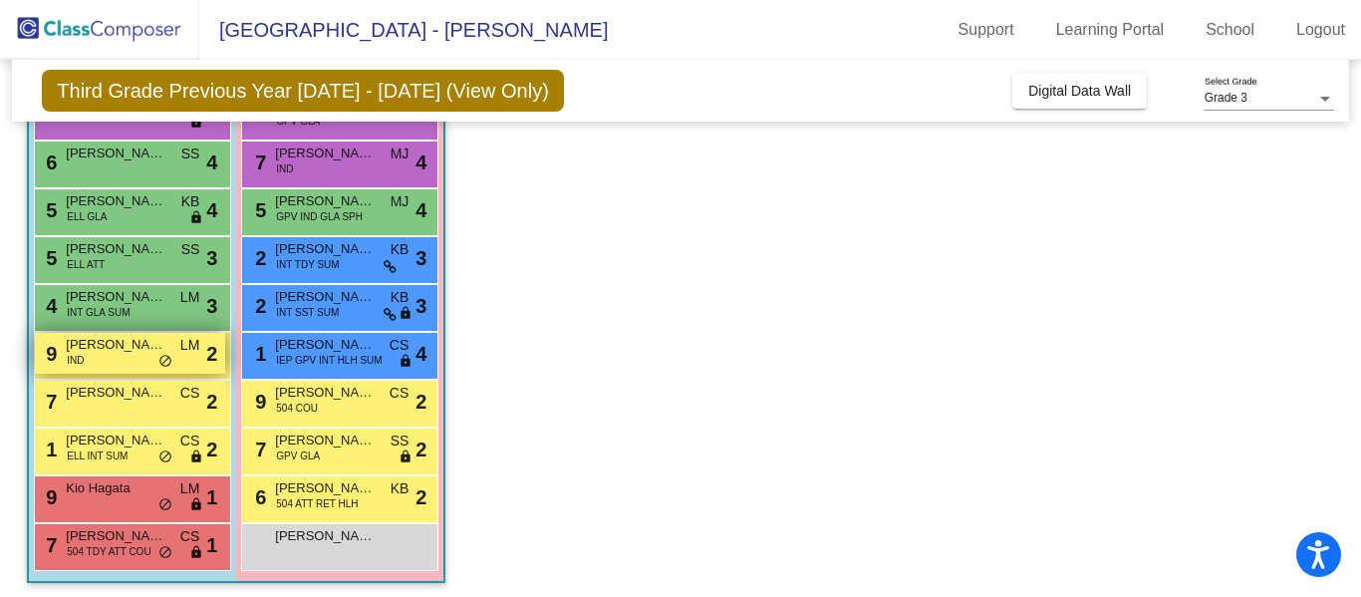
click at [147, 347] on span "[PERSON_NAME]" at bounding box center [116, 345] width 100 height 20
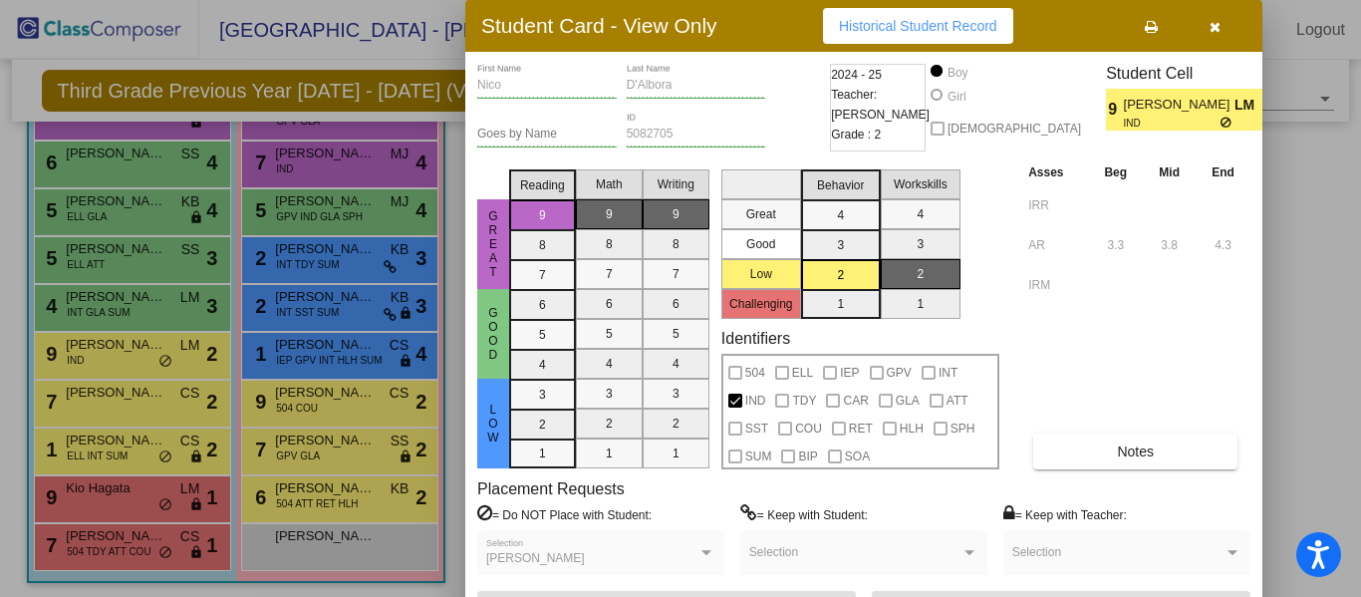
click at [1214, 27] on icon "button" at bounding box center [1214, 27] width 11 height 14
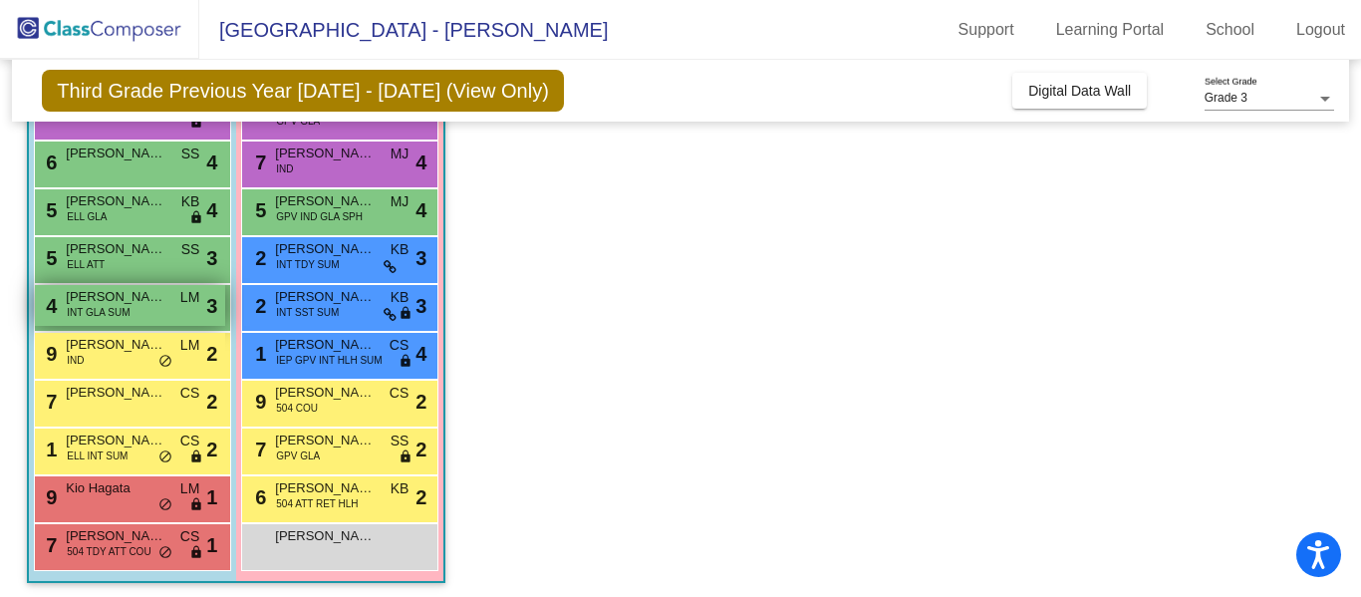
click at [168, 303] on div "4 [PERSON_NAME] ([PERSON_NAME]) [PERSON_NAME] INT GLA SUM LM lock do_not_distur…" at bounding box center [130, 305] width 190 height 41
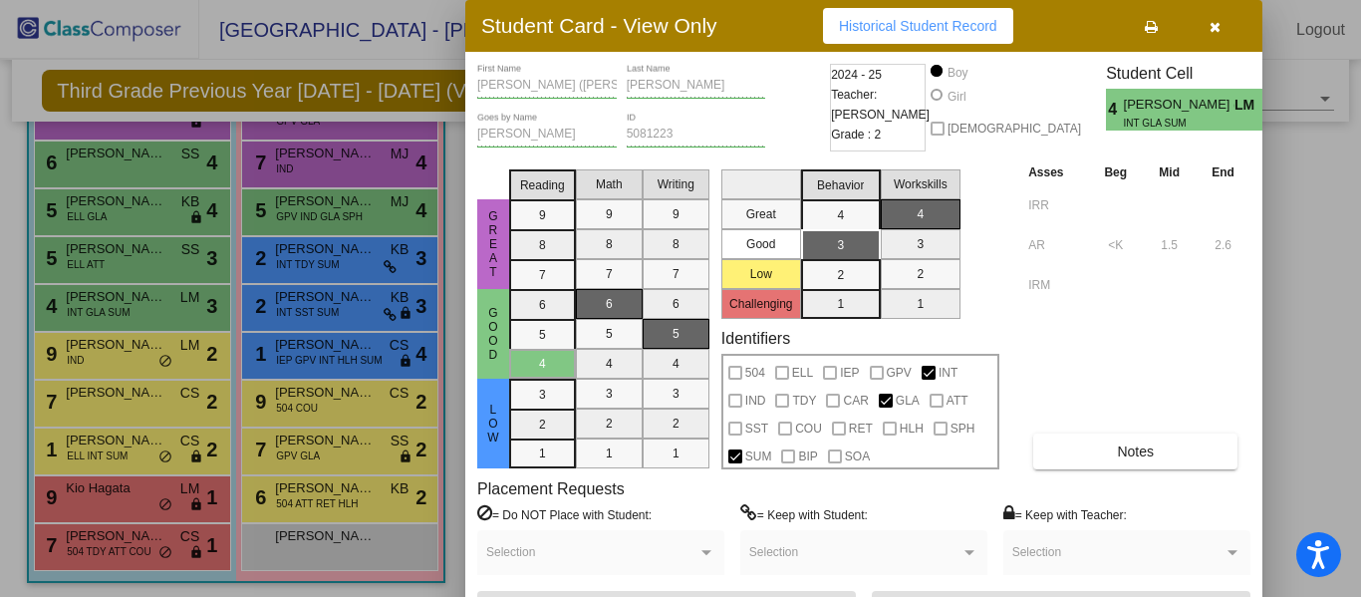
click at [1210, 27] on icon "button" at bounding box center [1214, 27] width 11 height 14
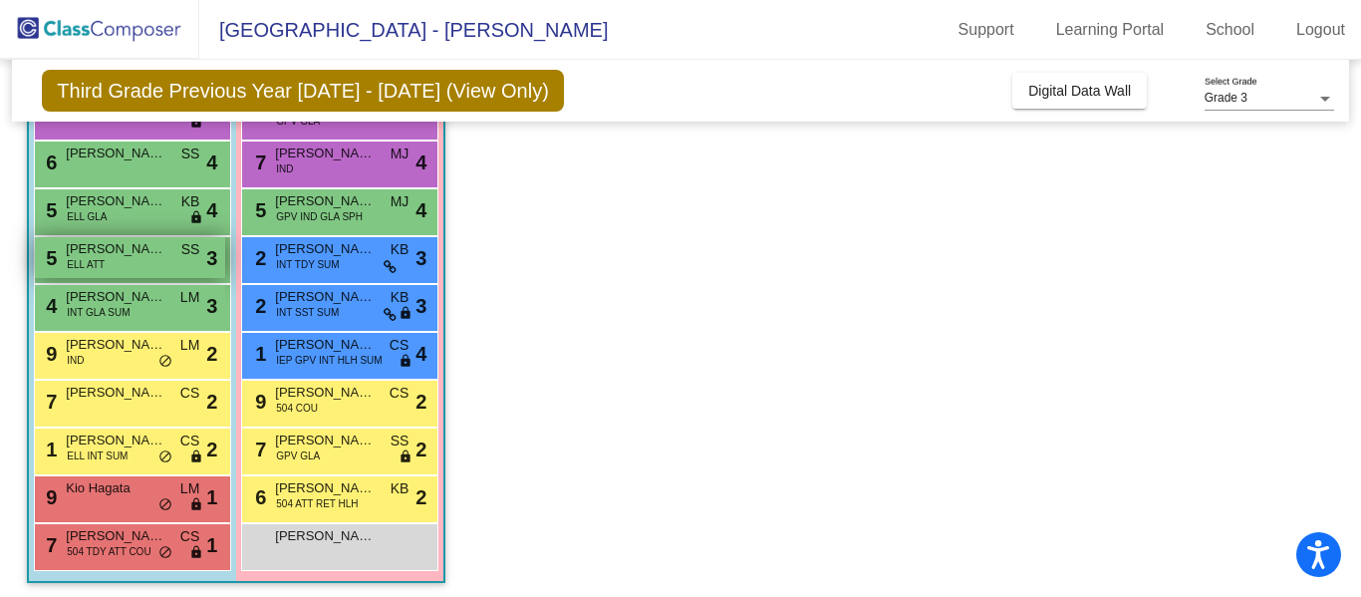
click at [129, 255] on span "[PERSON_NAME]" at bounding box center [116, 249] width 100 height 20
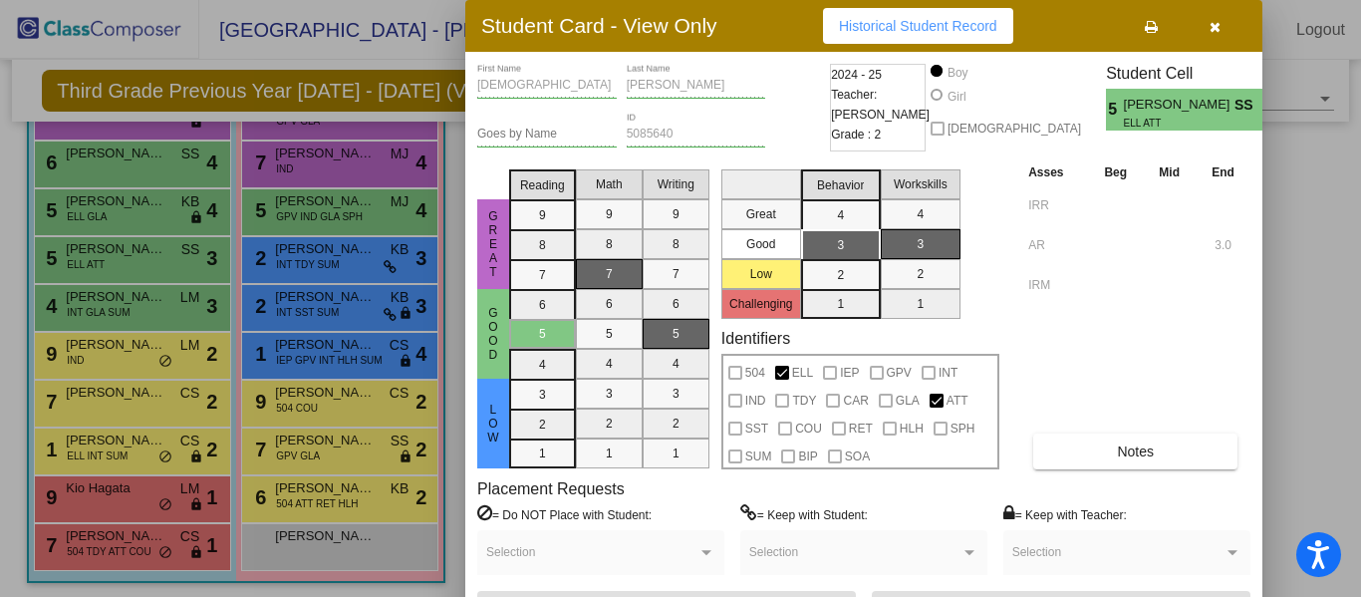
click at [1214, 27] on icon "button" at bounding box center [1214, 27] width 11 height 14
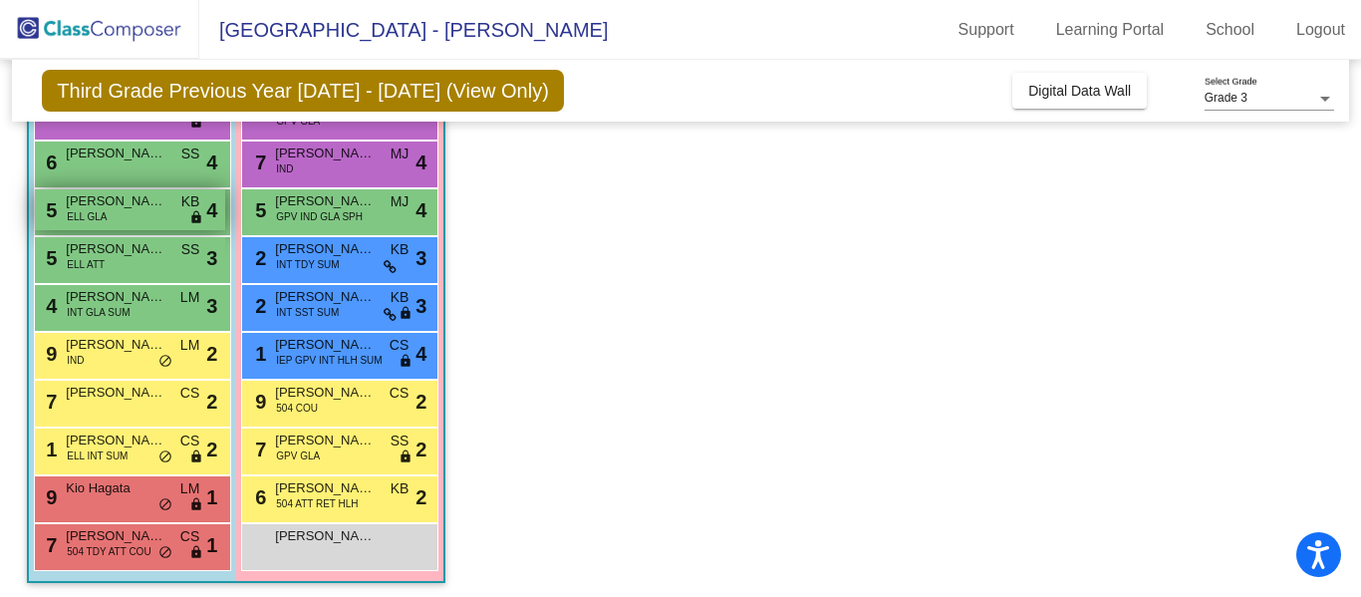
click at [155, 202] on span "[PERSON_NAME] [PERSON_NAME]" at bounding box center [116, 201] width 100 height 20
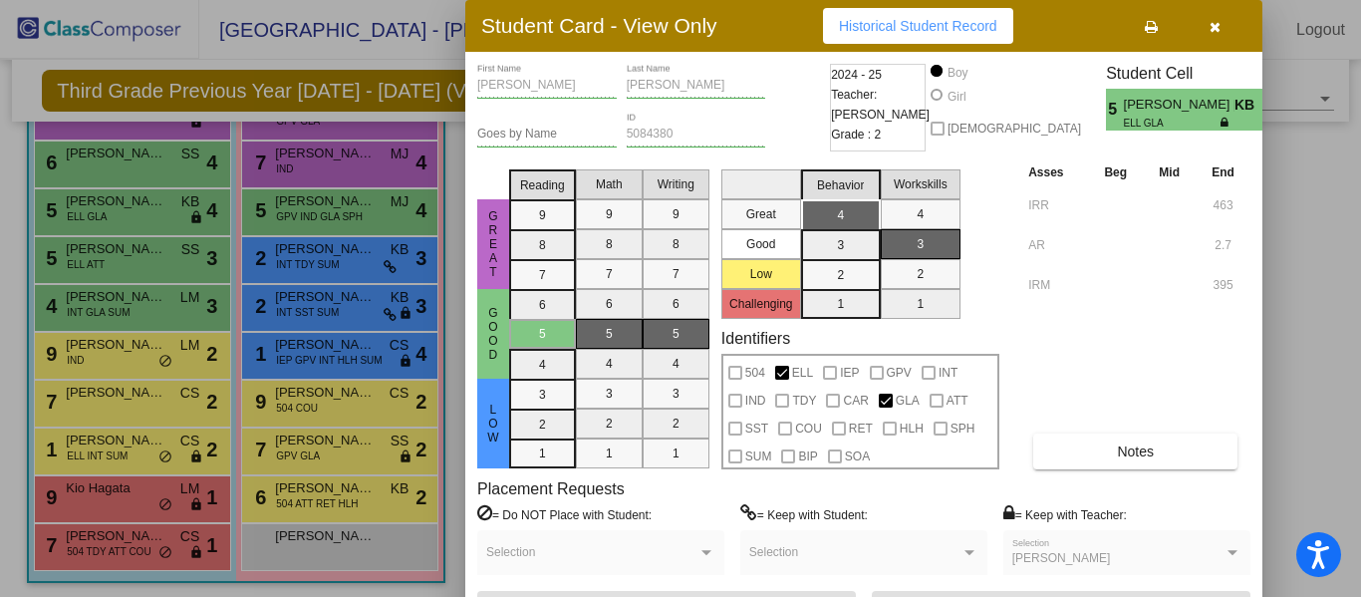
click at [1215, 23] on icon "button" at bounding box center [1214, 27] width 11 height 14
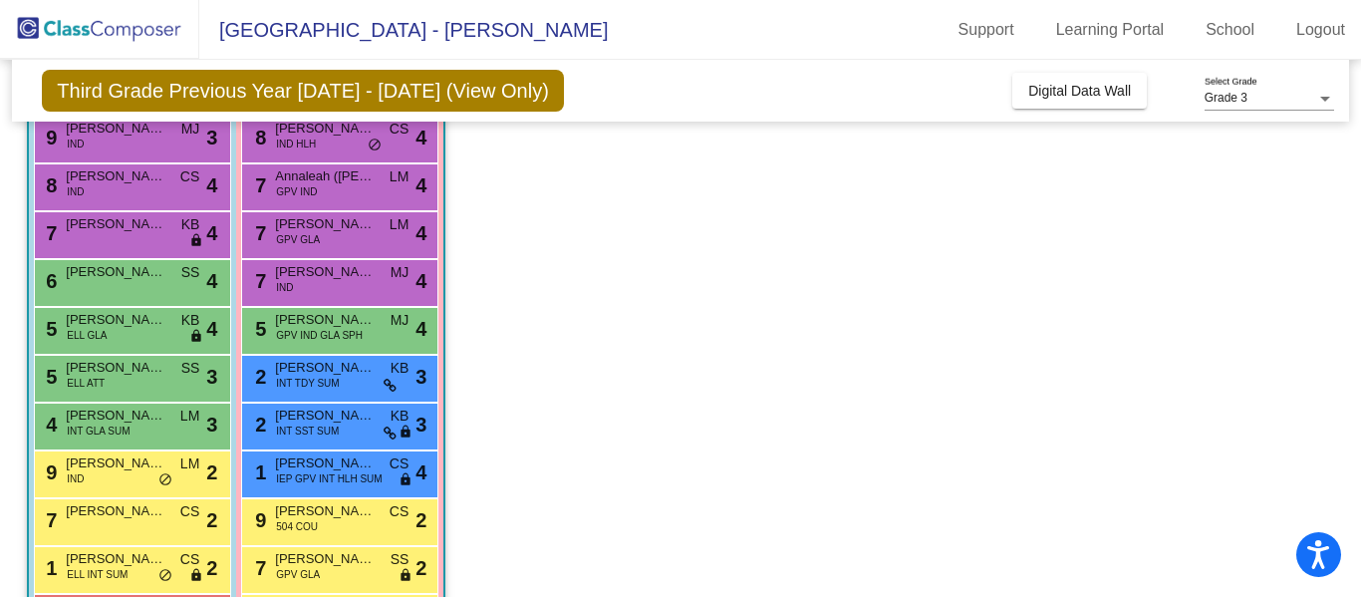
scroll to position [298, 0]
click at [159, 272] on span "[PERSON_NAME]" at bounding box center [116, 273] width 100 height 20
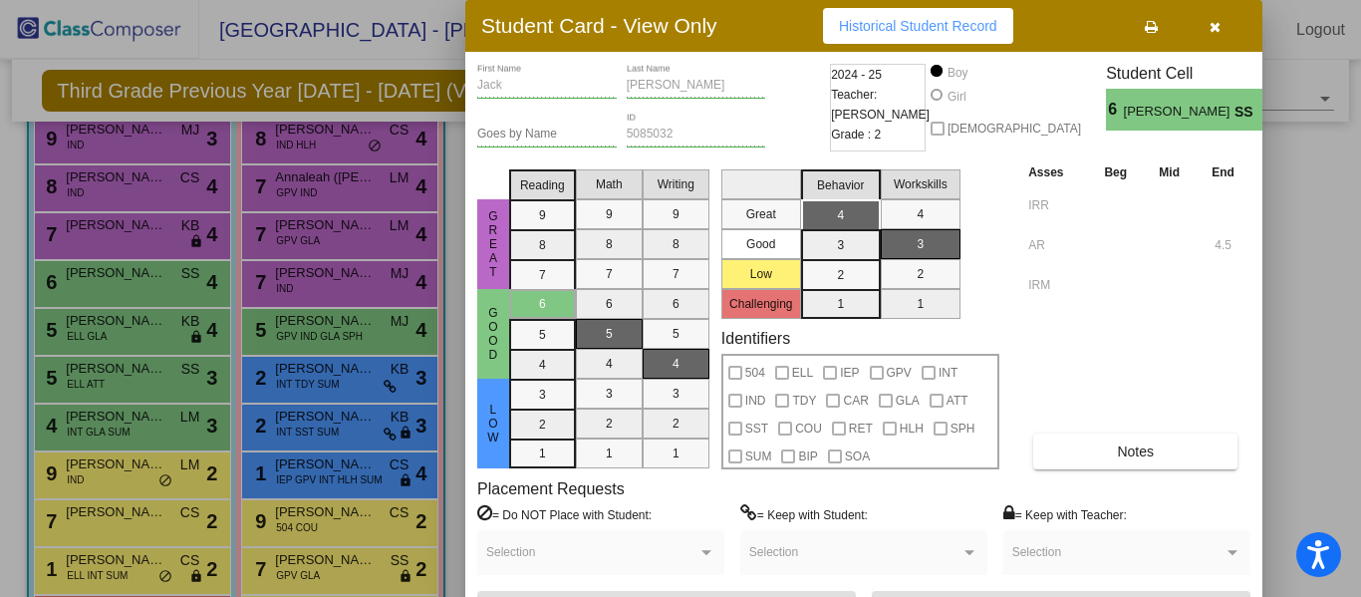
click at [1215, 25] on icon "button" at bounding box center [1214, 27] width 11 height 14
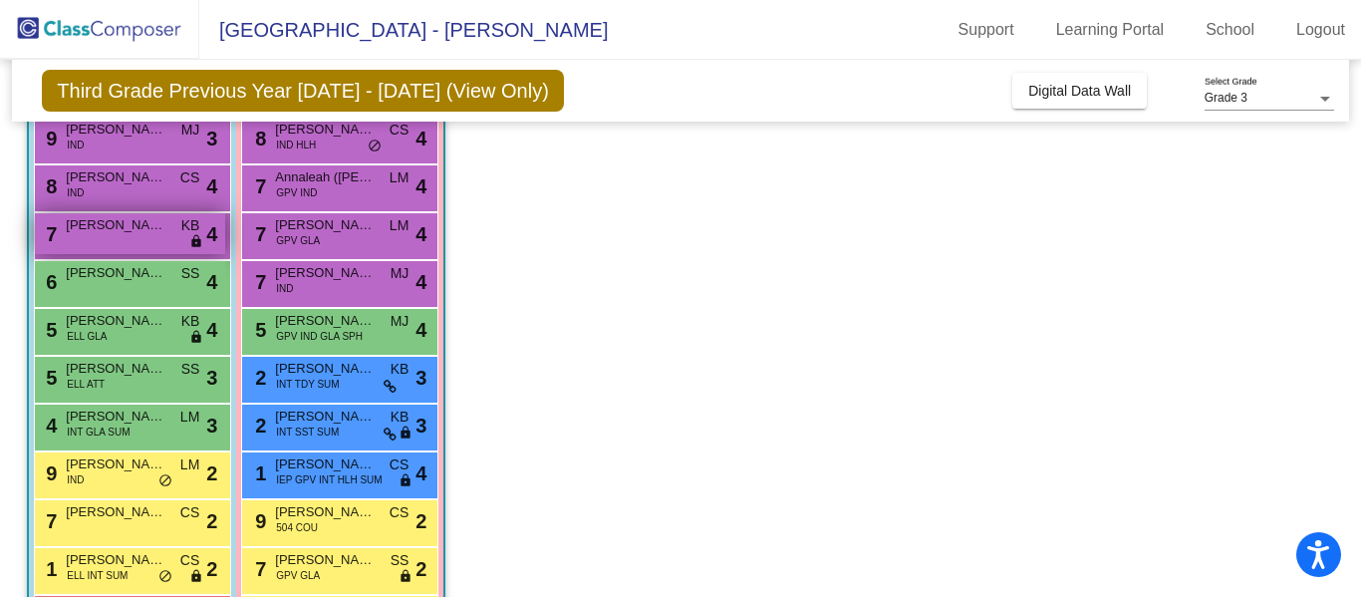
click at [148, 220] on span "[PERSON_NAME]" at bounding box center [116, 225] width 100 height 20
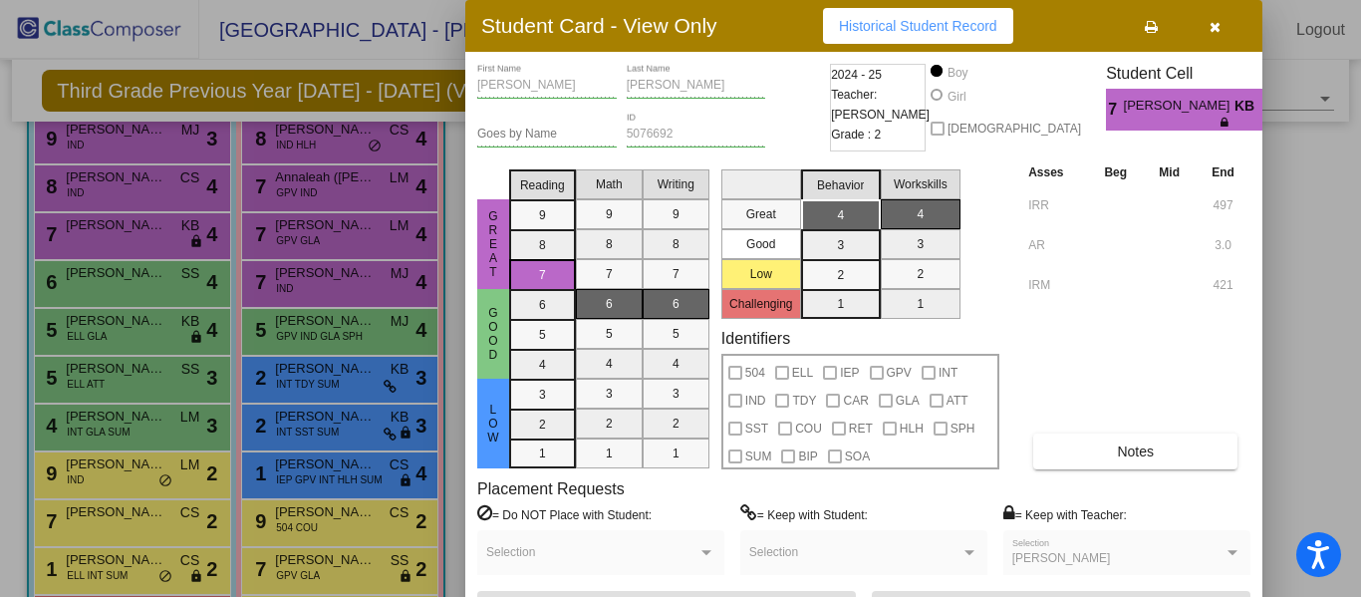
click at [1211, 31] on icon "button" at bounding box center [1214, 27] width 11 height 14
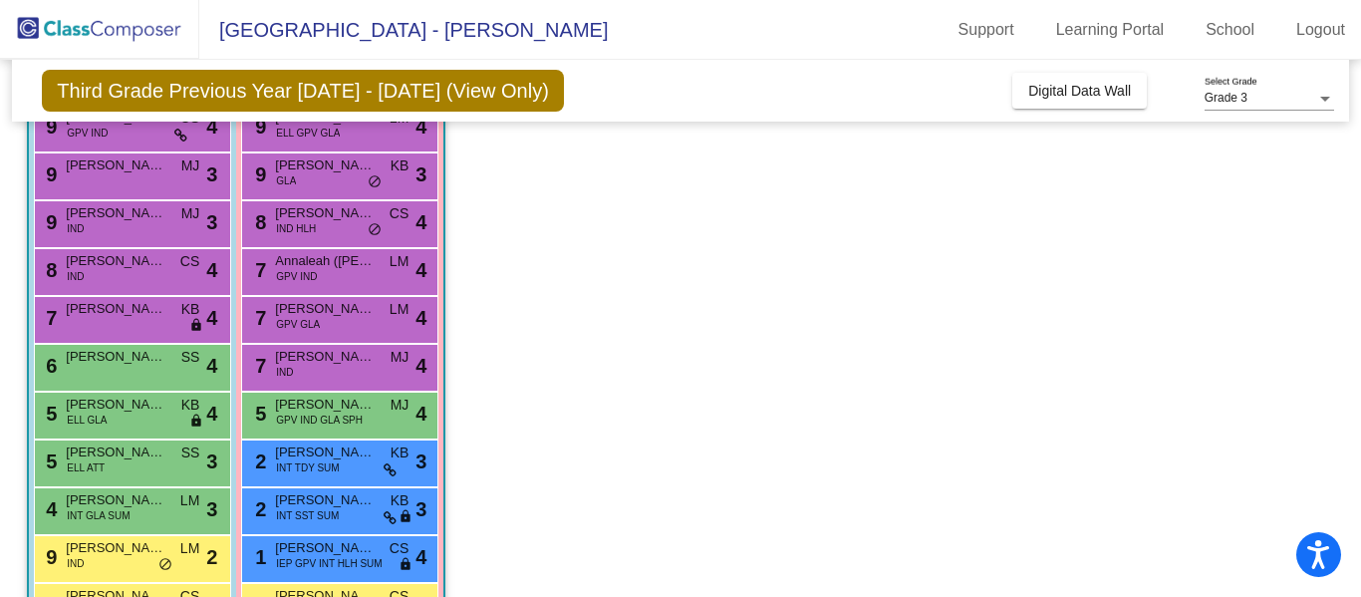
scroll to position [212, 0]
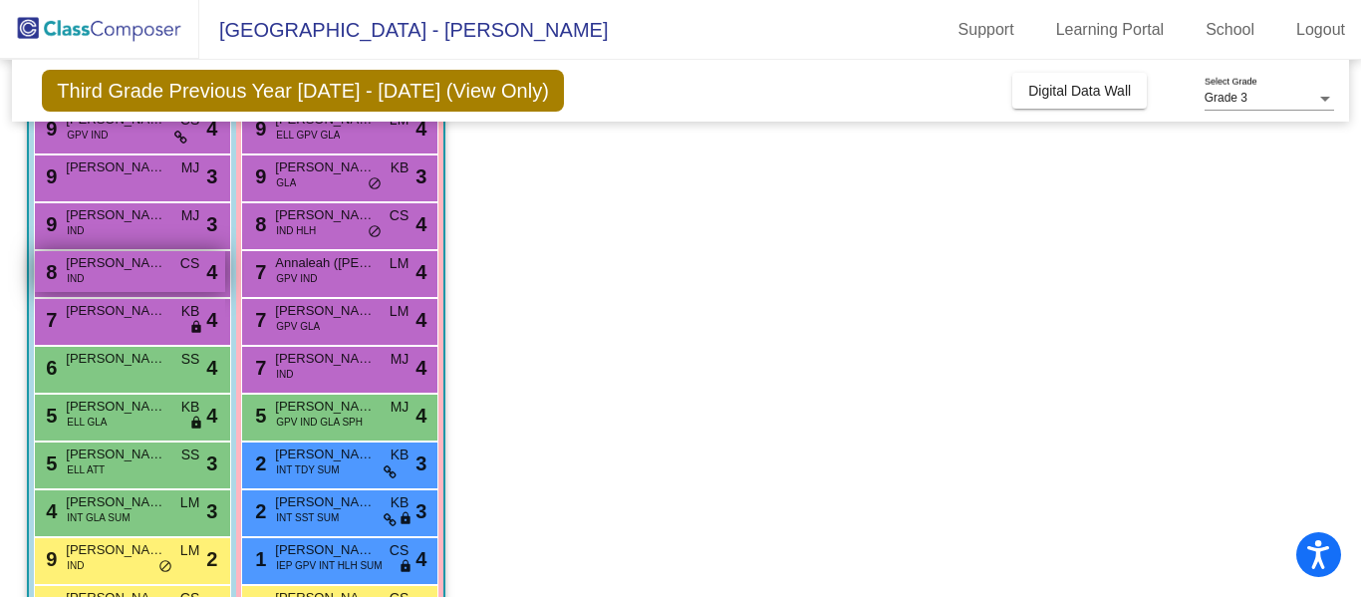
click at [146, 266] on span "[PERSON_NAME]" at bounding box center [116, 263] width 100 height 20
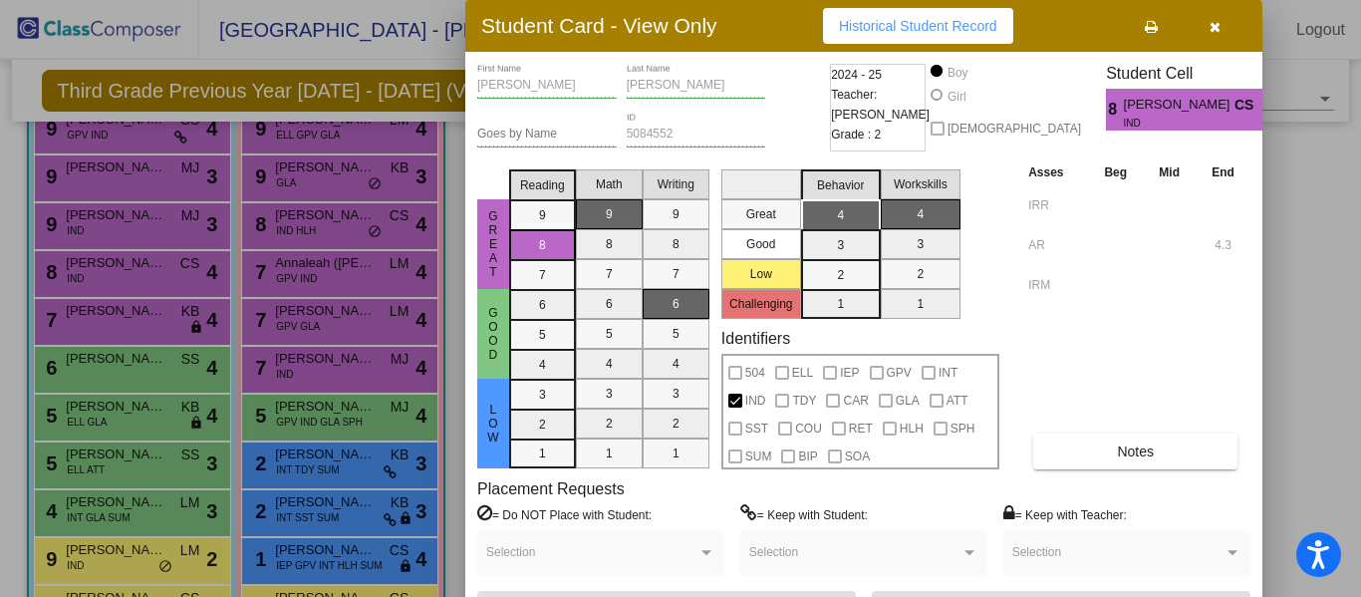
click at [1214, 34] on icon "button" at bounding box center [1214, 27] width 11 height 14
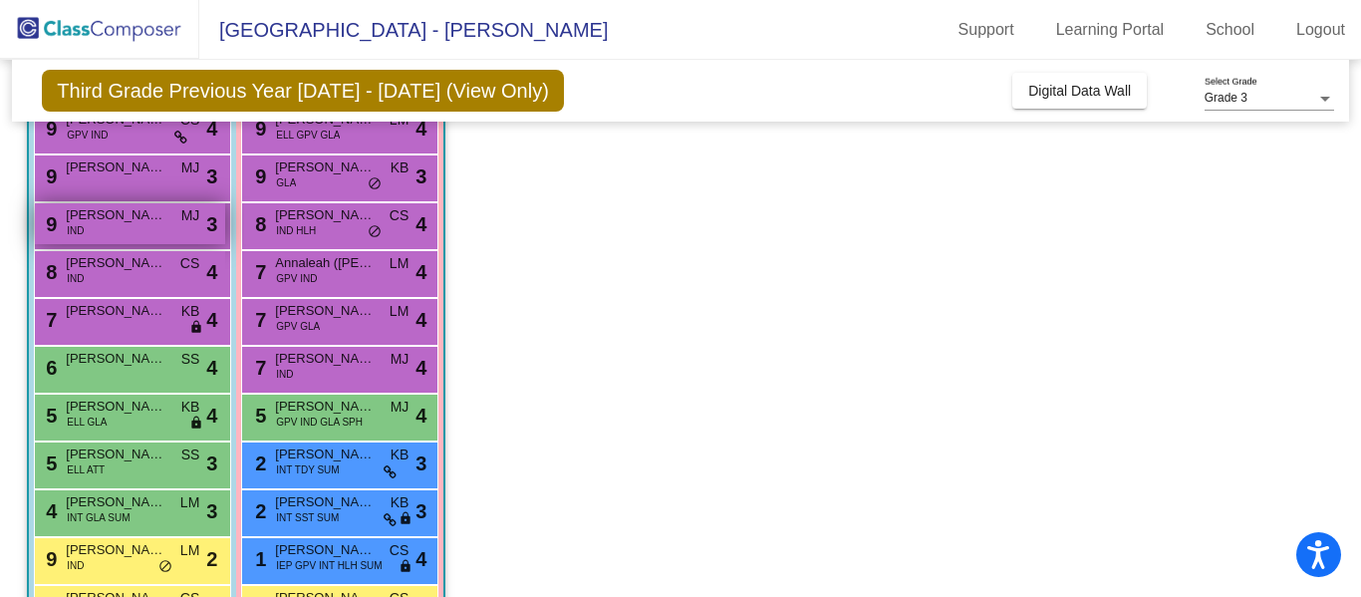
click at [147, 212] on span "[PERSON_NAME]" at bounding box center [116, 215] width 100 height 20
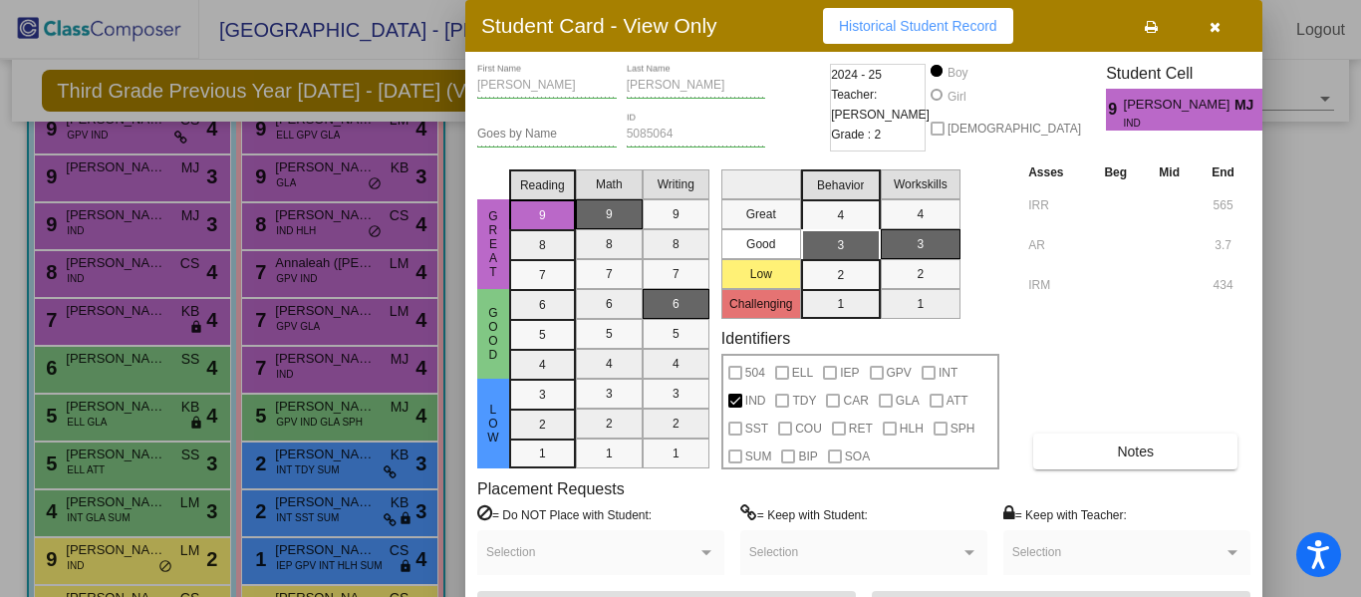
click at [1209, 25] on icon "button" at bounding box center [1214, 27] width 11 height 14
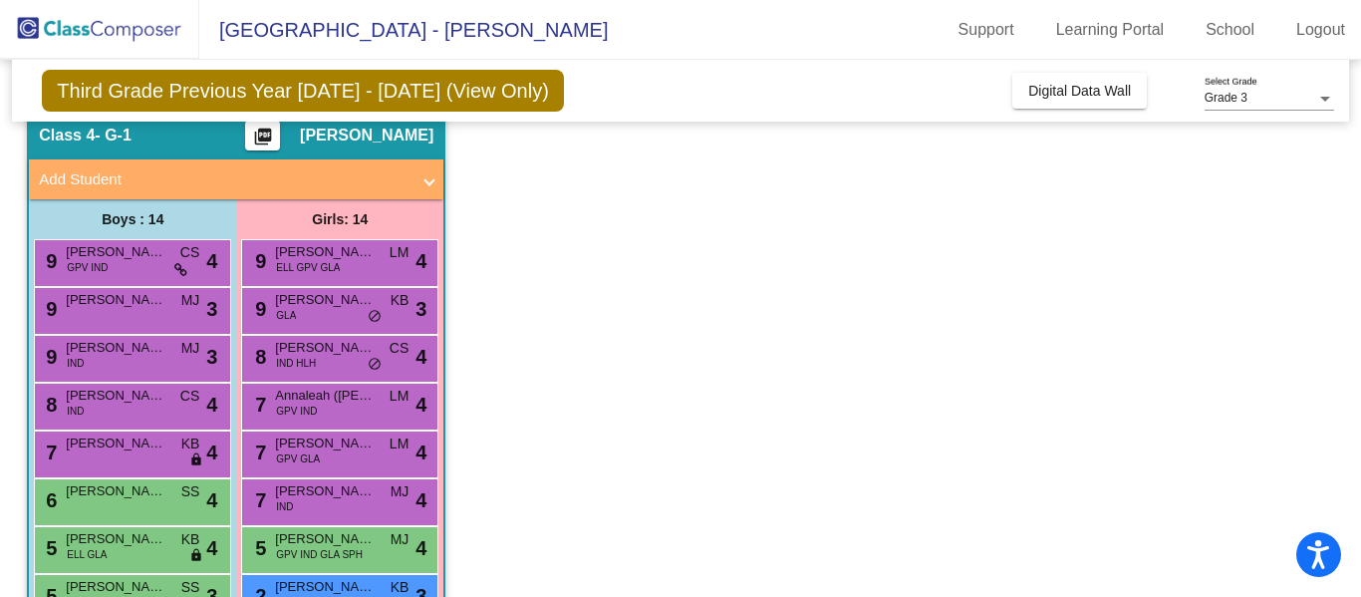
scroll to position [67, 0]
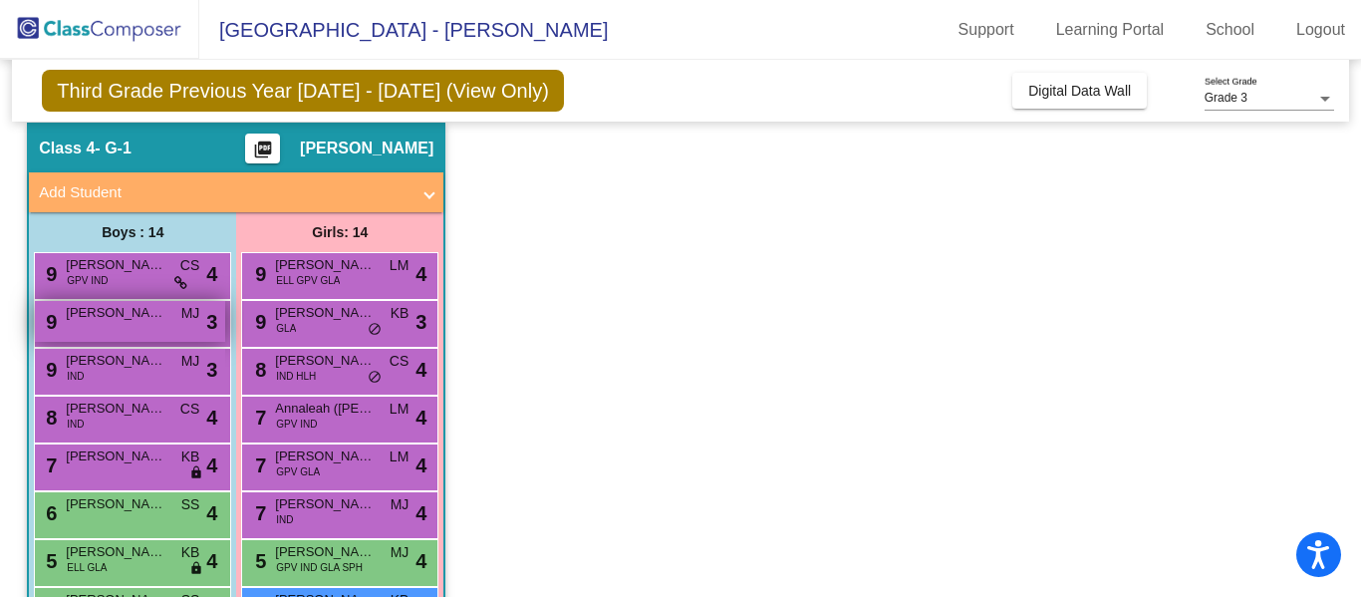
click at [161, 306] on span "[PERSON_NAME] Hang [PERSON_NAME]" at bounding box center [116, 313] width 100 height 20
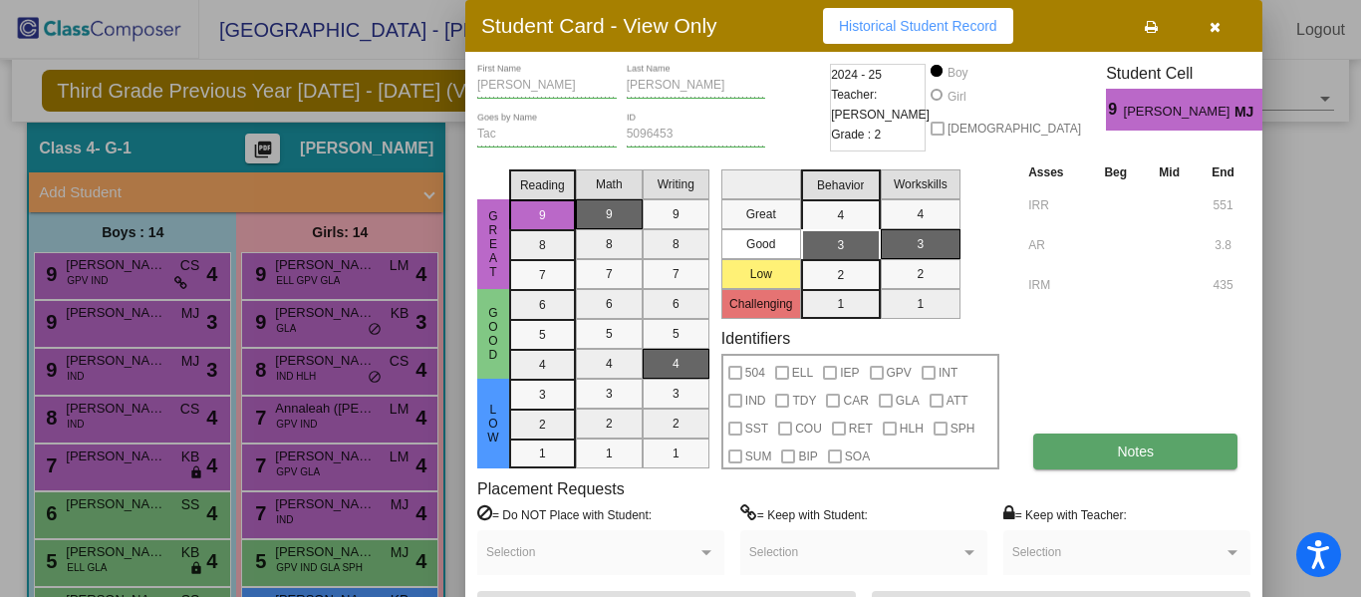
click at [1120, 452] on span "Notes" at bounding box center [1135, 451] width 37 height 16
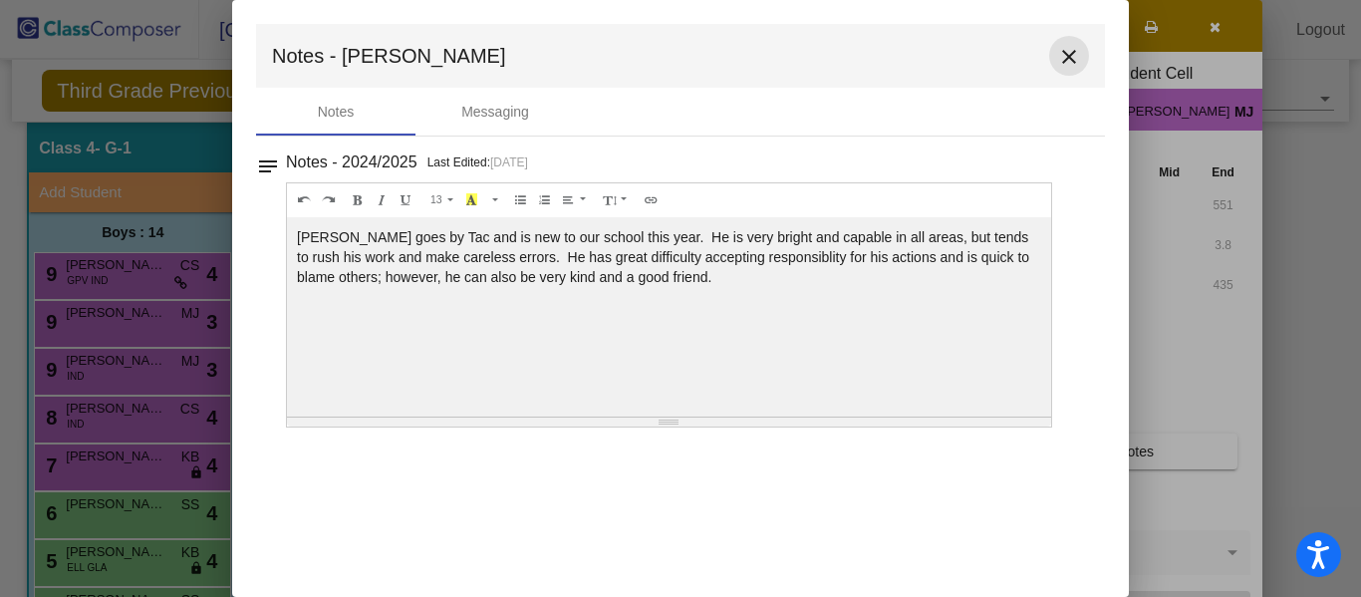
click at [1070, 57] on mat-icon "close" at bounding box center [1069, 57] width 24 height 24
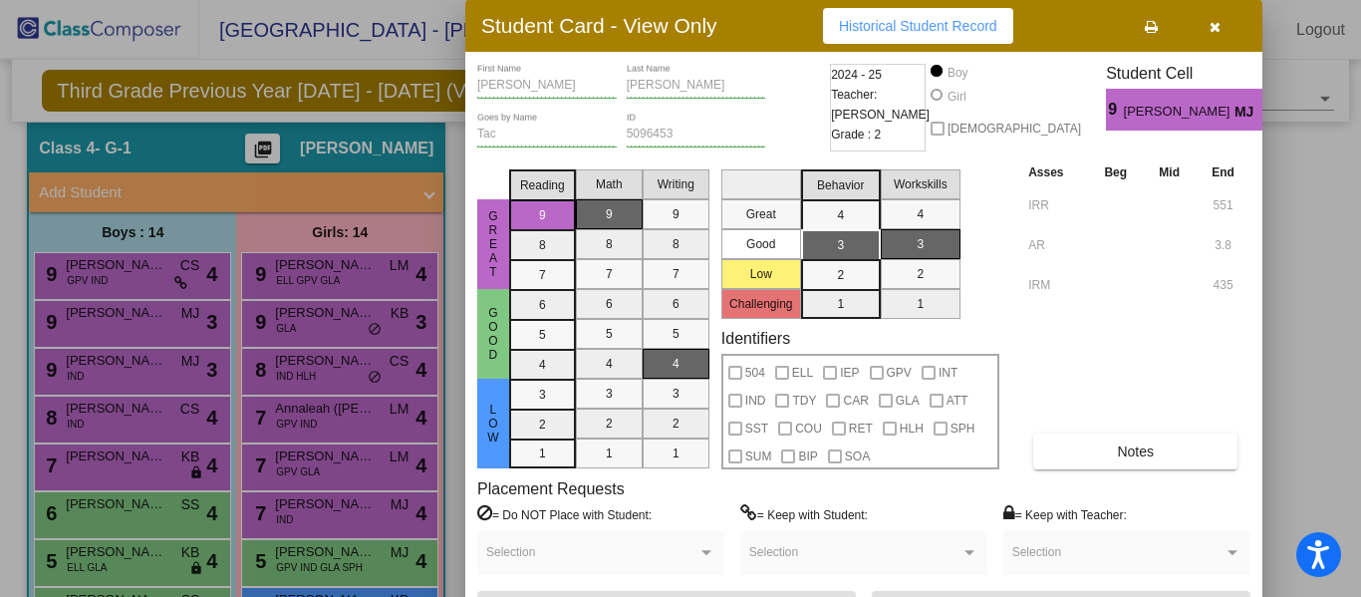
click at [163, 277] on div at bounding box center [680, 298] width 1361 height 597
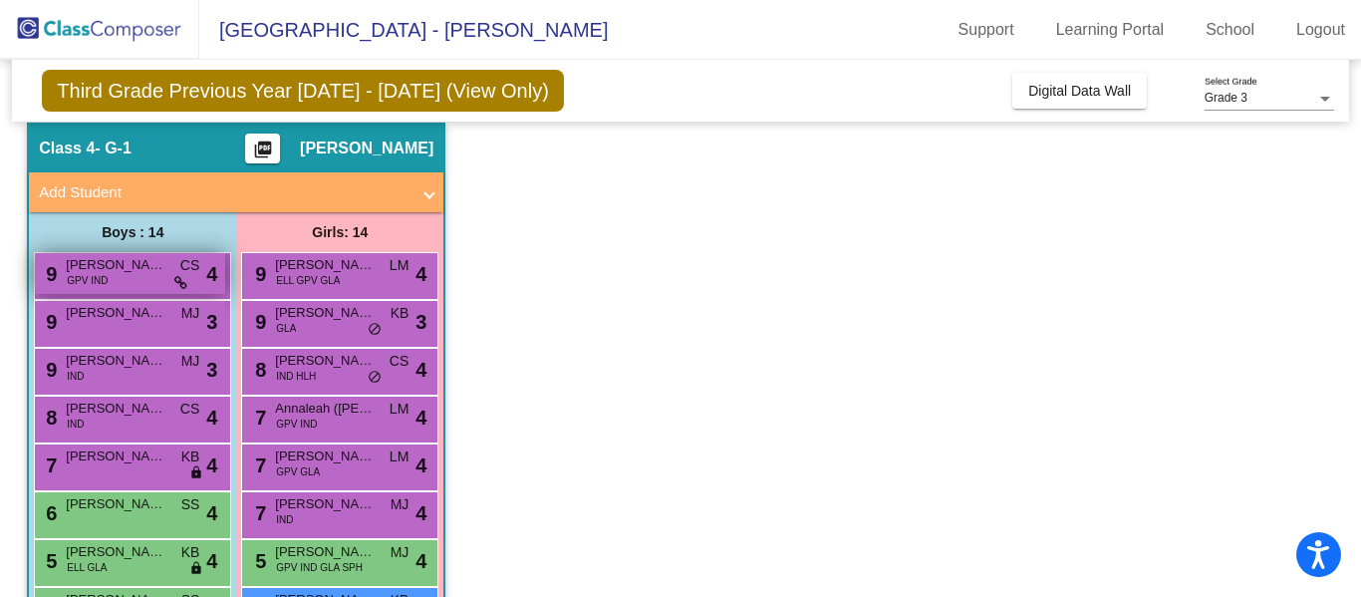
click at [141, 264] on span "[PERSON_NAME] ([PERSON_NAME]) [PERSON_NAME]" at bounding box center [116, 265] width 100 height 20
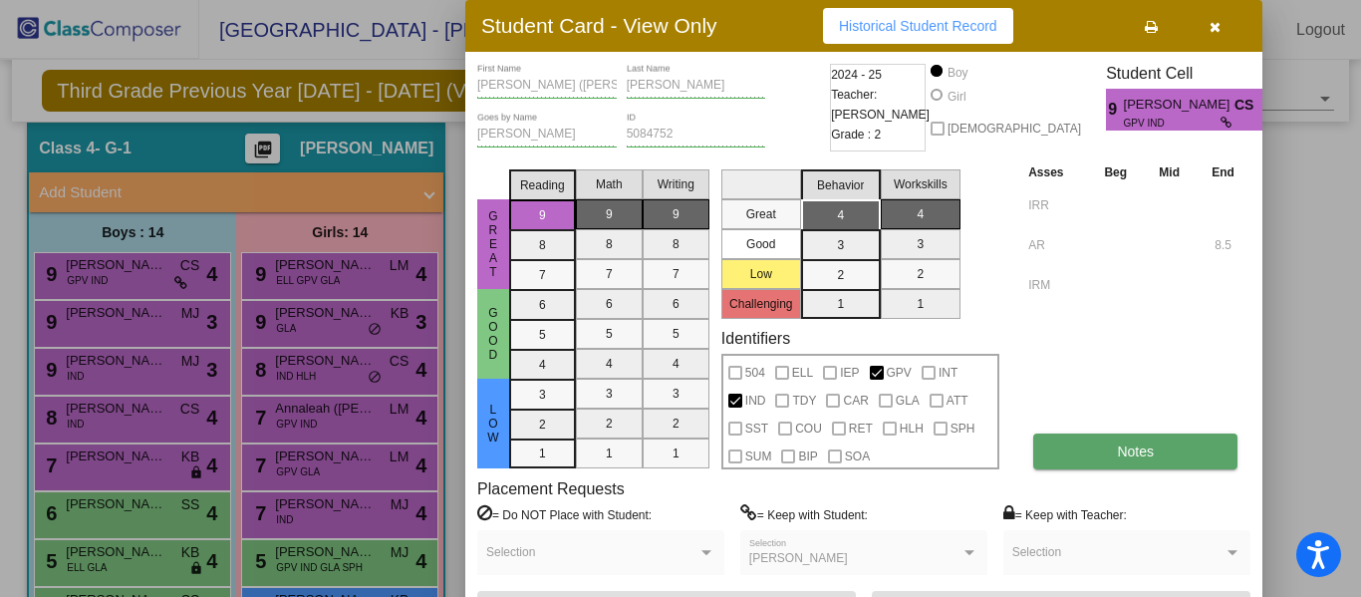
click at [1134, 449] on span "Notes" at bounding box center [1135, 451] width 37 height 16
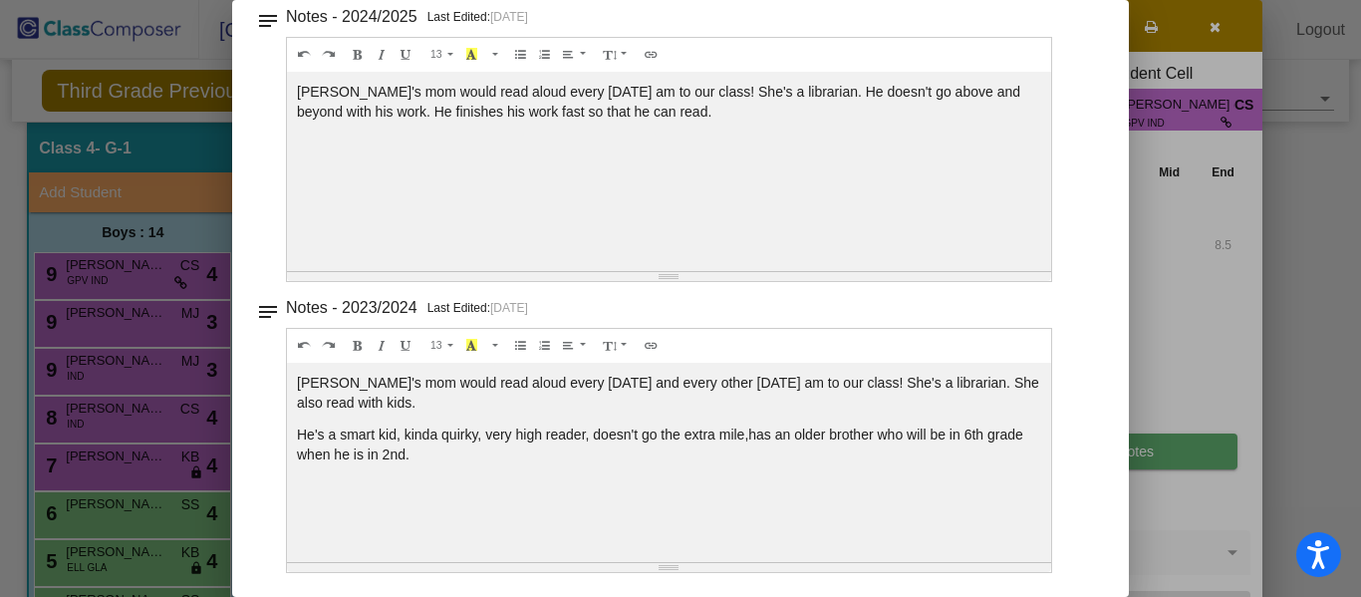
scroll to position [0, 0]
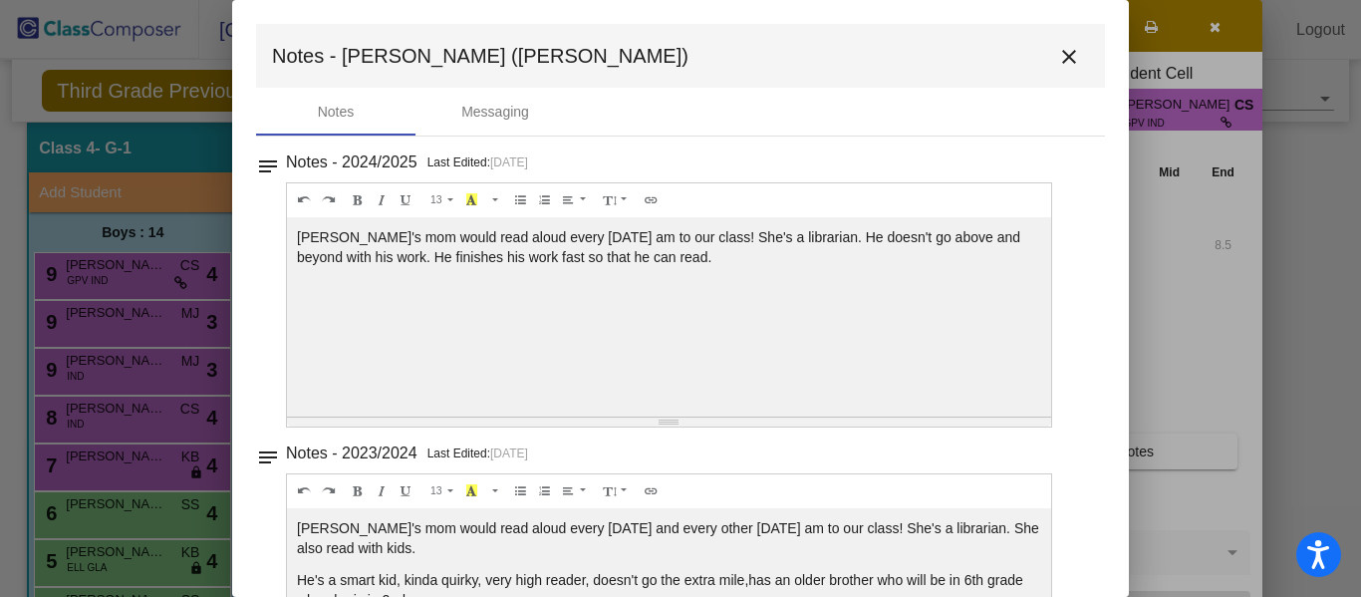
click at [1059, 54] on mat-icon "close" at bounding box center [1069, 57] width 24 height 24
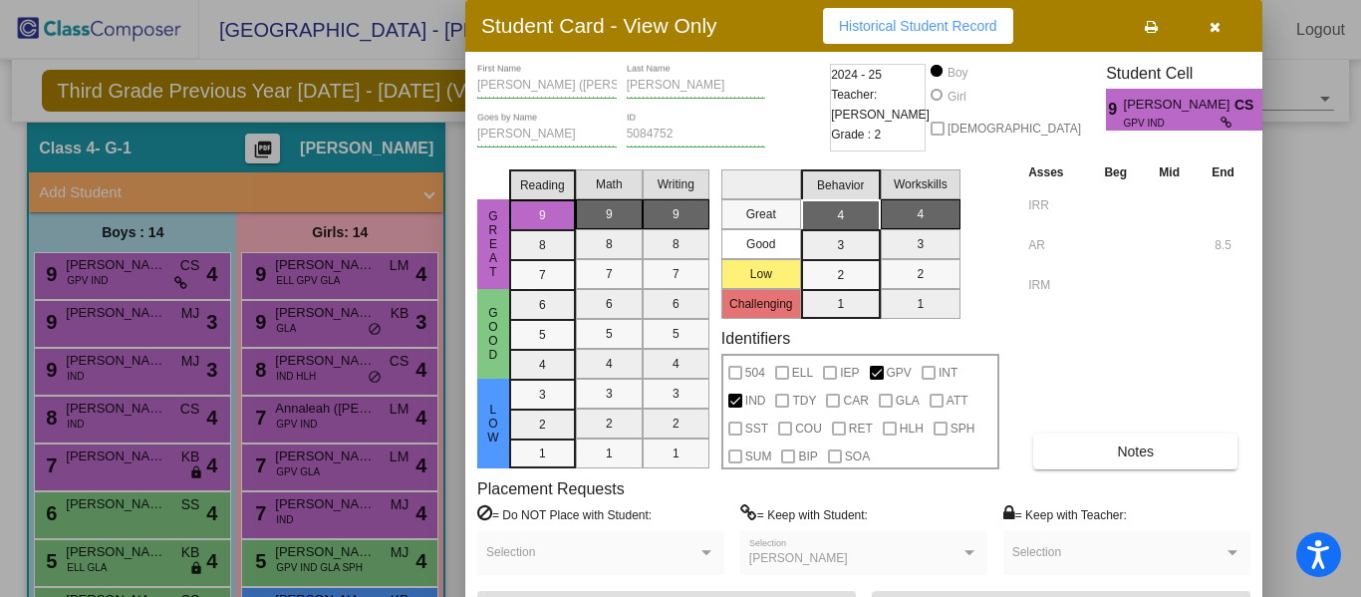
click at [174, 507] on div at bounding box center [680, 298] width 1361 height 597
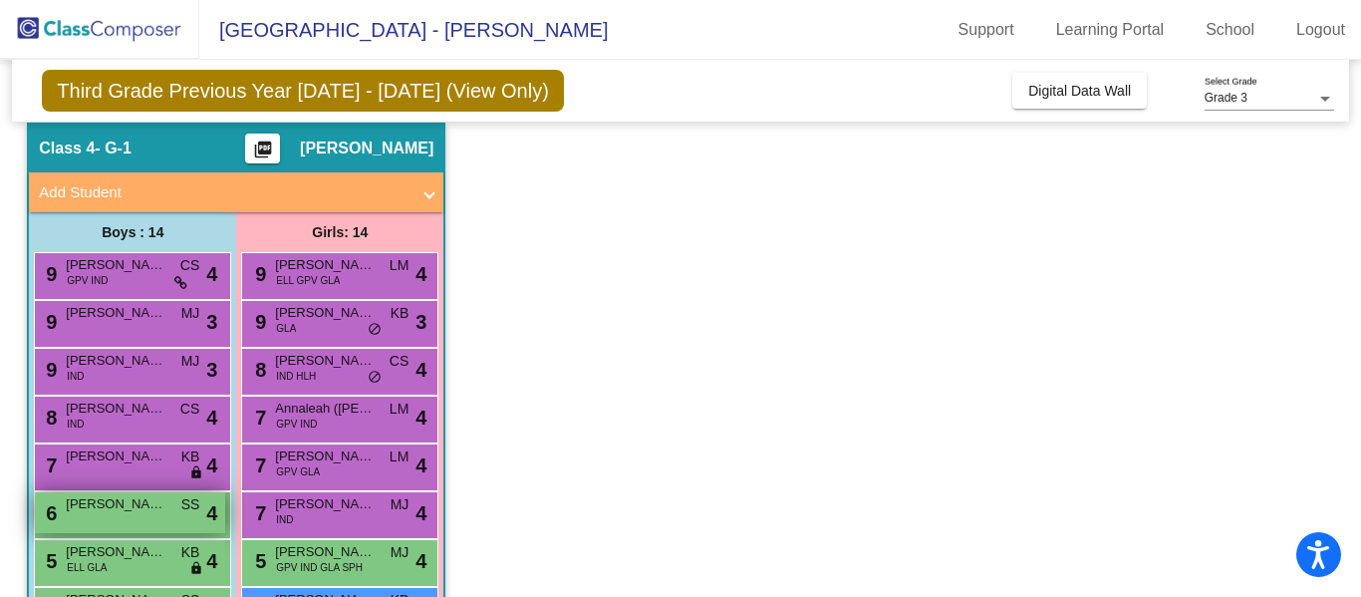
click at [159, 506] on span "[PERSON_NAME]" at bounding box center [116, 504] width 100 height 20
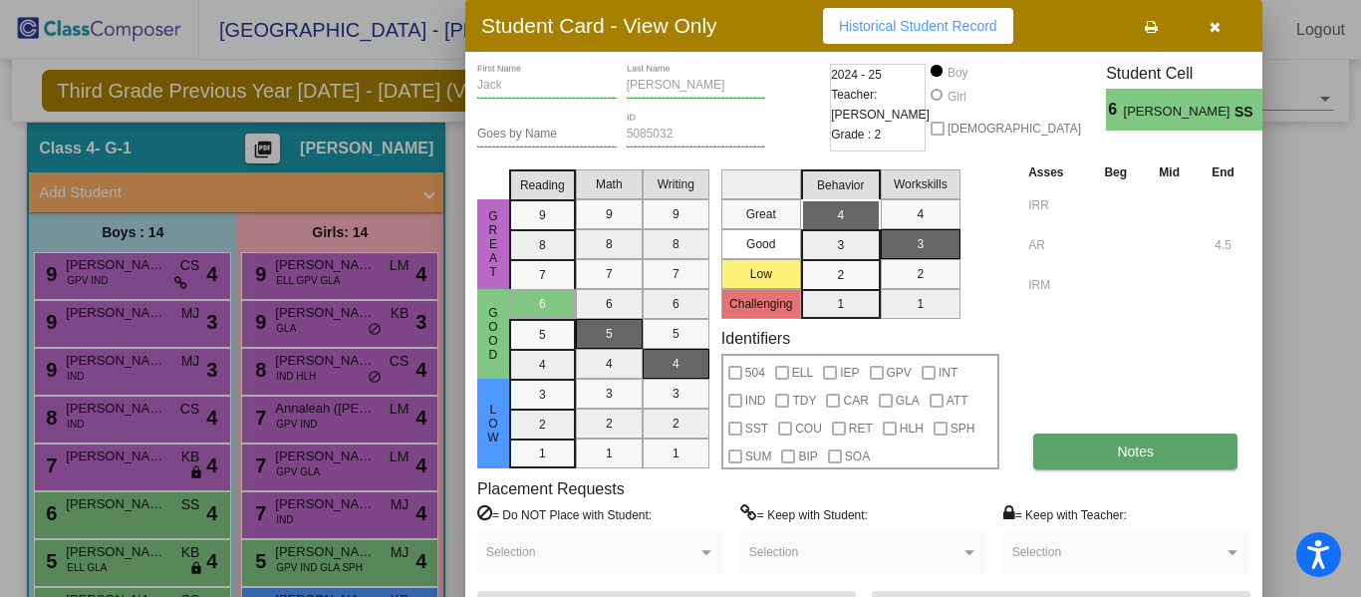
click at [1110, 455] on button "Notes" at bounding box center [1135, 451] width 204 height 36
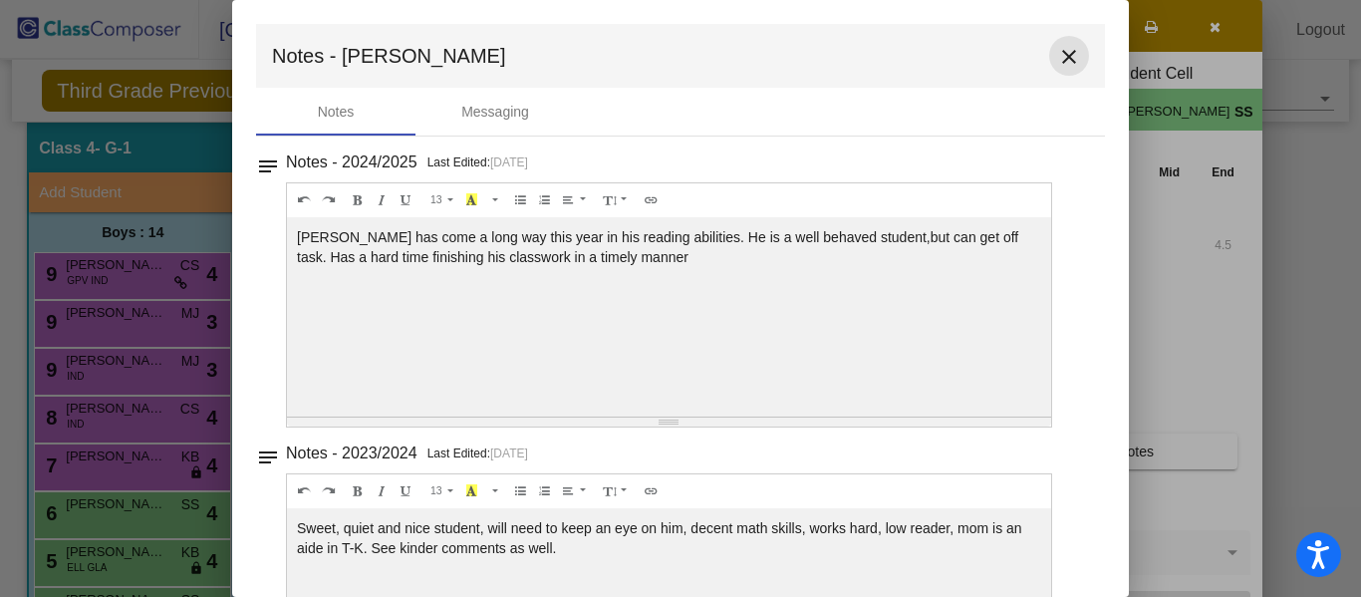
click at [1059, 56] on mat-icon "close" at bounding box center [1069, 57] width 24 height 24
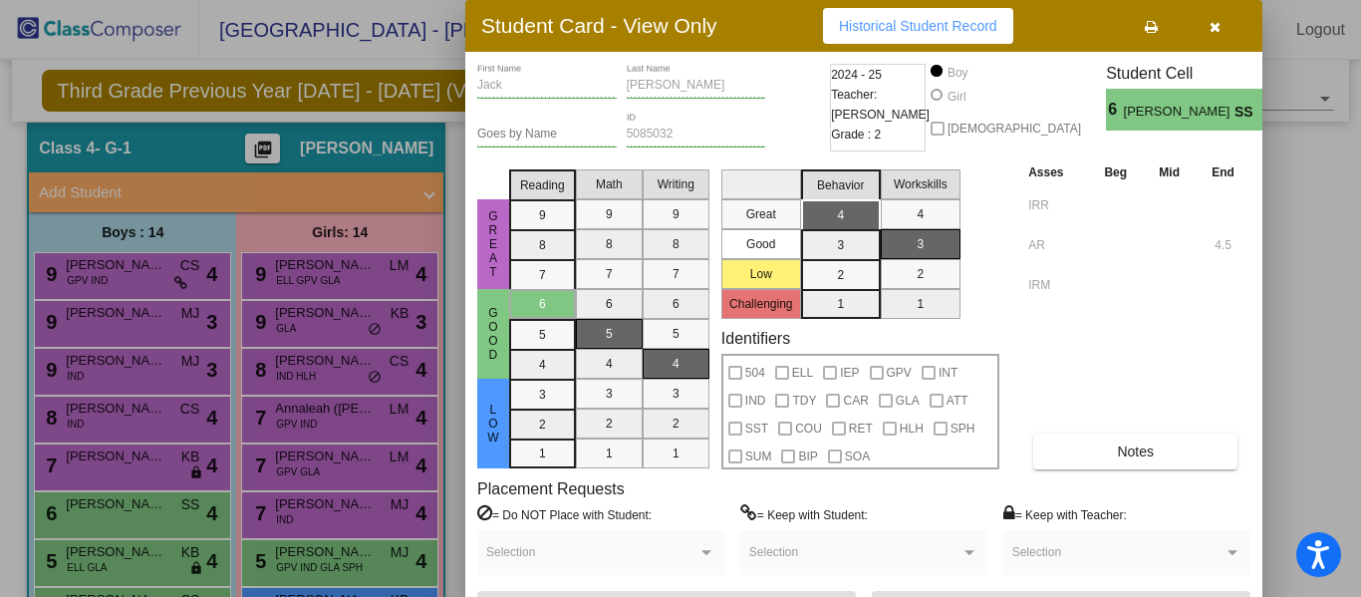
click at [1212, 24] on icon "button" at bounding box center [1214, 27] width 11 height 14
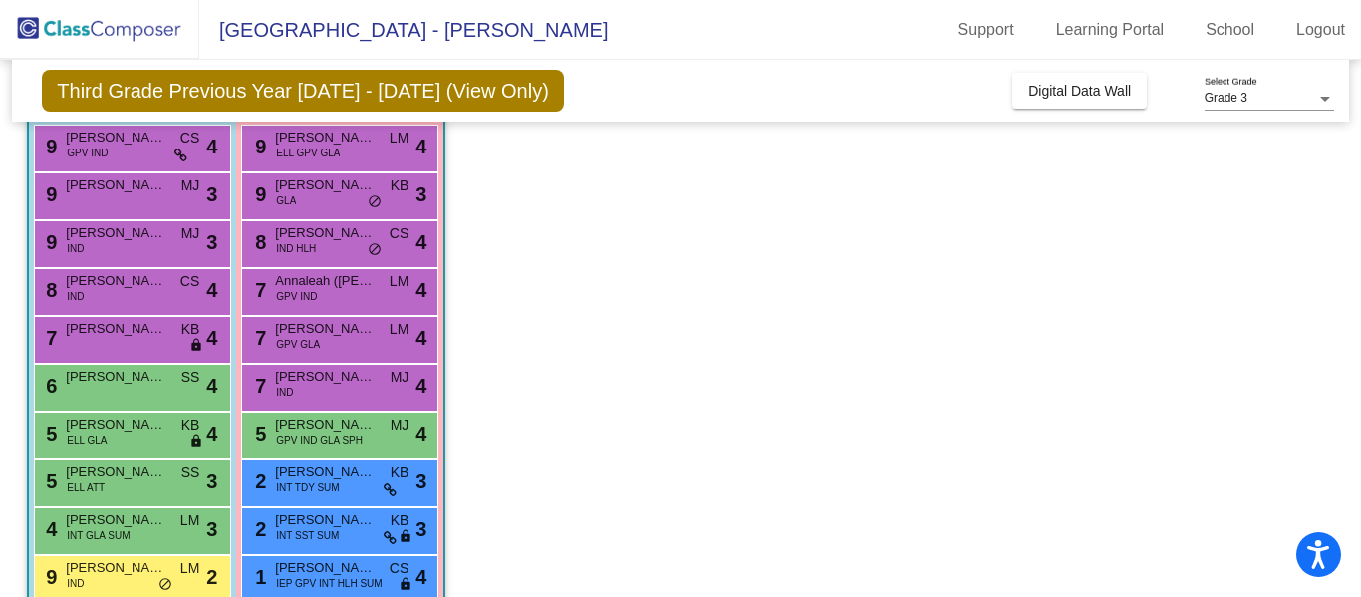
scroll to position [196, 0]
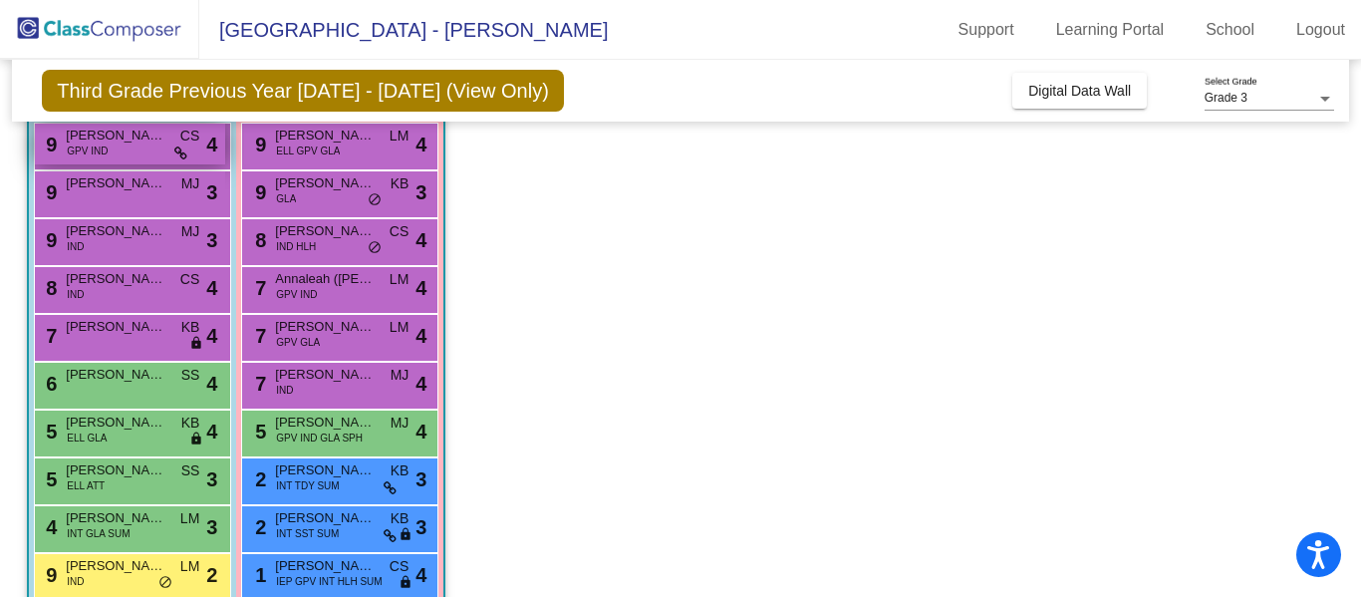
click at [136, 137] on span "[PERSON_NAME] ([PERSON_NAME]) [PERSON_NAME]" at bounding box center [116, 136] width 100 height 20
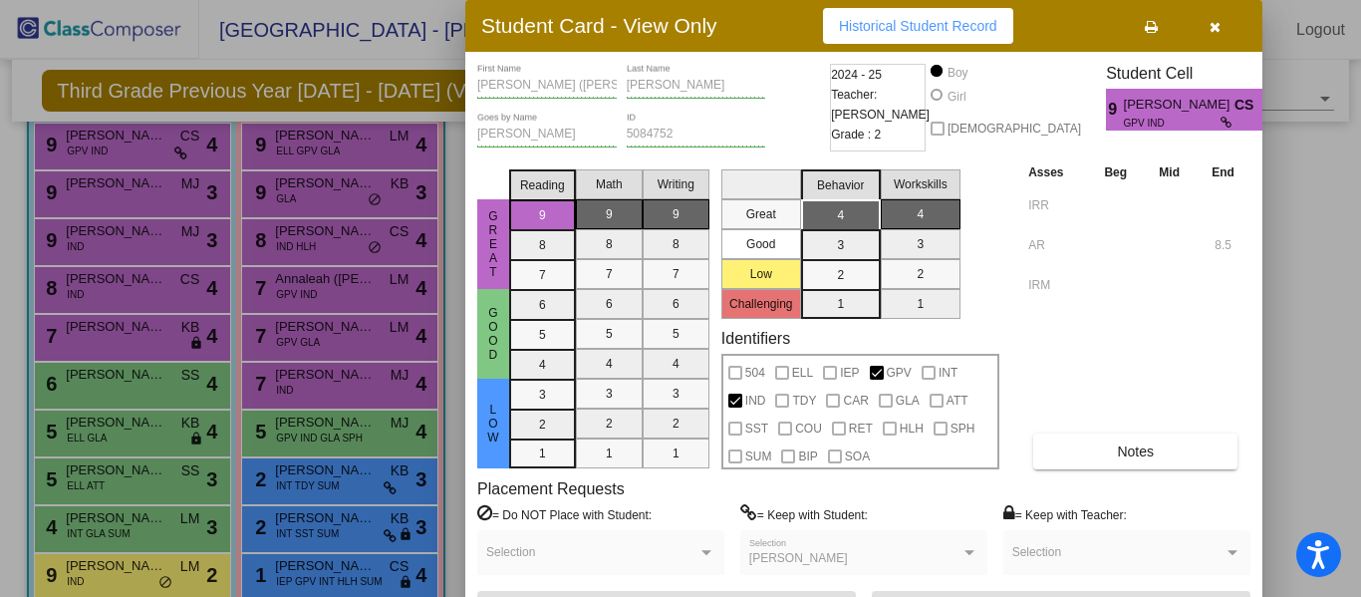
click at [1213, 30] on icon "button" at bounding box center [1214, 27] width 11 height 14
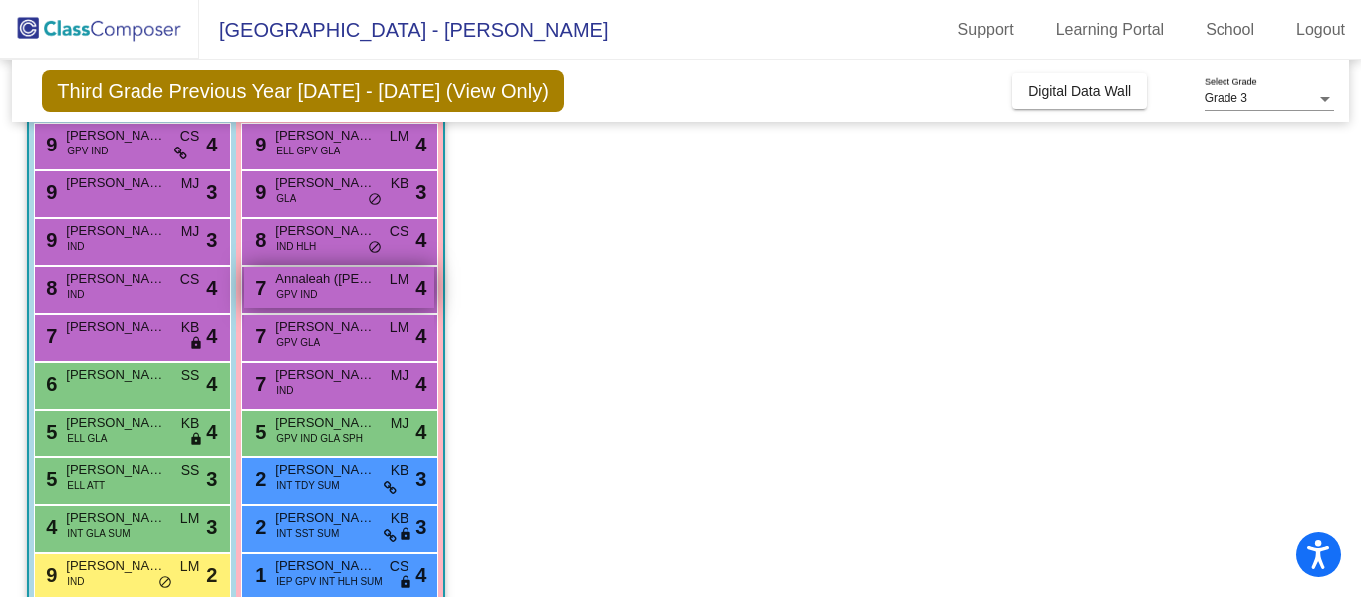
click at [357, 277] on span "Annaleah ([PERSON_NAME]) [PERSON_NAME]" at bounding box center [325, 279] width 100 height 20
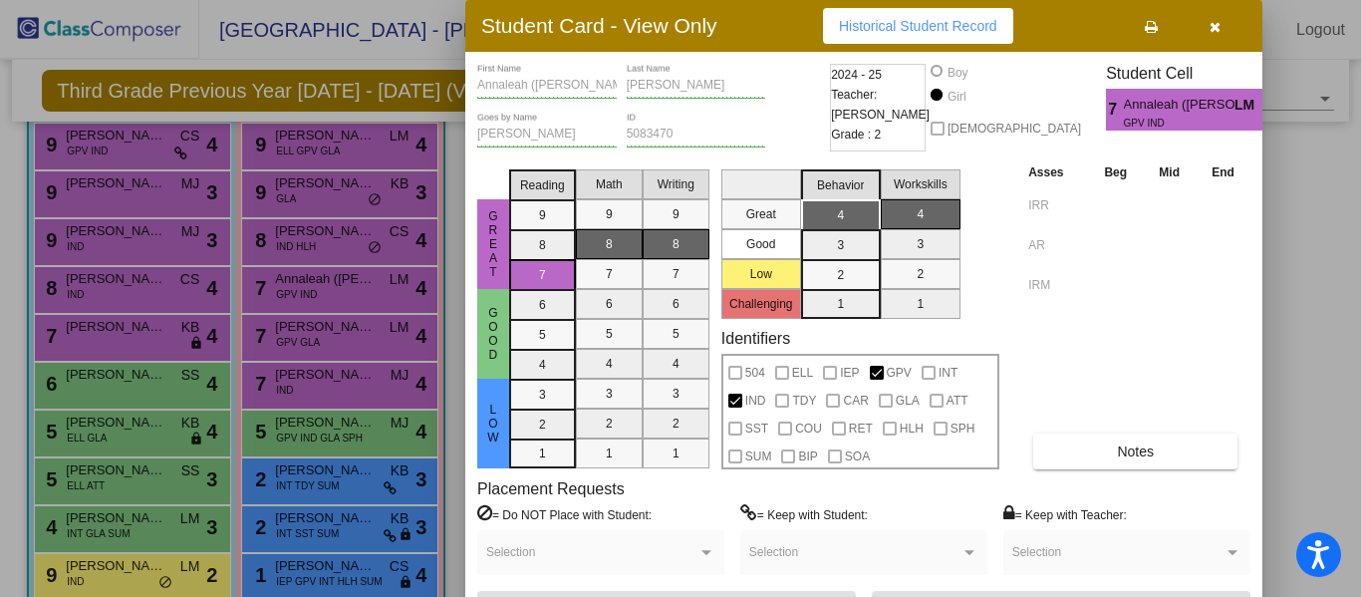
click at [1210, 30] on icon "button" at bounding box center [1214, 27] width 11 height 14
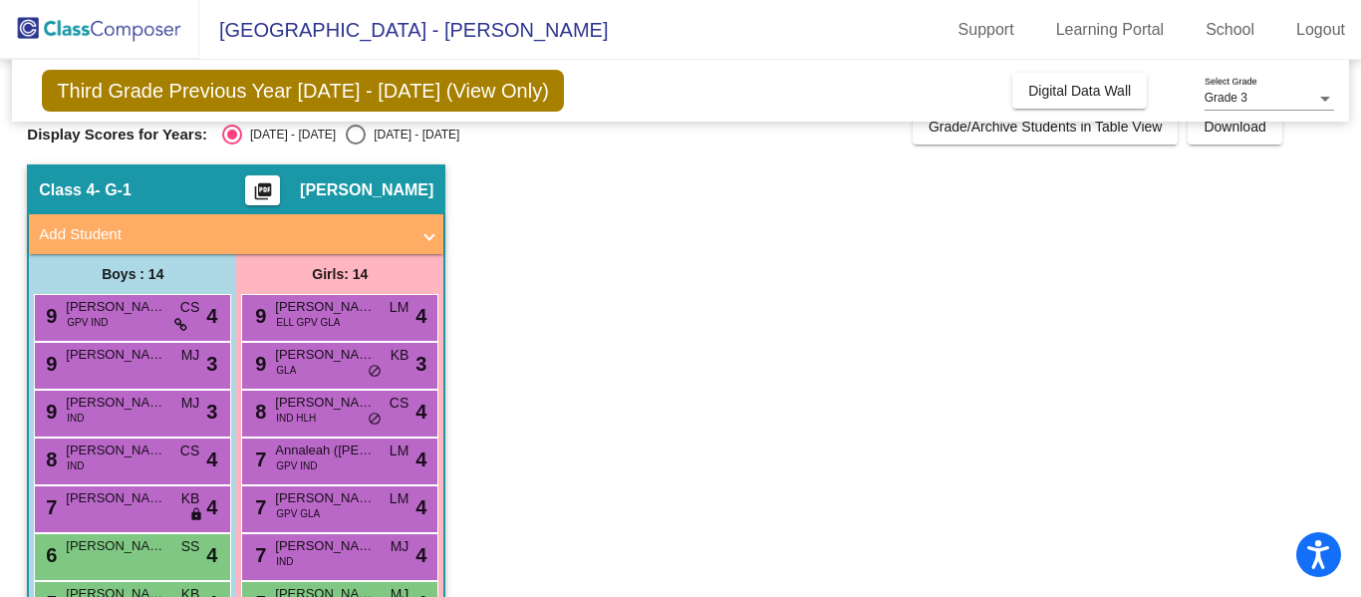
scroll to position [23, 0]
